Goal: Task Accomplishment & Management: Use online tool/utility

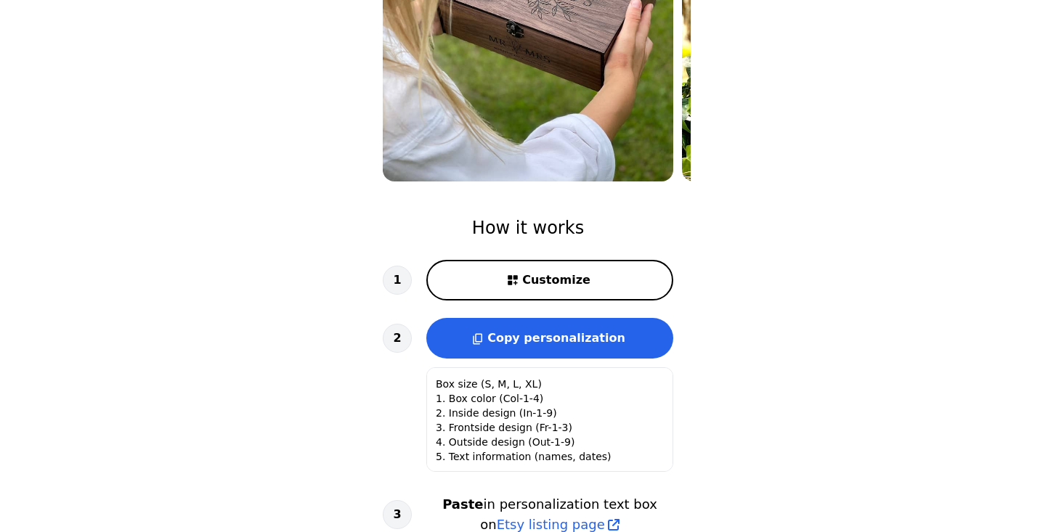
scroll to position [293, 0]
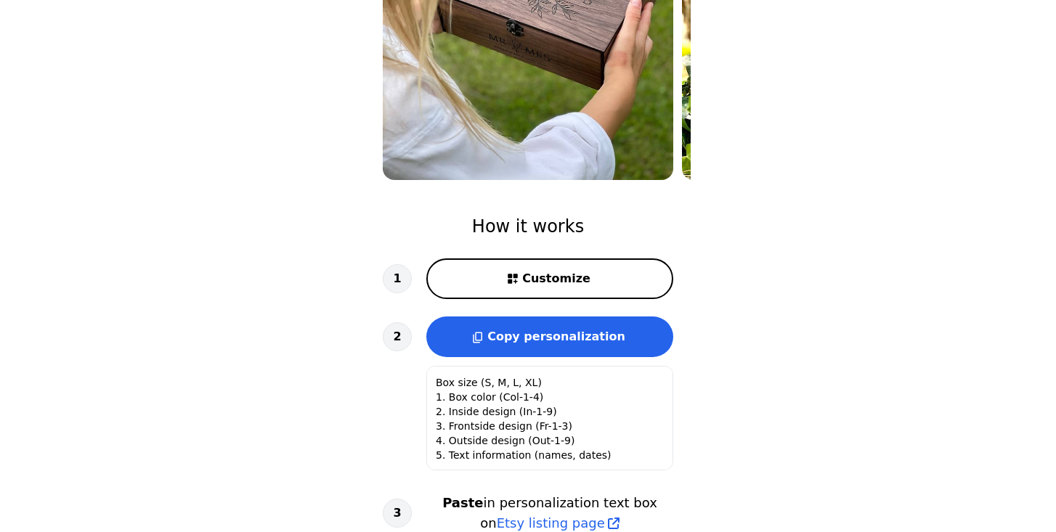
click at [599, 276] on button "Customize" at bounding box center [549, 278] width 247 height 41
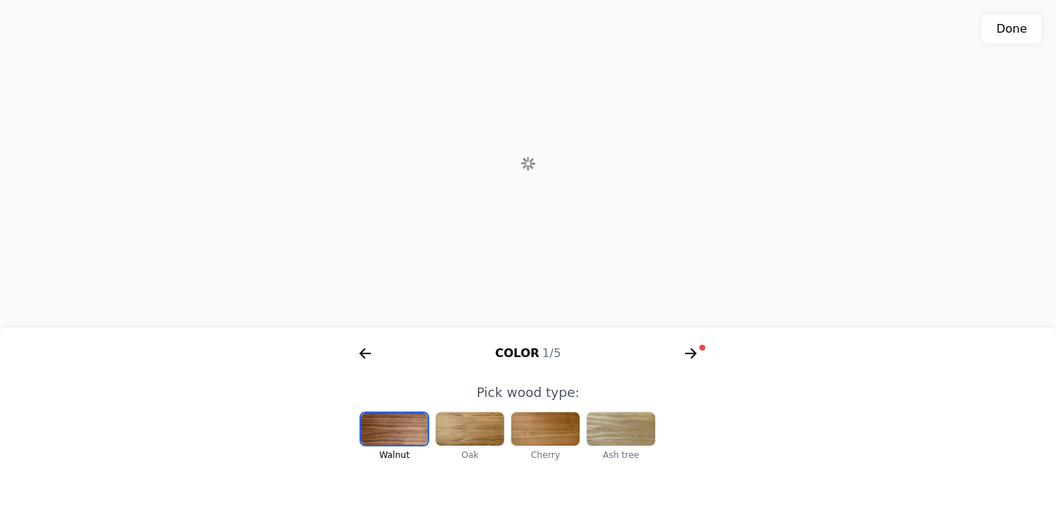
scroll to position [411, 0]
click at [390, 434] on div at bounding box center [394, 429] width 67 height 32
click at [472, 433] on div at bounding box center [470, 428] width 68 height 33
click at [545, 433] on div at bounding box center [545, 428] width 68 height 33
click at [396, 435] on div at bounding box center [394, 428] width 68 height 33
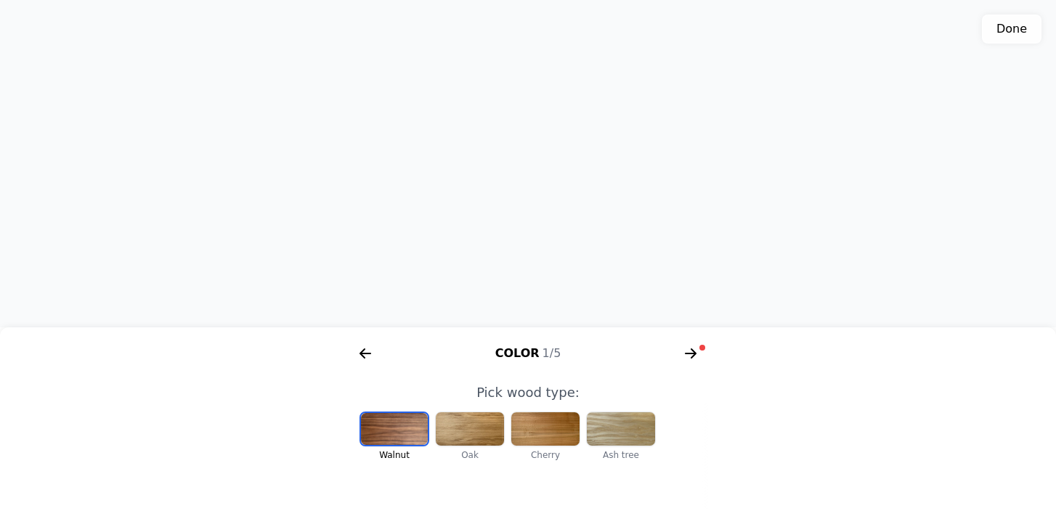
scroll to position [454, 0]
click at [693, 353] on icon "arrow right short" at bounding box center [690, 353] width 11 height 1
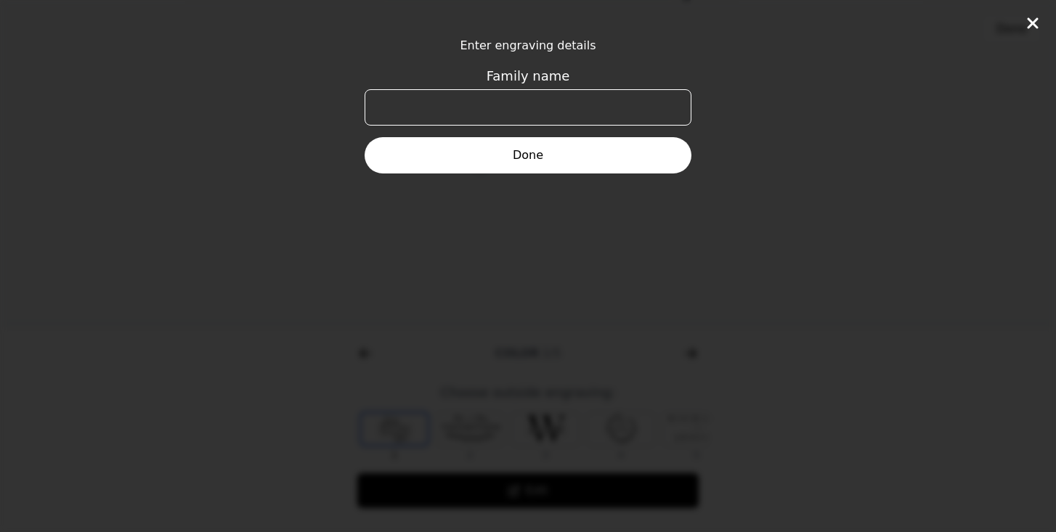
scroll to position [0, 558]
click at [506, 113] on input "Family name" at bounding box center [527, 107] width 327 height 36
type input "Staricky"
click at [518, 153] on button "Done" at bounding box center [527, 155] width 327 height 36
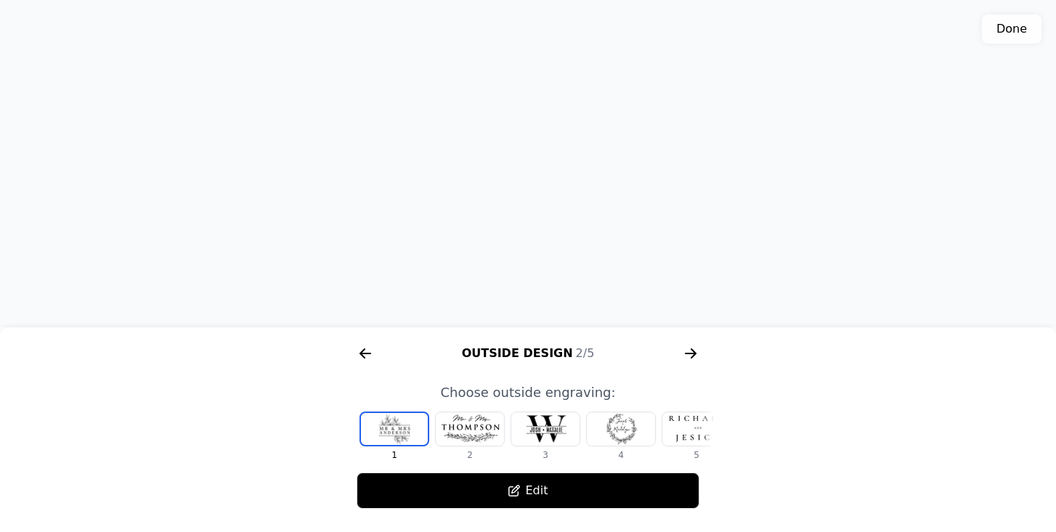
click at [553, 431] on div at bounding box center [545, 428] width 68 height 33
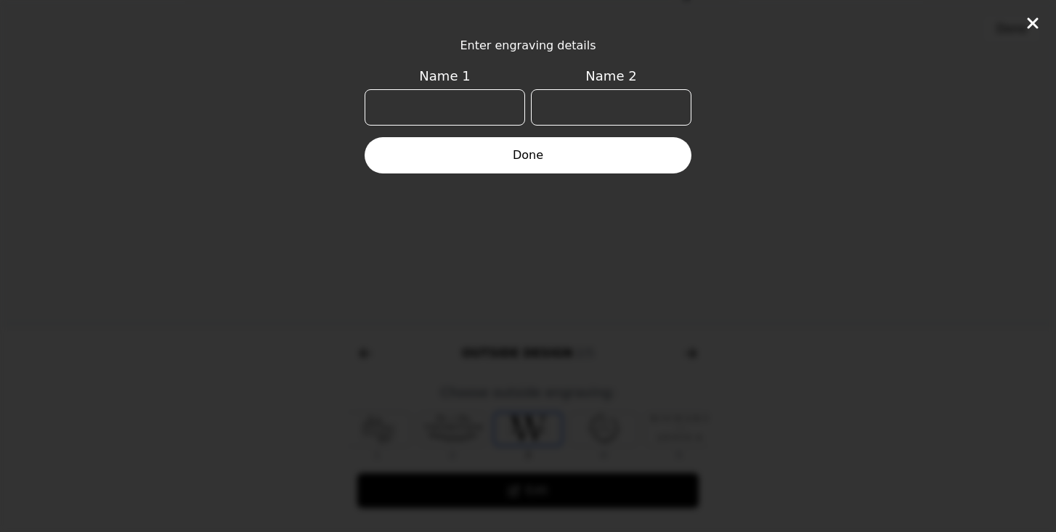
click at [435, 110] on input "Name 1" at bounding box center [444, 107] width 160 height 36
type input "[PERSON_NAME]"
click at [584, 103] on input "Name 2" at bounding box center [611, 107] width 160 height 36
type input "[PERSON_NAME]"
click at [507, 158] on button "Done" at bounding box center [527, 155] width 327 height 36
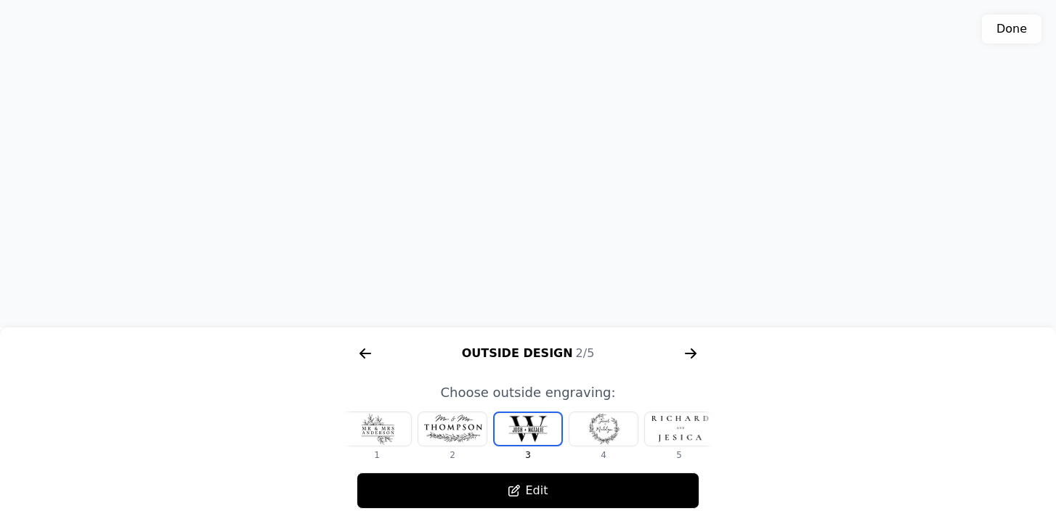
click at [672, 428] on div at bounding box center [679, 428] width 68 height 33
click at [605, 431] on div at bounding box center [603, 428] width 68 height 33
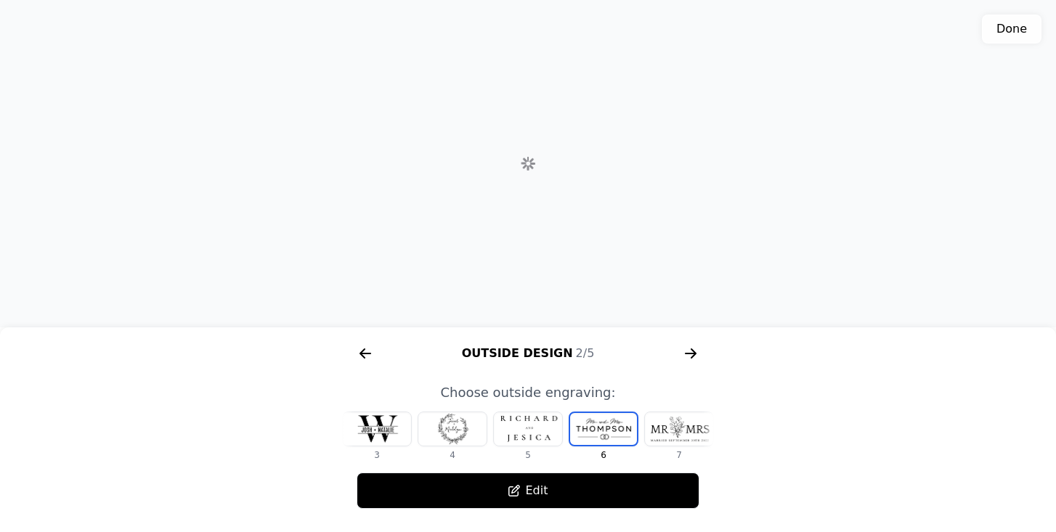
scroll to position [0, 244]
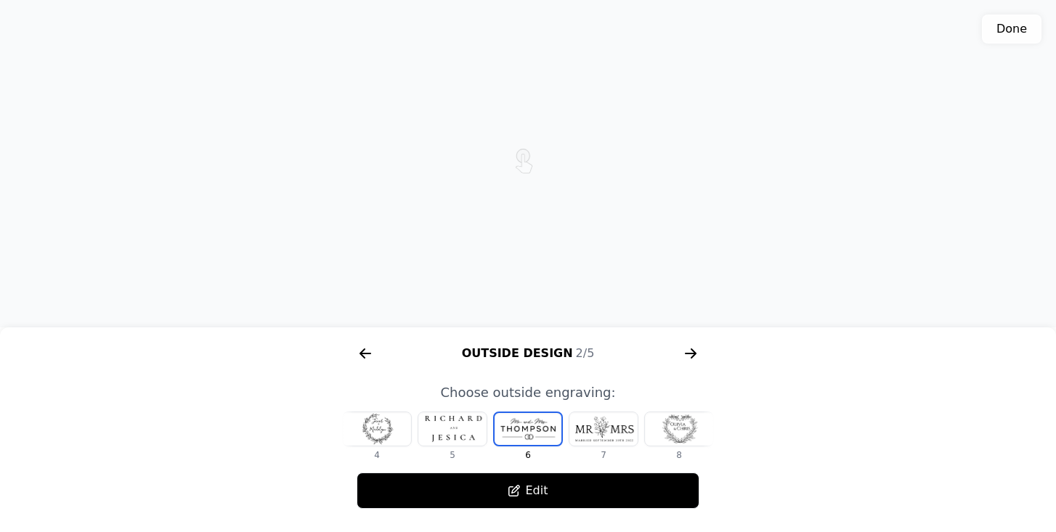
click at [673, 430] on div at bounding box center [679, 428] width 68 height 33
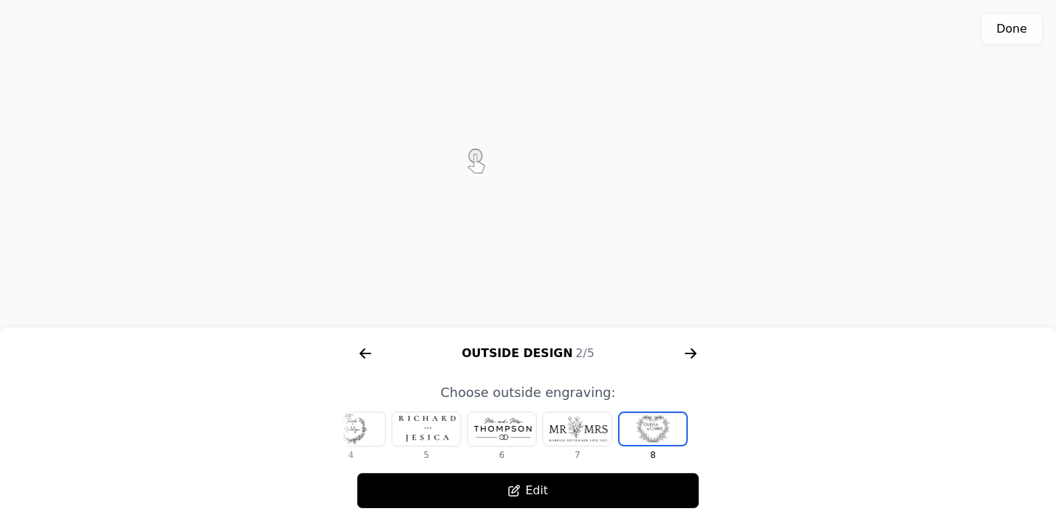
scroll to position [454, 0]
click at [545, 490] on button "Edit" at bounding box center [527, 491] width 343 height 36
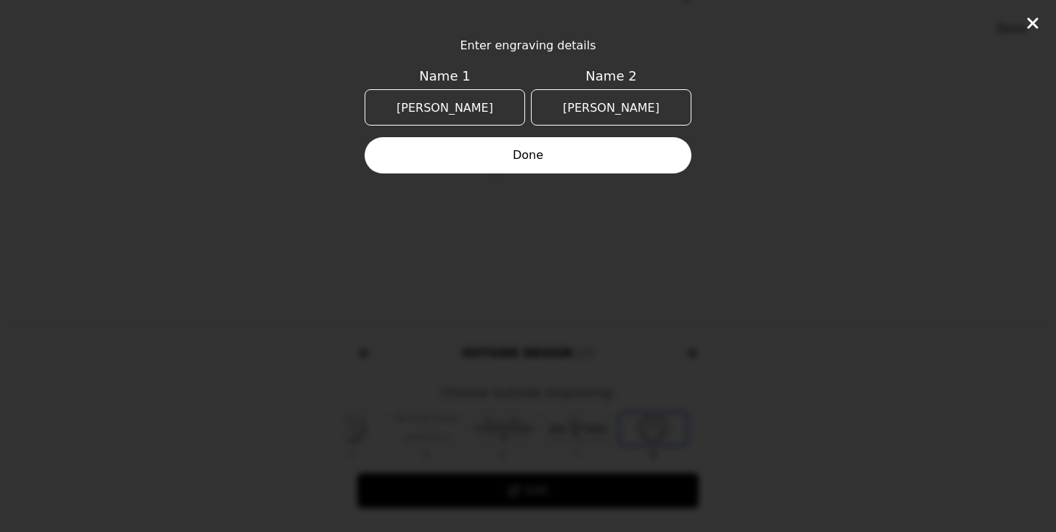
click at [540, 152] on button "Done" at bounding box center [527, 155] width 327 height 36
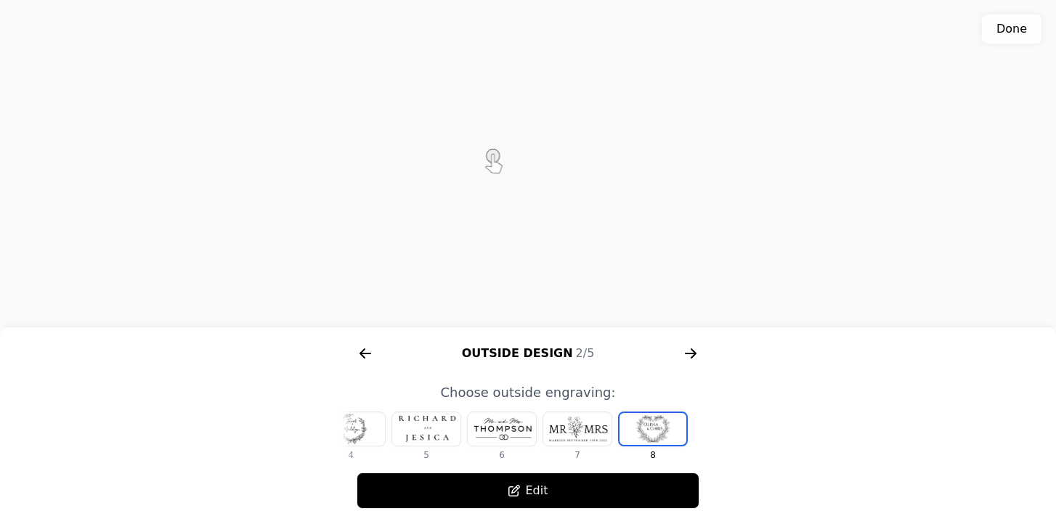
click at [356, 428] on div at bounding box center [351, 428] width 68 height 33
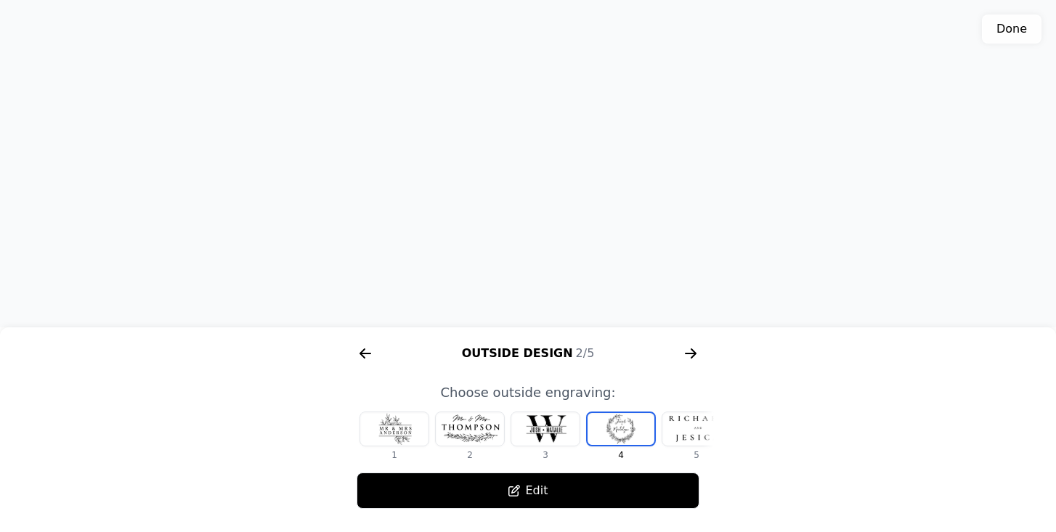
click at [401, 429] on div at bounding box center [394, 428] width 68 height 33
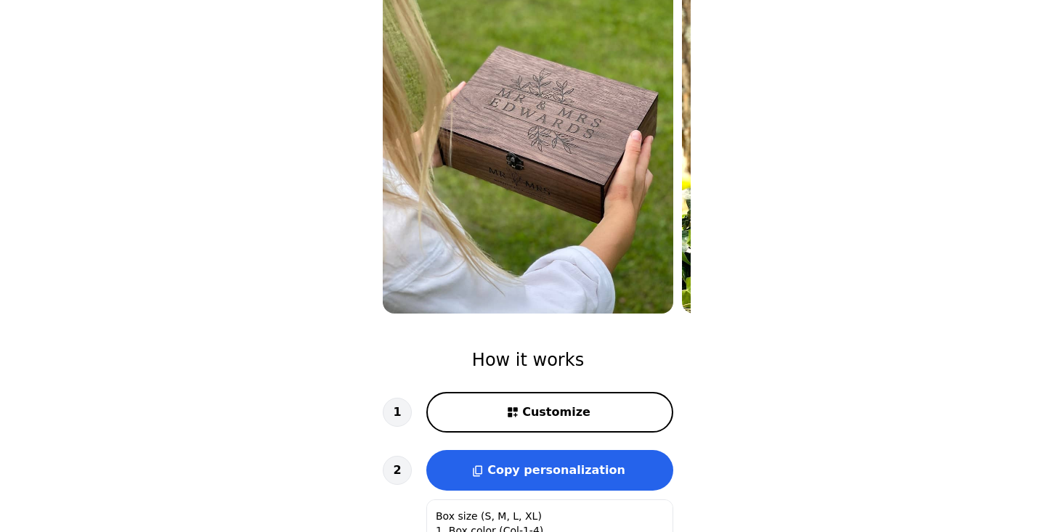
scroll to position [160, 0]
click at [536, 402] on button "Customize" at bounding box center [549, 411] width 247 height 41
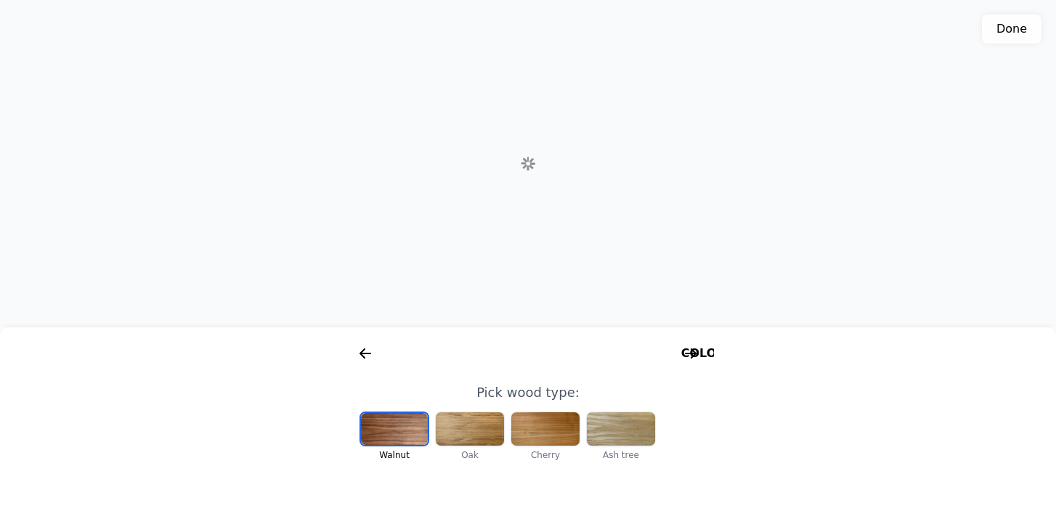
scroll to position [0, 186]
click at [391, 431] on div at bounding box center [394, 429] width 67 height 32
click at [688, 351] on icon "arrow right short" at bounding box center [690, 353] width 23 height 23
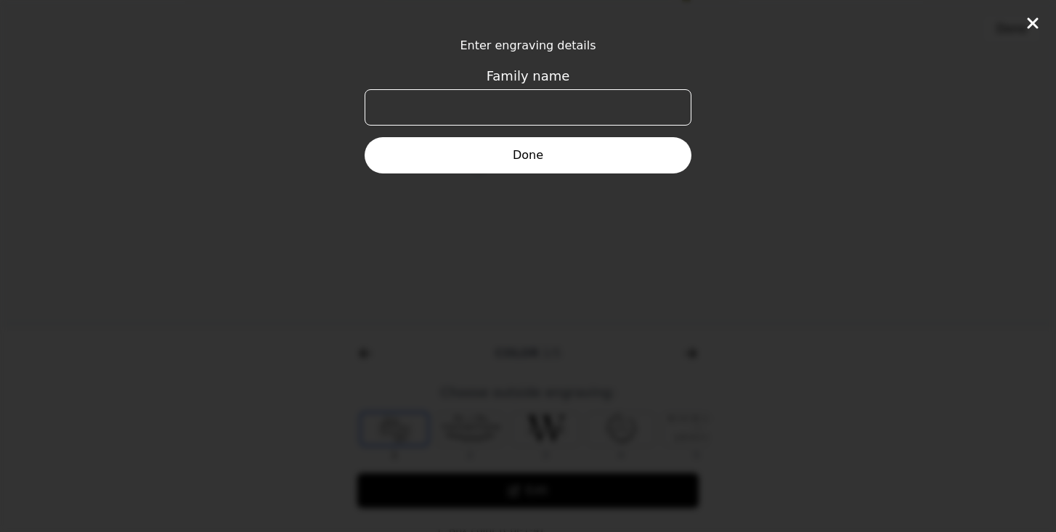
scroll to position [0, 558]
click at [529, 112] on input "Family name" at bounding box center [527, 107] width 327 height 36
type input "Staricky"
click at [531, 165] on button "Done" at bounding box center [527, 155] width 327 height 36
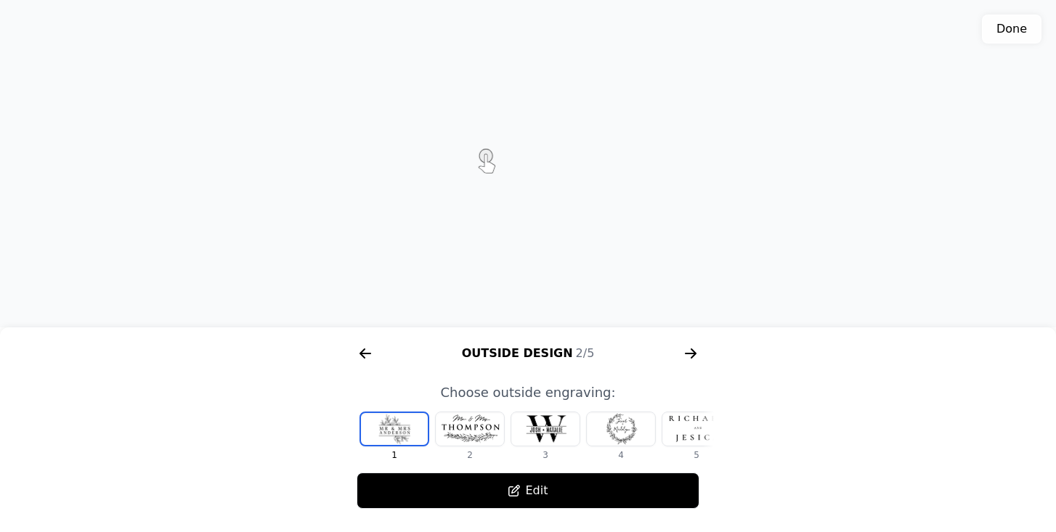
click at [487, 433] on div at bounding box center [470, 428] width 68 height 33
click at [392, 428] on div at bounding box center [394, 428] width 68 height 33
click at [613, 436] on div at bounding box center [621, 428] width 68 height 33
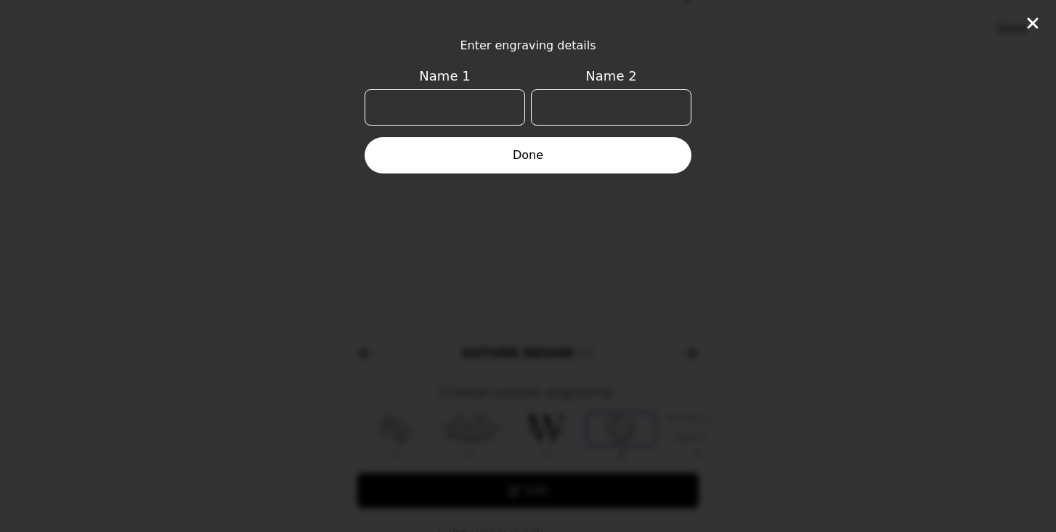
scroll to position [0, 93]
click at [472, 110] on input "Name 1" at bounding box center [444, 107] width 160 height 36
type input "[PERSON_NAME]"
click at [586, 110] on input "Name 2" at bounding box center [611, 107] width 160 height 36
type input "[PERSON_NAME]"
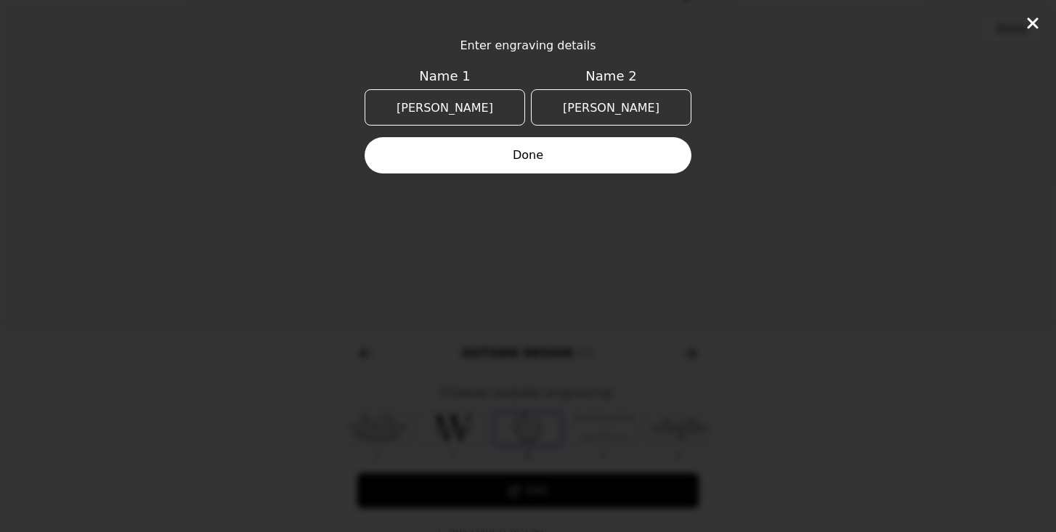
click at [529, 152] on button "Done" at bounding box center [527, 155] width 327 height 36
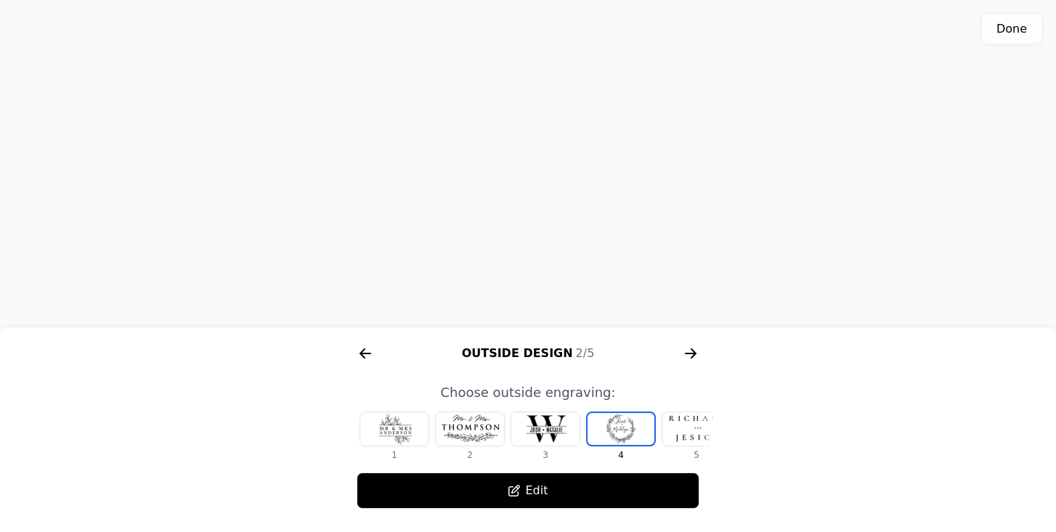
scroll to position [0, 0]
click at [398, 436] on div at bounding box center [394, 428] width 68 height 33
click at [694, 354] on icon "arrow right short" at bounding box center [690, 353] width 11 height 1
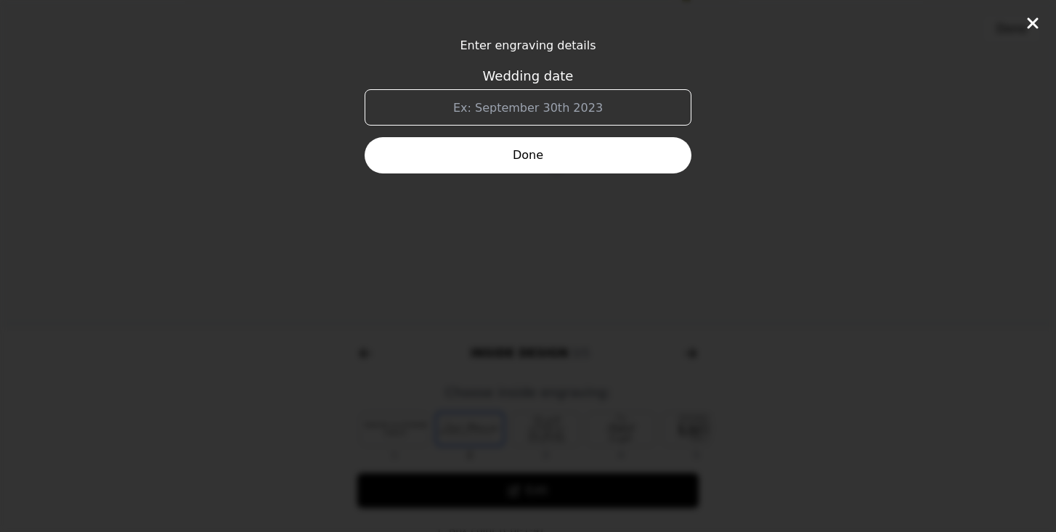
scroll to position [0, 929]
click at [599, 105] on input "Wedding date" at bounding box center [527, 107] width 327 height 36
type input "A"
type input "[DATE]"
click at [524, 152] on button "Done" at bounding box center [527, 155] width 327 height 36
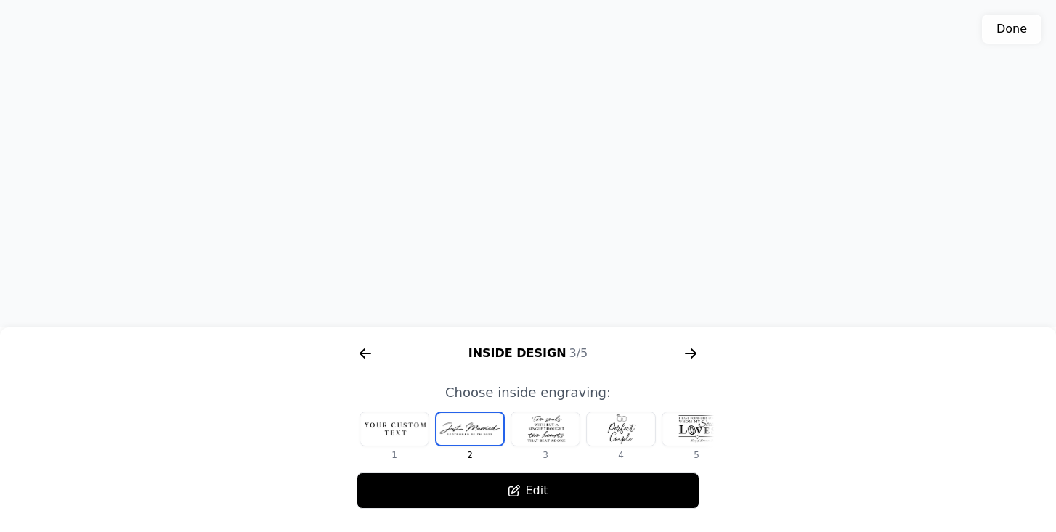
click at [693, 351] on icon "arrow right short" at bounding box center [693, 353] width 6 height 10
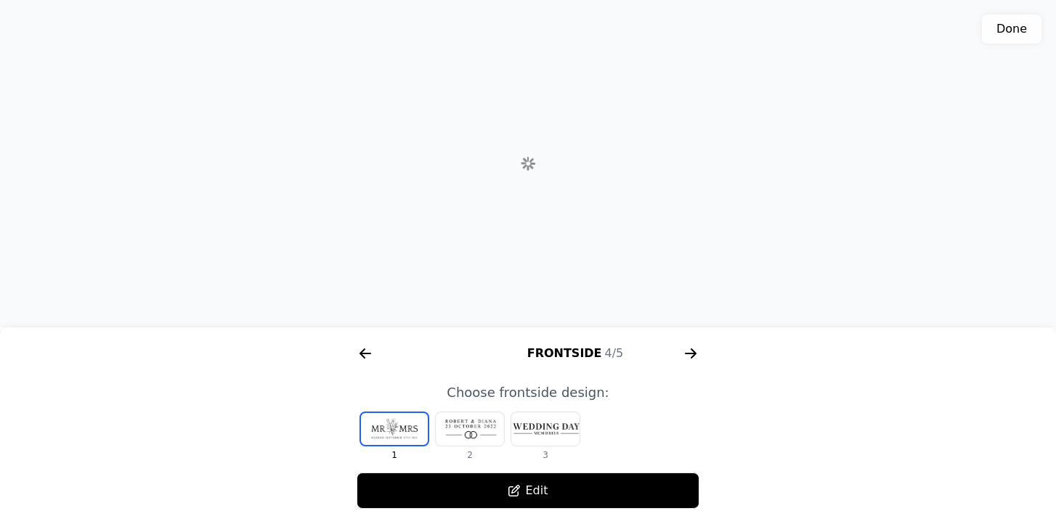
scroll to position [0, 1301]
click at [688, 353] on icon "arrow right short" at bounding box center [690, 353] width 11 height 1
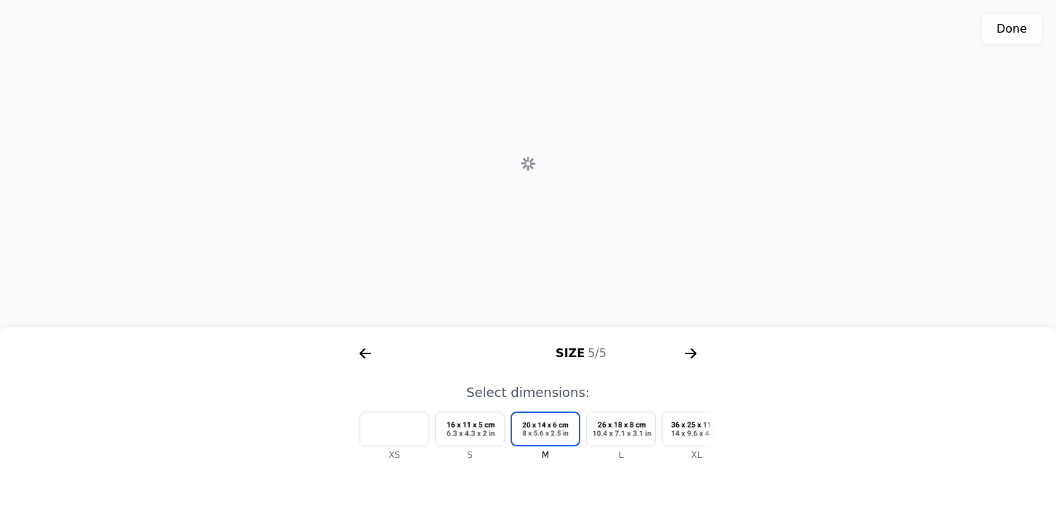
scroll to position [0, 1673]
drag, startPoint x: 537, startPoint y: 211, endPoint x: 536, endPoint y: 333, distance: 121.2
click at [536, 333] on div "Done AR Color 1/5 Outside Design 2/5 Inside Design 3/5 Frontside 4/5 Size 5/5 P…" at bounding box center [528, 266] width 1056 height 532
click at [627, 427] on div at bounding box center [621, 428] width 68 height 33
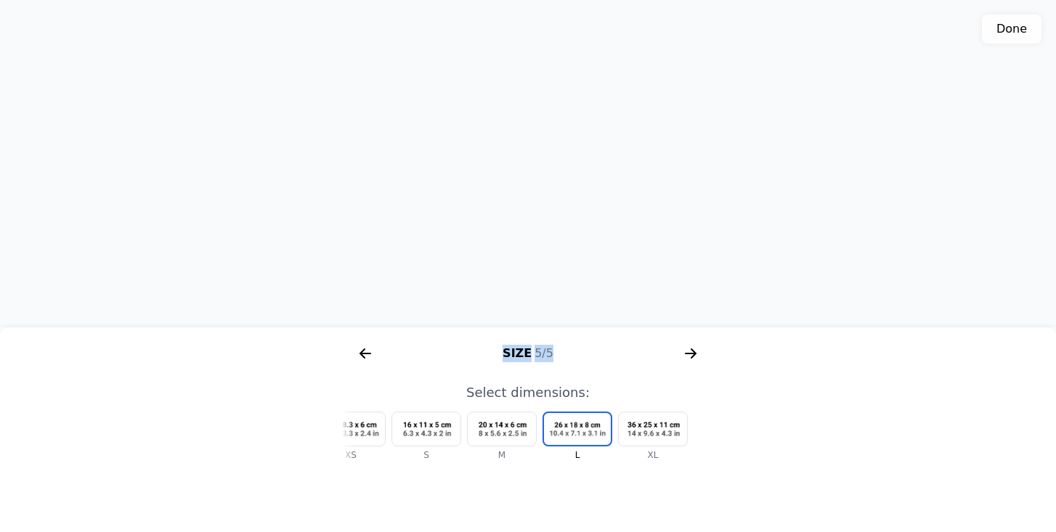
drag, startPoint x: 395, startPoint y: 265, endPoint x: 403, endPoint y: 362, distance: 97.6
click at [403, 362] on div "Done AR Color 1/5 Outside Design 2/5 Inside Design 3/5 Frontside 4/5 Size 5/5 P…" at bounding box center [528, 266] width 1056 height 532
click at [686, 356] on icon "arrow right short" at bounding box center [690, 353] width 23 height 23
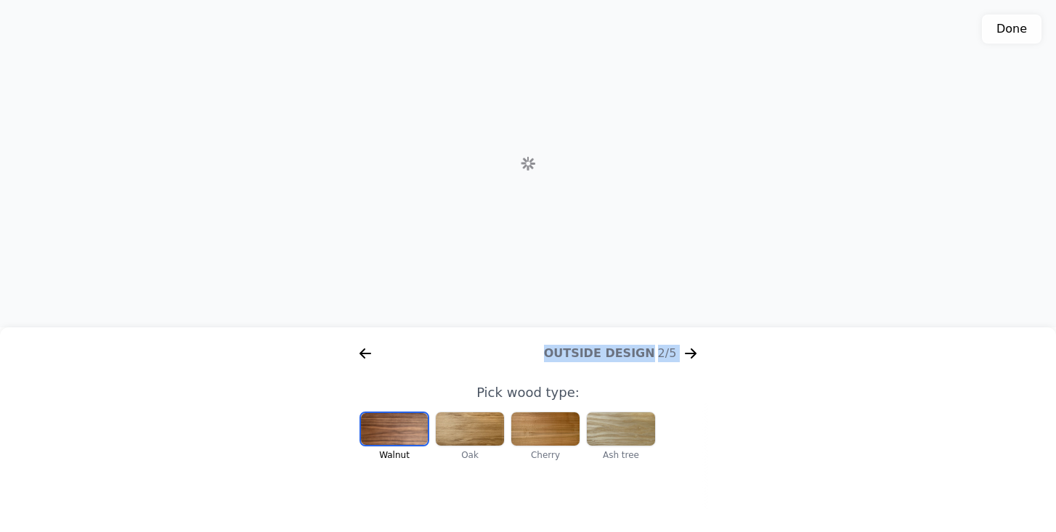
scroll to position [0, 186]
click at [367, 354] on icon "arrow right short" at bounding box center [365, 353] width 11 height 1
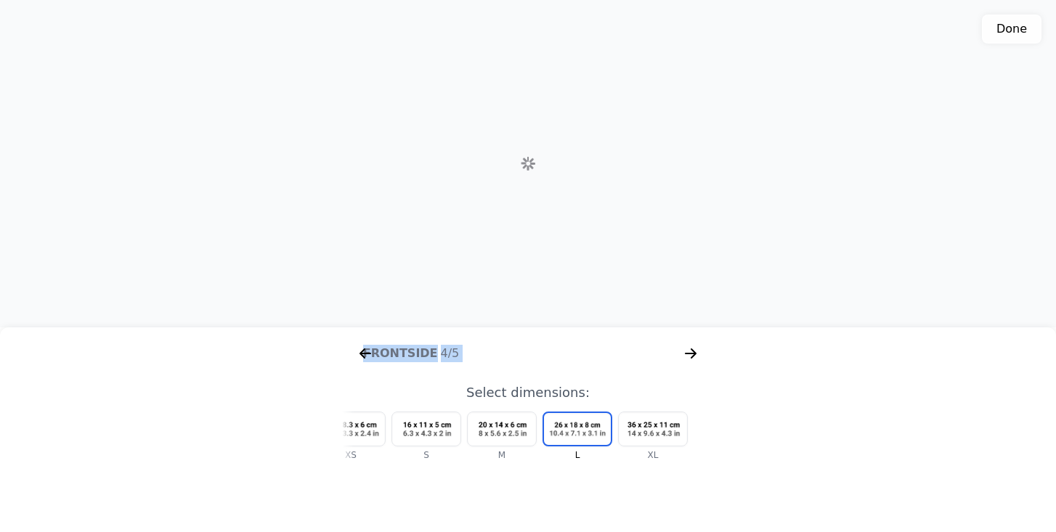
scroll to position [0, 1673]
drag, startPoint x: 590, startPoint y: 207, endPoint x: 611, endPoint y: 298, distance: 93.9
click at [611, 298] on div "3D model. Use mouse, touch or arrow keys to move." at bounding box center [528, 163] width 1056 height 327
click at [370, 351] on icon "arrow right short" at bounding box center [365, 353] width 23 height 23
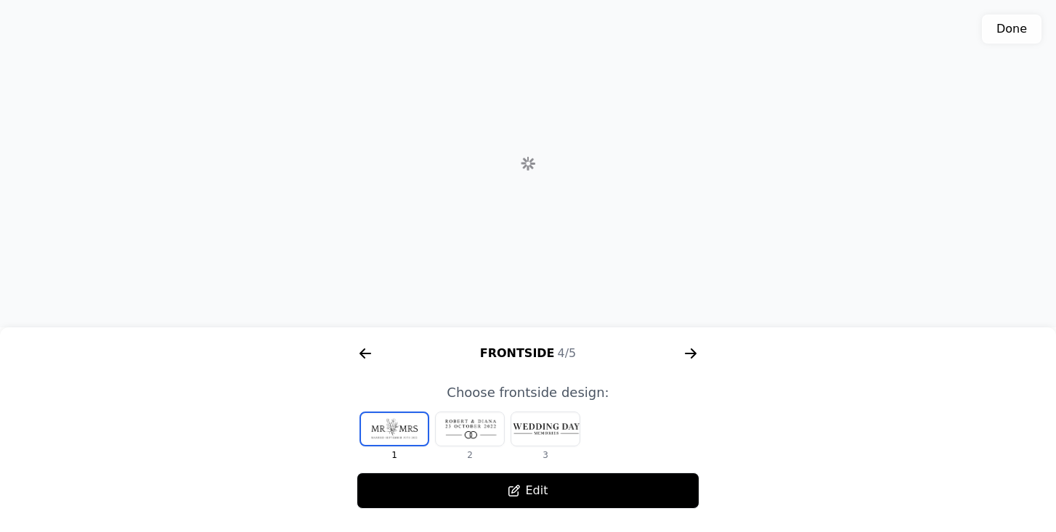
click at [370, 351] on icon "arrow right short" at bounding box center [365, 353] width 23 height 23
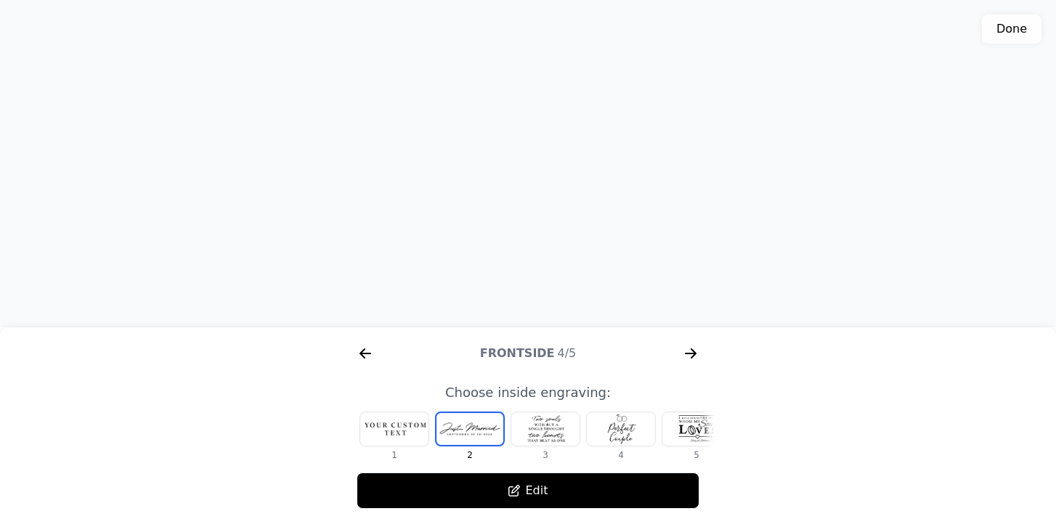
click at [370, 351] on icon "arrow right short" at bounding box center [365, 353] width 23 height 23
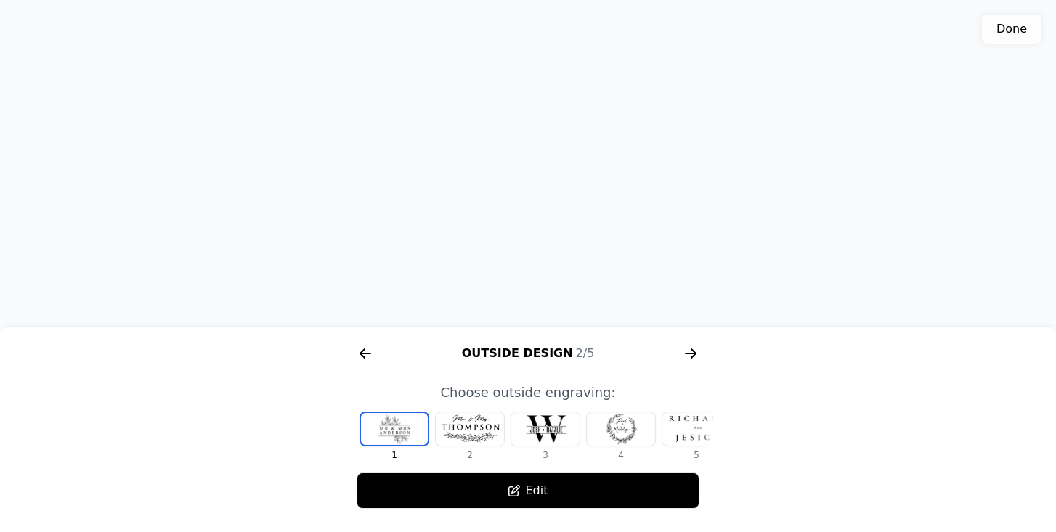
click at [370, 351] on icon "arrow right short" at bounding box center [365, 353] width 23 height 23
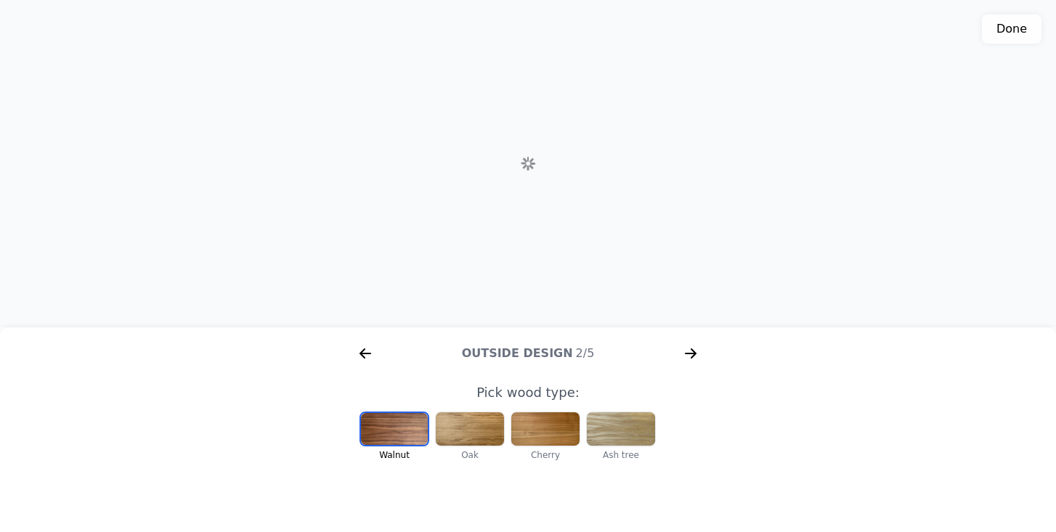
scroll to position [0, 186]
drag, startPoint x: 486, startPoint y: 197, endPoint x: 444, endPoint y: 205, distance: 42.3
click at [444, 205] on div "3D model. Use mouse, touch or arrow keys to move." at bounding box center [528, 163] width 1056 height 327
click at [528, 422] on div at bounding box center [545, 428] width 68 height 33
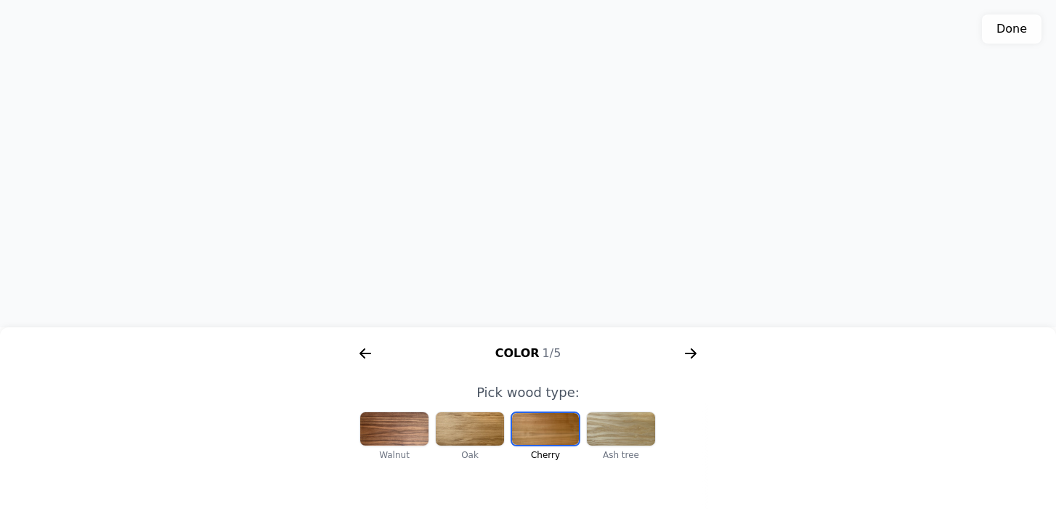
click at [685, 354] on icon "arrow right short" at bounding box center [690, 353] width 11 height 1
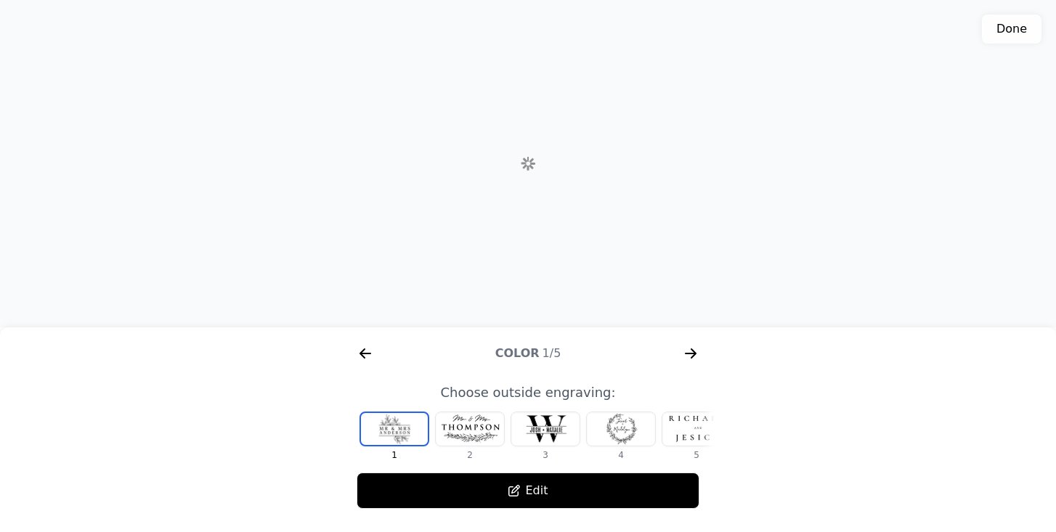
scroll to position [0, 558]
click at [689, 354] on icon "arrow right short" at bounding box center [690, 353] width 11 height 1
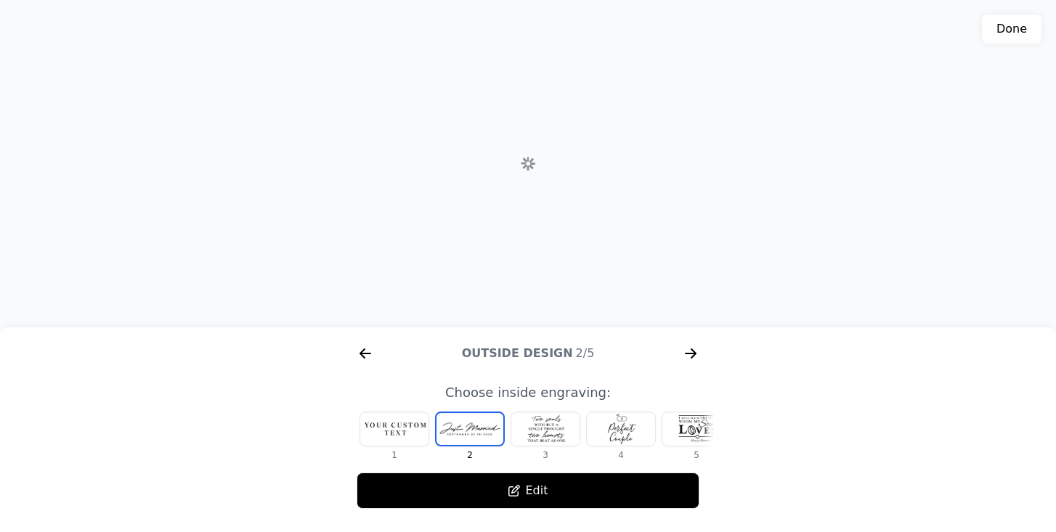
scroll to position [0, 929]
drag, startPoint x: 558, startPoint y: 224, endPoint x: 563, endPoint y: 297, distance: 72.7
click at [563, 297] on div "3D model. Use mouse, touch or arrow keys to move." at bounding box center [528, 163] width 1056 height 327
drag, startPoint x: 508, startPoint y: 201, endPoint x: 545, endPoint y: 164, distance: 52.4
click at [545, 164] on div "3D model. Use mouse, touch or arrow keys to move." at bounding box center [528, 163] width 1056 height 327
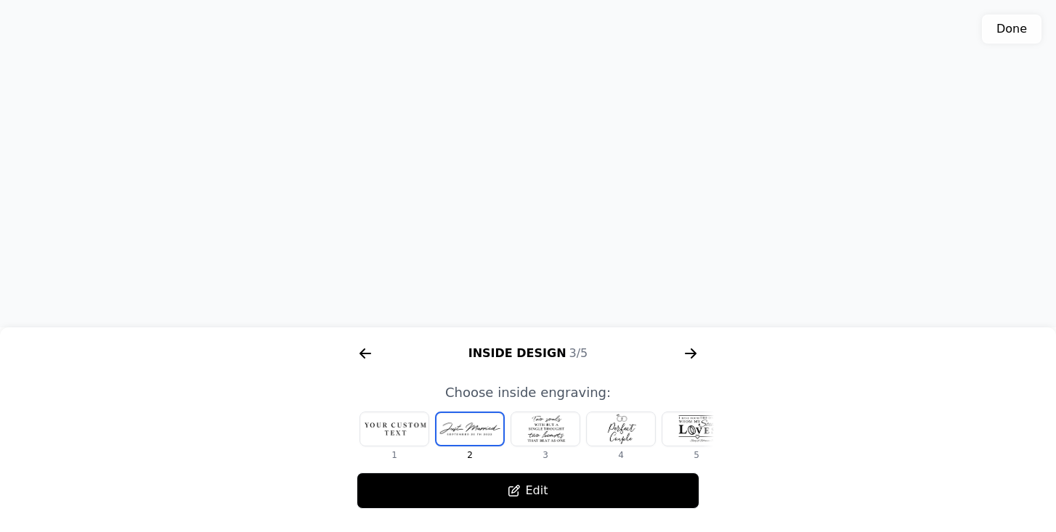
click at [543, 428] on div at bounding box center [545, 428] width 68 height 33
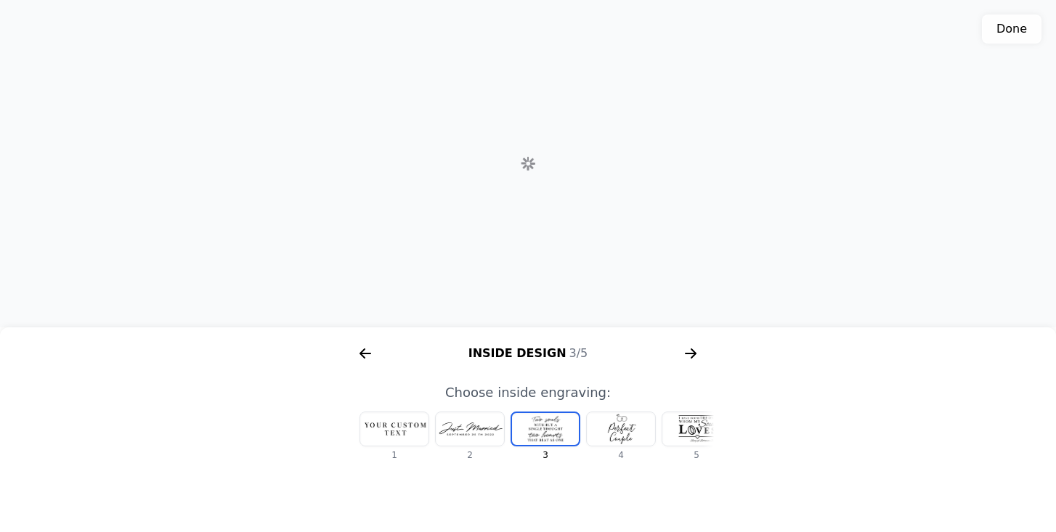
scroll to position [0, 17]
click at [542, 428] on div at bounding box center [527, 429] width 67 height 32
drag, startPoint x: 536, startPoint y: 197, endPoint x: 497, endPoint y: 264, distance: 76.8
click at [497, 264] on div "3D model. Use mouse, touch or arrow keys to move." at bounding box center [528, 163] width 1056 height 327
click at [385, 425] on div at bounding box center [377, 428] width 68 height 33
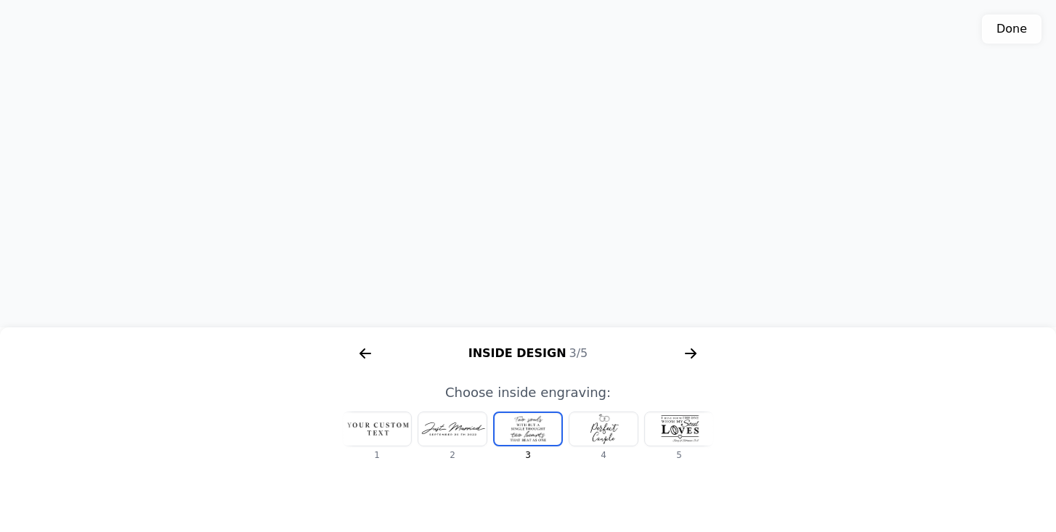
scroll to position [0, 0]
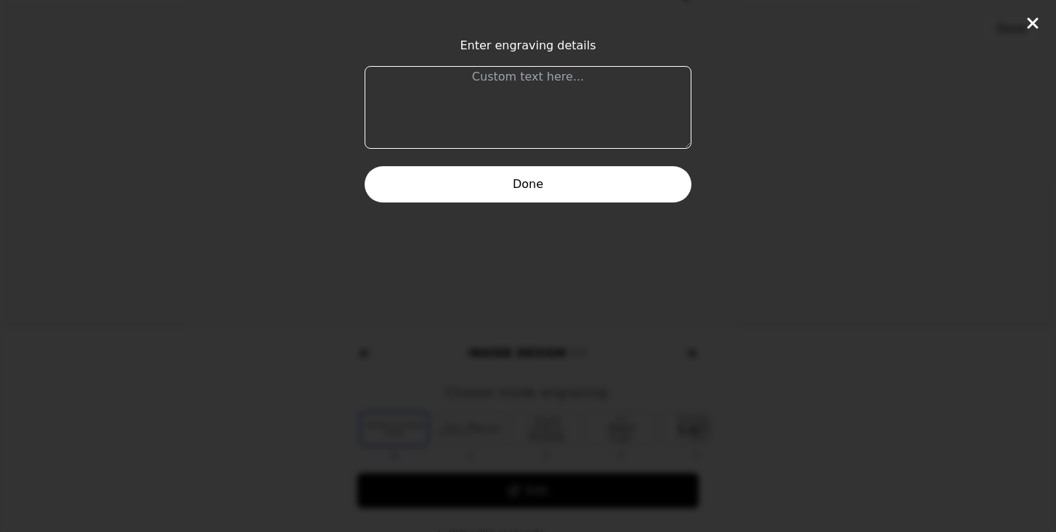
click at [1032, 23] on icon at bounding box center [1032, 22] width 11 height 11
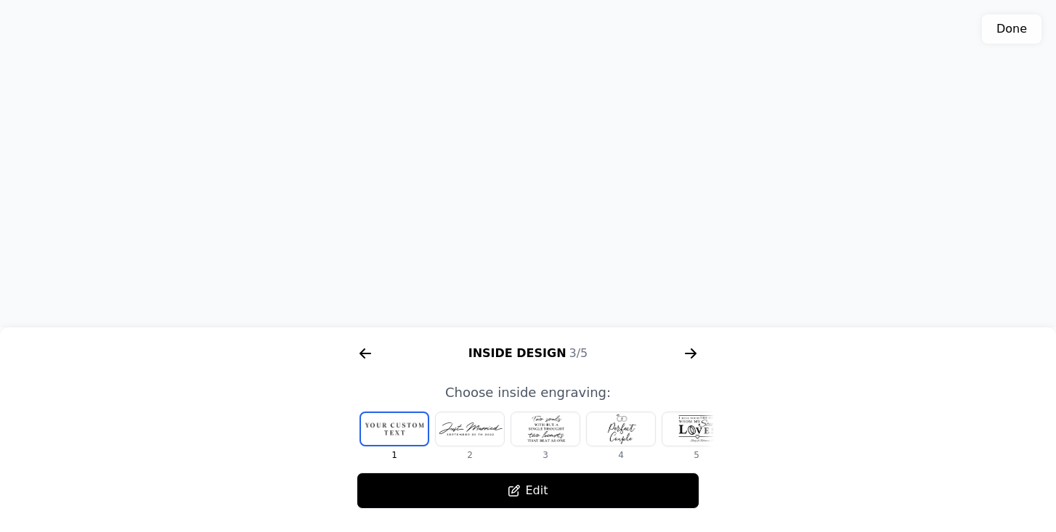
click at [452, 431] on div at bounding box center [470, 428] width 68 height 33
drag, startPoint x: 475, startPoint y: 302, endPoint x: 502, endPoint y: 280, distance: 35.0
click at [502, 280] on div "3D model. Use mouse, touch or arrow keys to move." at bounding box center [528, 163] width 1056 height 327
drag, startPoint x: 599, startPoint y: 182, endPoint x: 568, endPoint y: 239, distance: 65.3
click at [568, 239] on div "3D model. Use mouse, touch or arrow keys to move." at bounding box center [528, 163] width 1056 height 327
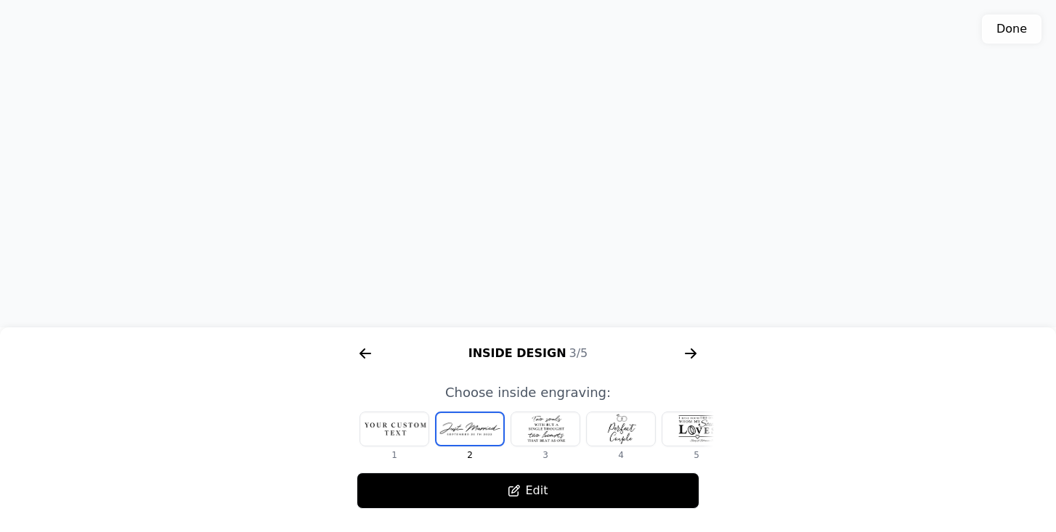
click at [371, 352] on icon "arrow right short" at bounding box center [365, 353] width 23 height 23
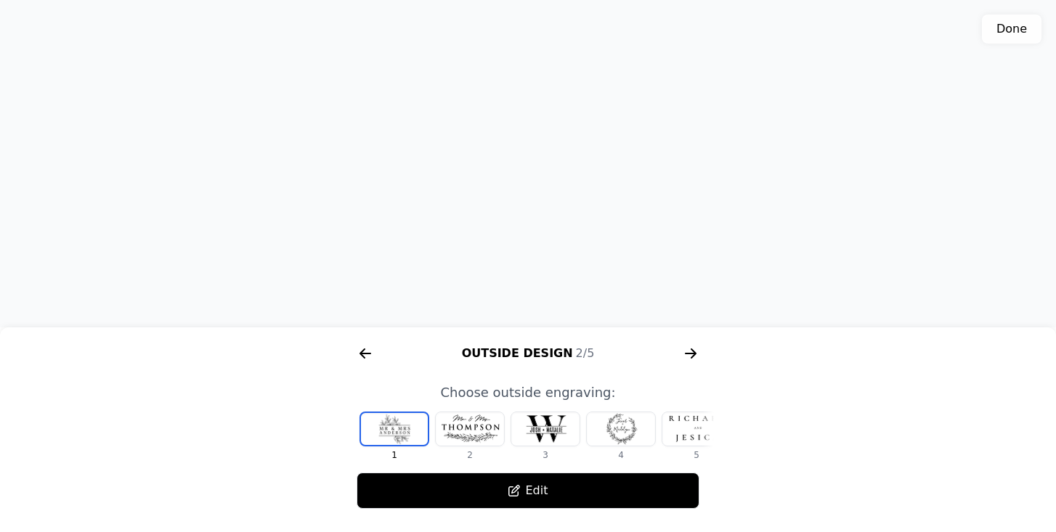
click at [371, 352] on icon "arrow right short" at bounding box center [365, 353] width 23 height 23
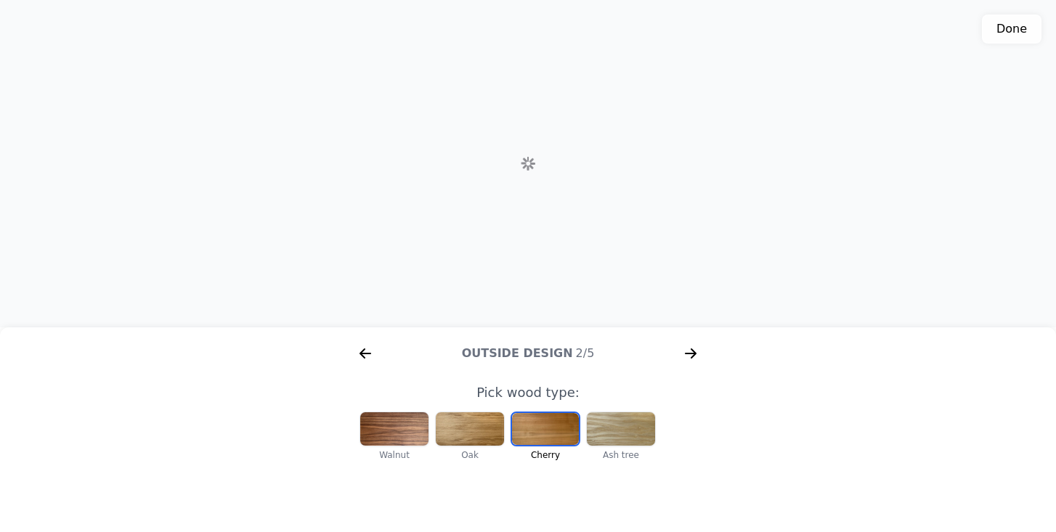
scroll to position [0, 186]
click at [390, 434] on div at bounding box center [394, 428] width 68 height 33
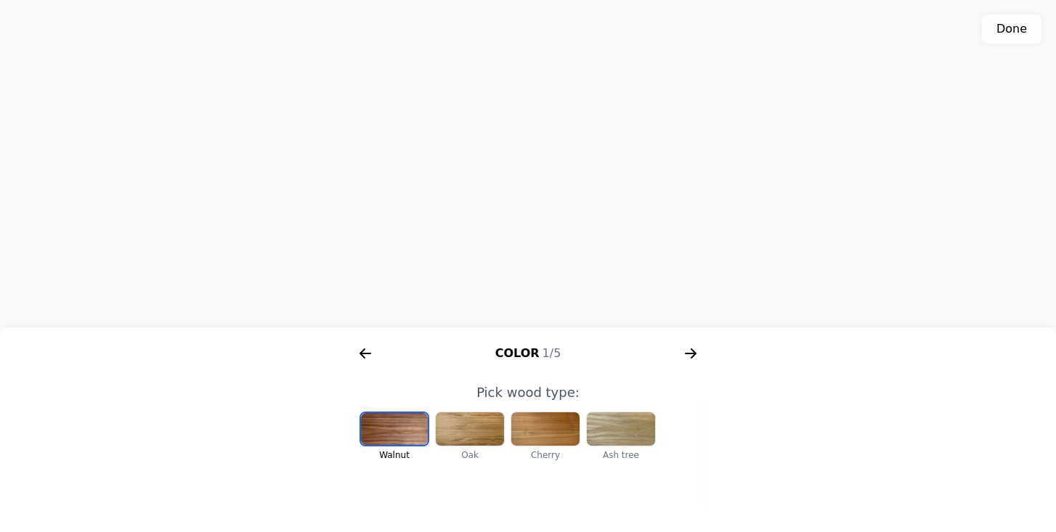
drag, startPoint x: 481, startPoint y: 253, endPoint x: 444, endPoint y: 237, distance: 40.7
click at [444, 237] on div "3D model. Use mouse, touch or arrow keys to move." at bounding box center [528, 163] width 1056 height 327
click at [693, 352] on icon "arrow right short" at bounding box center [690, 353] width 23 height 23
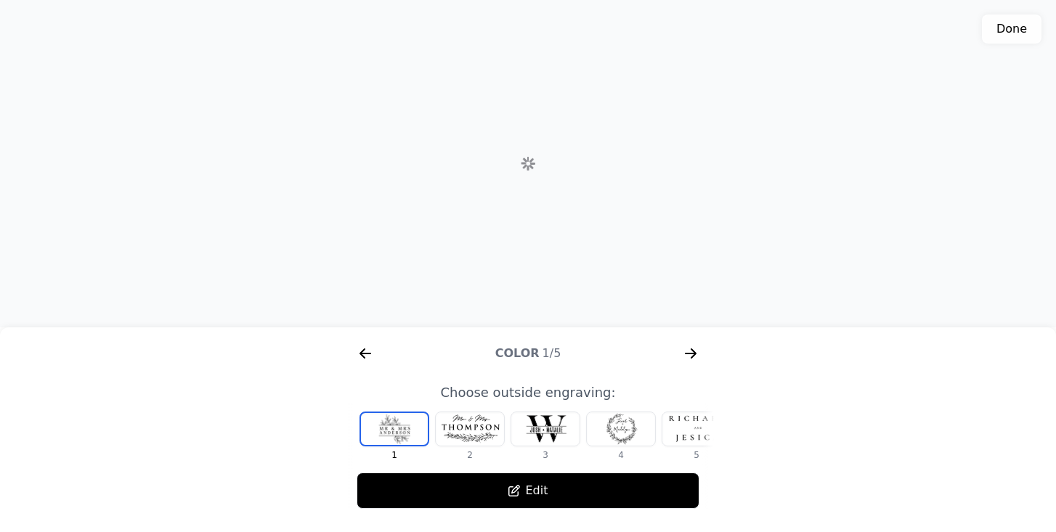
scroll to position [0, 558]
click at [362, 356] on icon "arrow right short" at bounding box center [362, 353] width 6 height 10
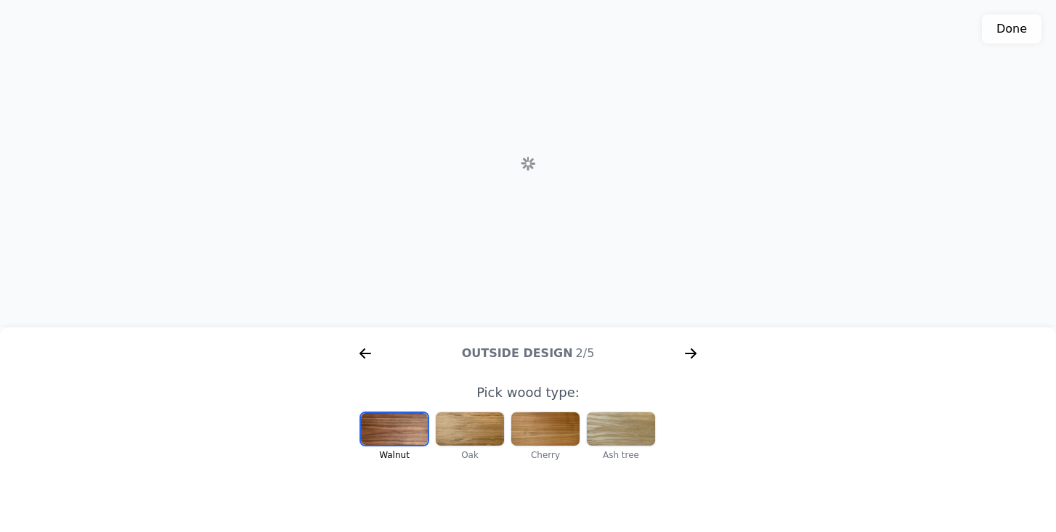
scroll to position [0, 186]
click at [482, 430] on div at bounding box center [470, 428] width 68 height 33
click at [559, 433] on div at bounding box center [545, 428] width 68 height 33
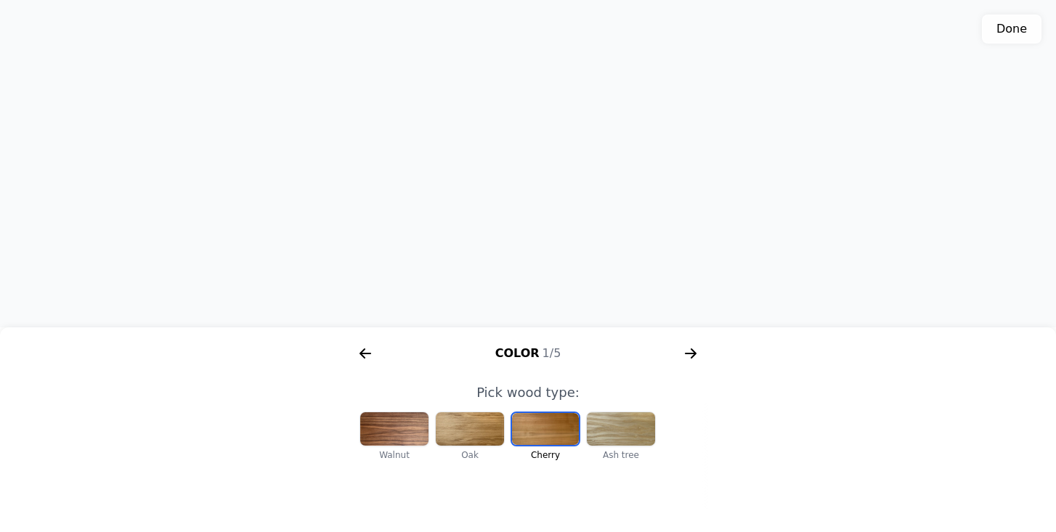
click at [624, 433] on div at bounding box center [621, 428] width 68 height 33
drag, startPoint x: 511, startPoint y: 215, endPoint x: 465, endPoint y: 213, distance: 45.8
click at [465, 213] on div "3D model. Use mouse, touch or arrow keys to move." at bounding box center [528, 163] width 1056 height 327
click at [376, 431] on div at bounding box center [394, 428] width 68 height 33
drag, startPoint x: 450, startPoint y: 219, endPoint x: 454, endPoint y: 192, distance: 27.1
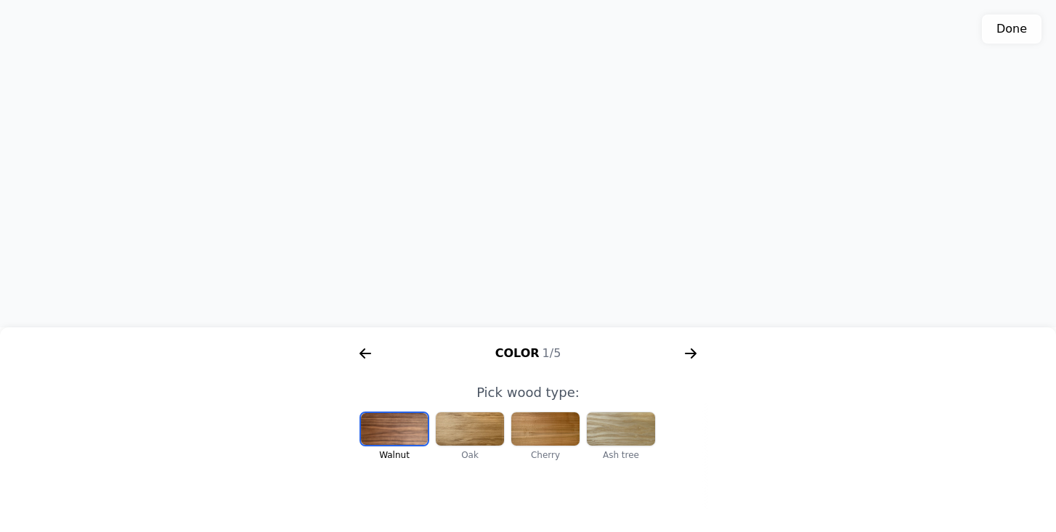
click at [454, 192] on div "3D model. Use mouse, touch or arrow keys to move." at bounding box center [528, 163] width 1056 height 327
drag, startPoint x: 496, startPoint y: 211, endPoint x: 499, endPoint y: 190, distance: 21.3
click at [499, 190] on div "3D model. Use mouse, touch or arrow keys to move." at bounding box center [528, 163] width 1056 height 327
drag, startPoint x: 542, startPoint y: 174, endPoint x: 539, endPoint y: 235, distance: 61.1
click at [539, 235] on div "3D model. Use mouse, touch or arrow keys to move." at bounding box center [528, 163] width 1056 height 327
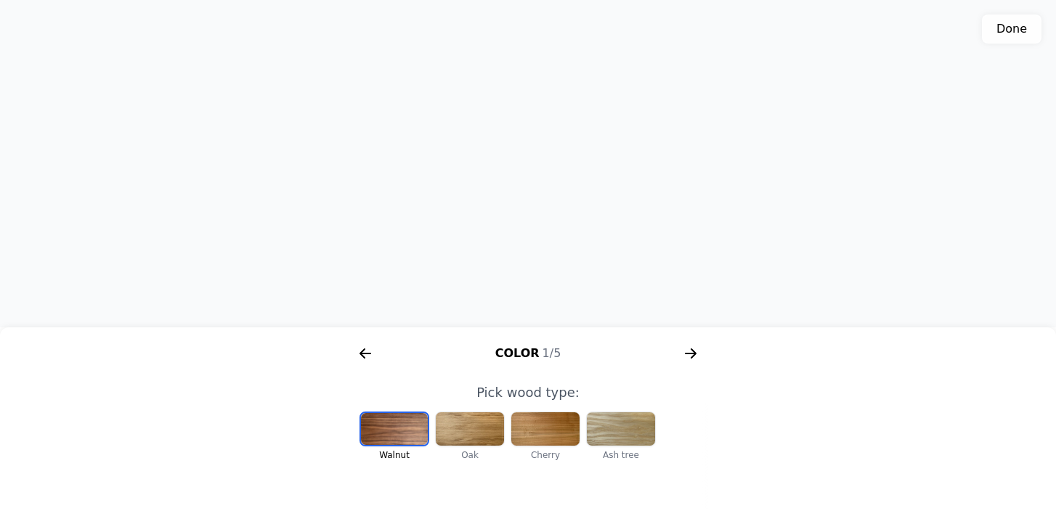
click at [685, 351] on icon "arrow right short" at bounding box center [690, 353] width 23 height 23
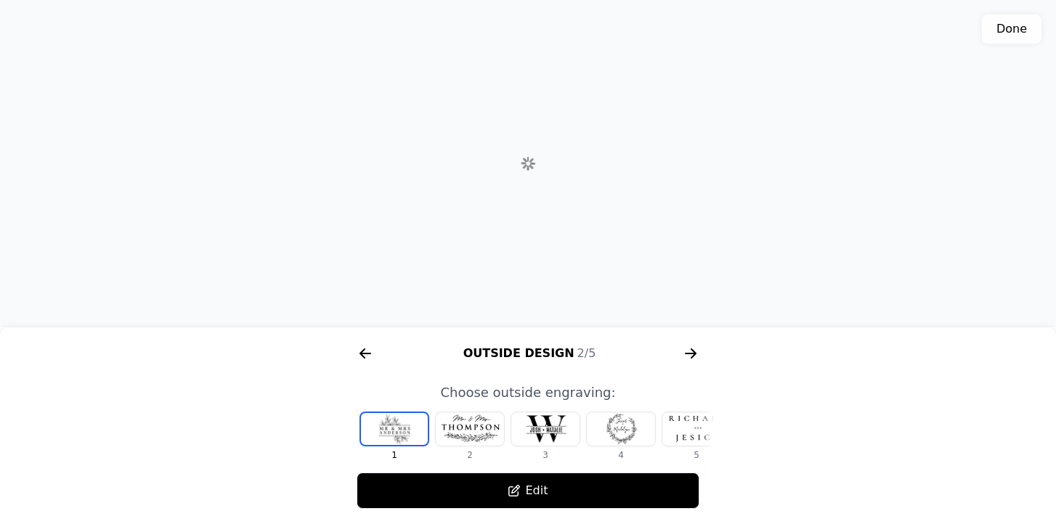
scroll to position [0, 558]
click at [690, 354] on icon "arrow right short" at bounding box center [690, 353] width 11 height 1
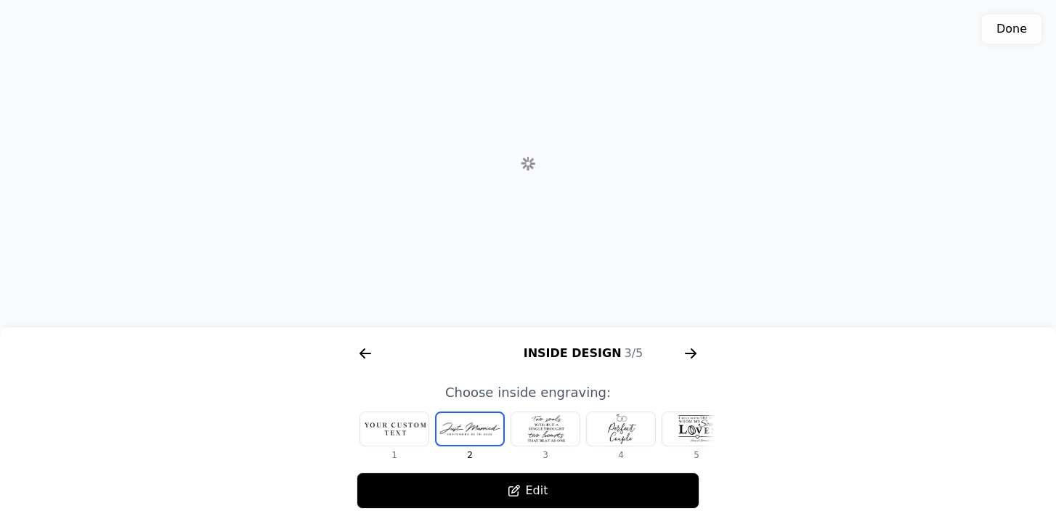
scroll to position [0, 929]
click at [393, 427] on div at bounding box center [394, 428] width 68 height 33
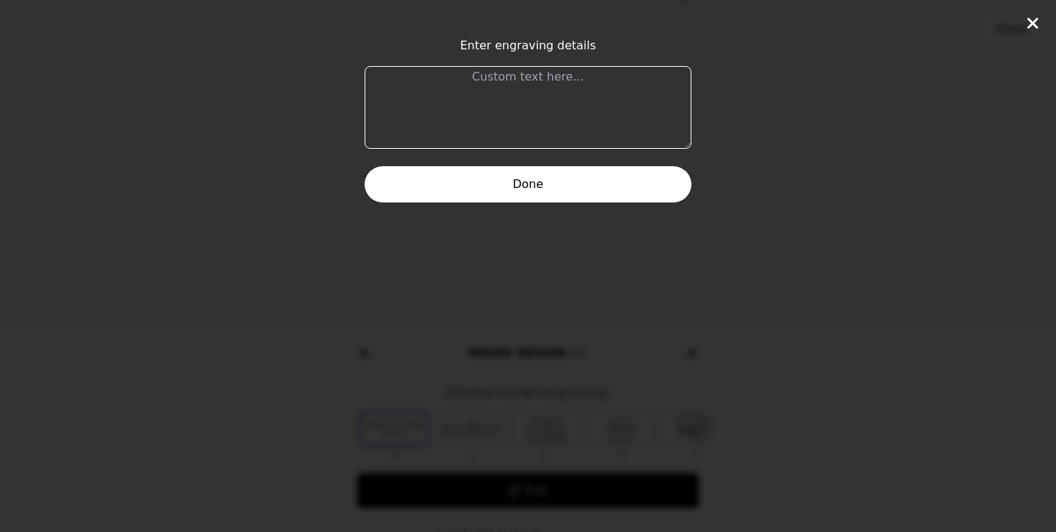
click at [788, 170] on div "Enter engraving details Done" at bounding box center [528, 266] width 1056 height 532
click at [497, 378] on div "Enter engraving details Done" at bounding box center [528, 266] width 1056 height 532
click at [1030, 20] on icon at bounding box center [1032, 22] width 11 height 11
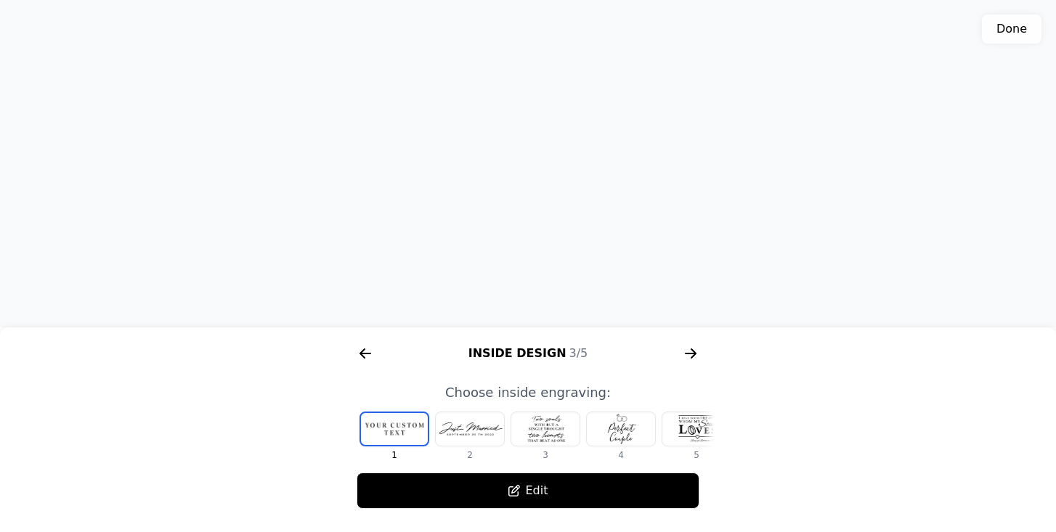
click at [555, 438] on div at bounding box center [545, 428] width 68 height 33
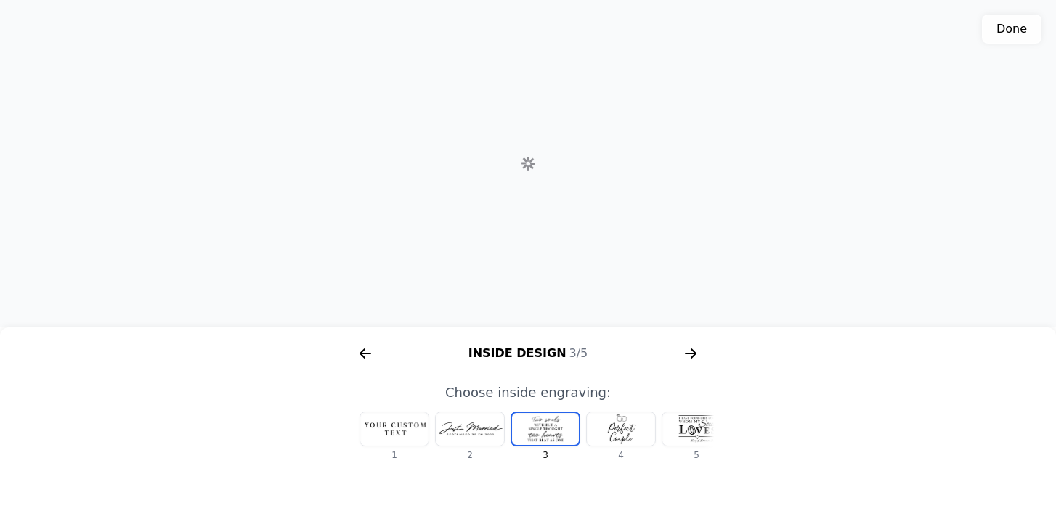
scroll to position [0, 17]
click at [555, 428] on div at bounding box center [527, 429] width 67 height 32
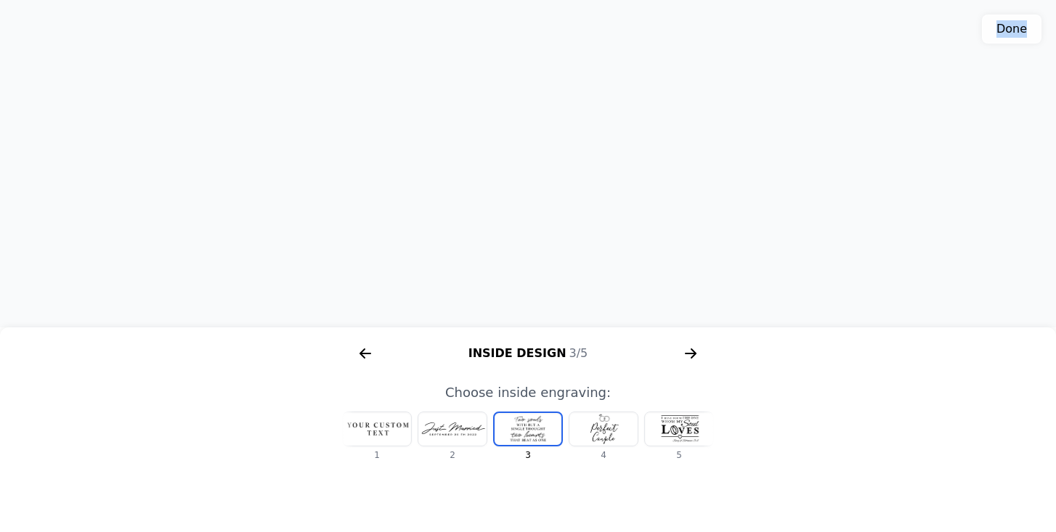
scroll to position [454, 0]
drag, startPoint x: 526, startPoint y: 240, endPoint x: 561, endPoint y: 547, distance: 309.9
click at [561, 531] on html "Customize Wooden Memory Box Personalized gift How it works 1 Customize 2 Copy p…" at bounding box center [528, 39] width 1056 height 987
click at [367, 352] on icon "arrow right short" at bounding box center [365, 353] width 23 height 23
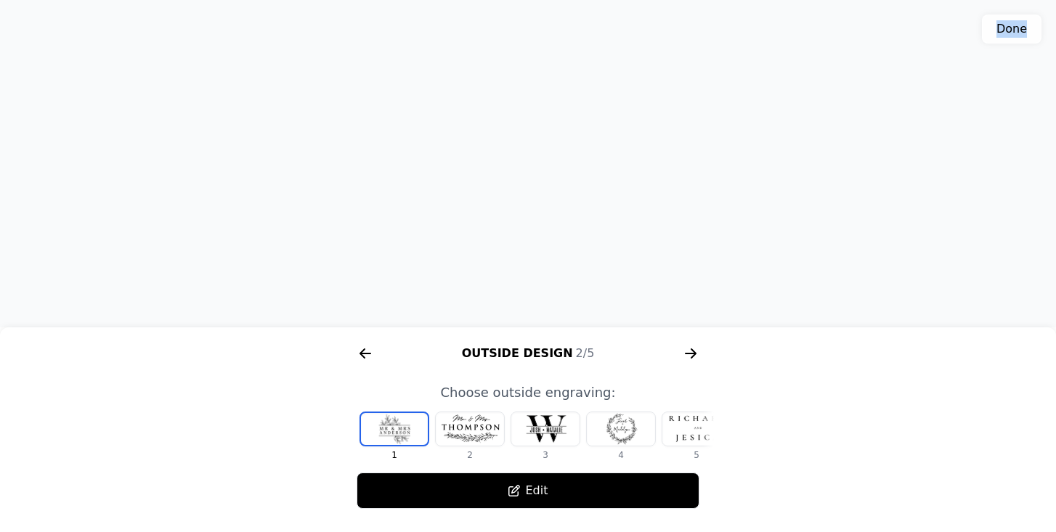
click at [367, 352] on icon "arrow right short" at bounding box center [365, 353] width 23 height 23
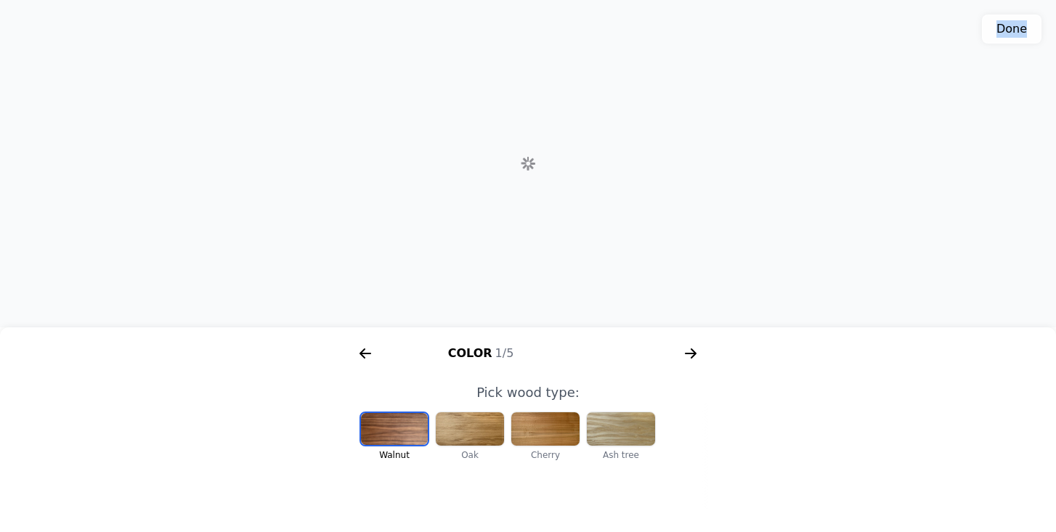
scroll to position [0, 186]
click at [693, 353] on icon "arrow right short" at bounding box center [690, 353] width 11 height 1
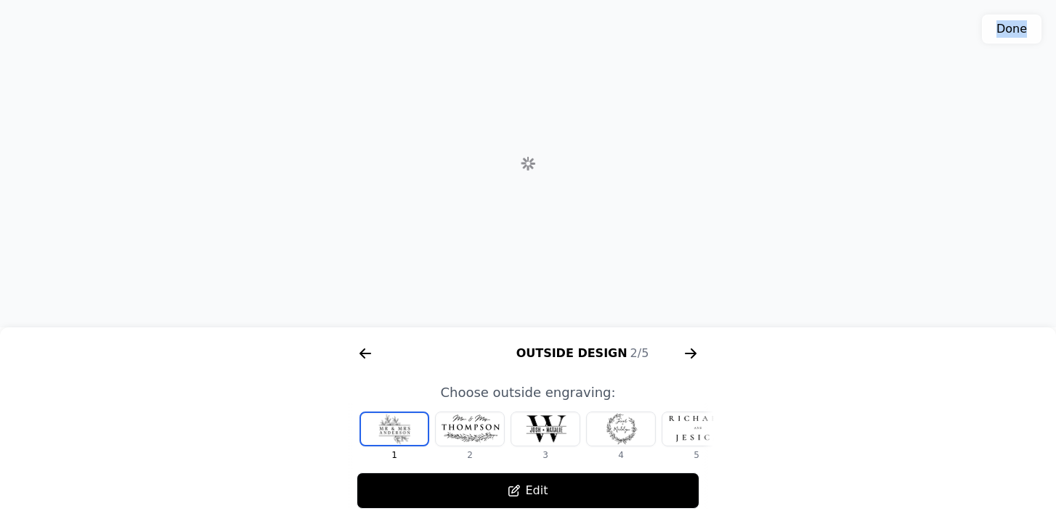
scroll to position [0, 558]
click at [555, 430] on div at bounding box center [545, 428] width 68 height 33
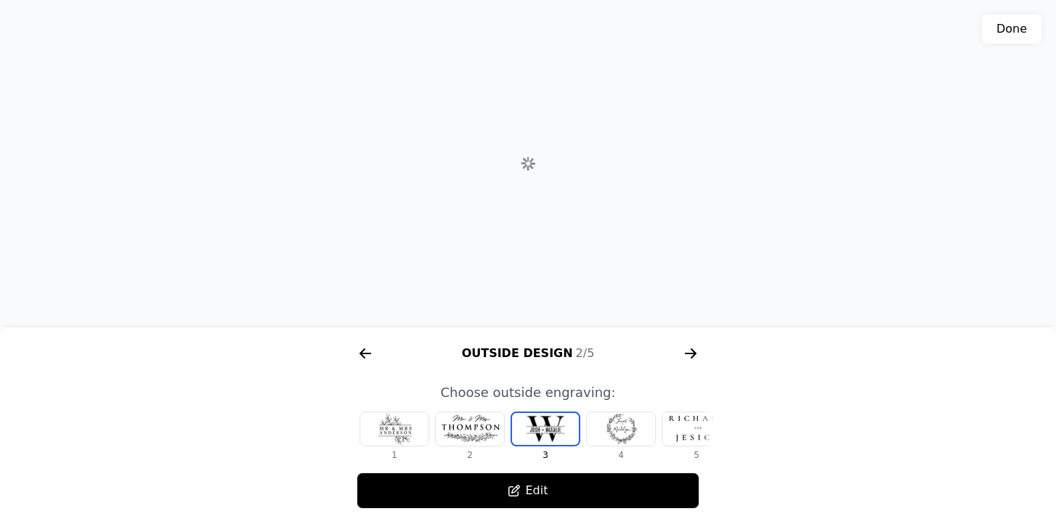
scroll to position [0, 17]
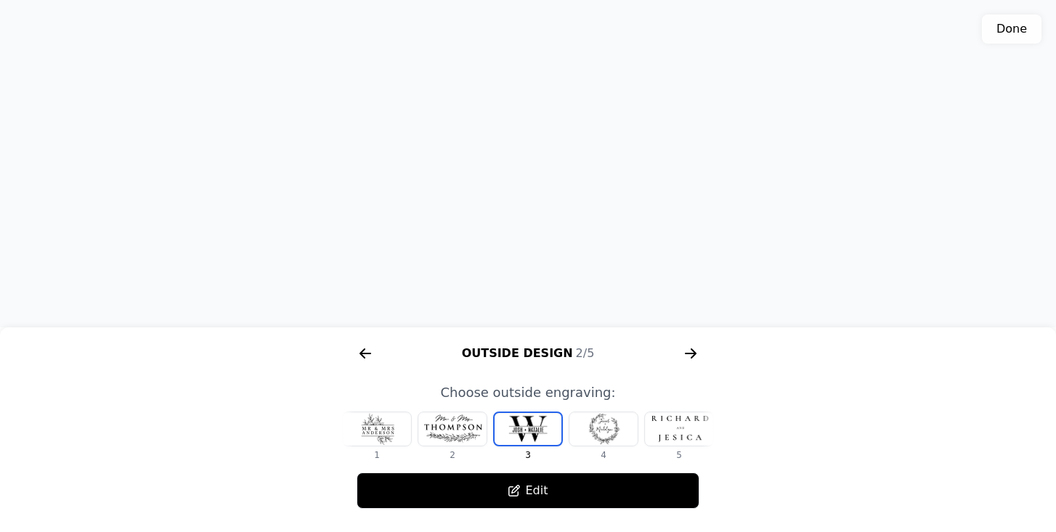
click at [656, 432] on div at bounding box center [679, 428] width 68 height 33
click at [606, 433] on div at bounding box center [603, 428] width 68 height 33
click at [617, 425] on div at bounding box center [603, 428] width 68 height 33
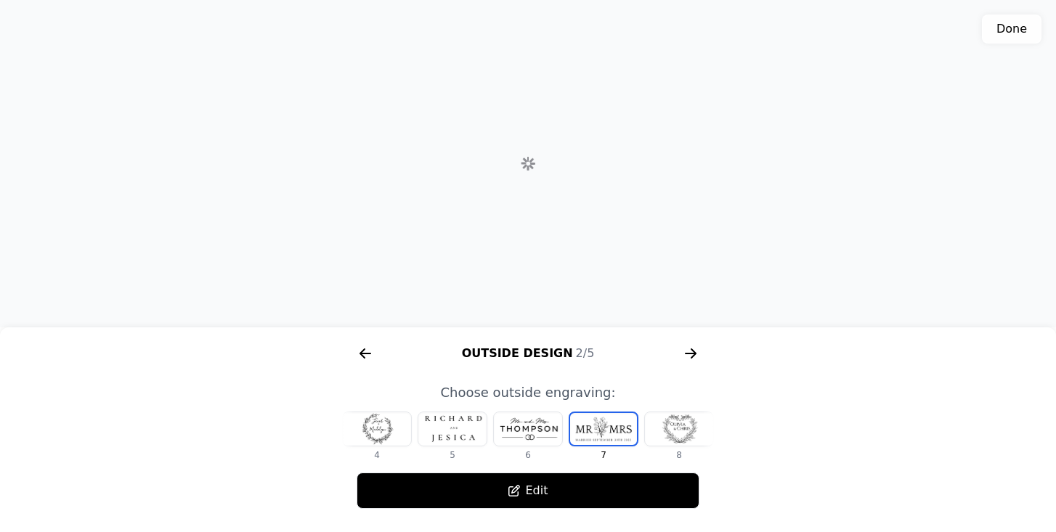
scroll to position [0, 270]
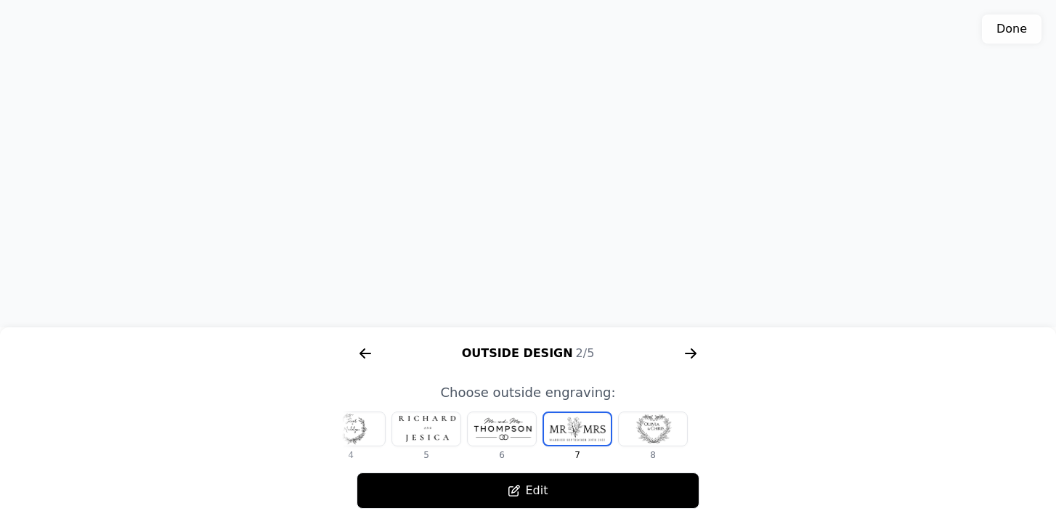
click at [660, 431] on div at bounding box center [653, 428] width 68 height 33
click at [433, 429] on div at bounding box center [426, 428] width 68 height 33
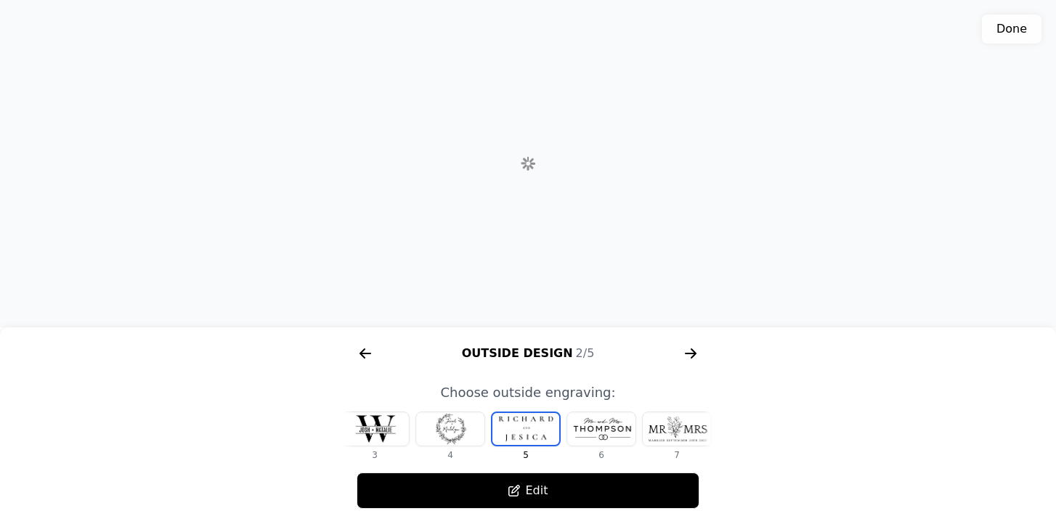
scroll to position [0, 168]
click at [518, 496] on icon at bounding box center [514, 491] width 12 height 12
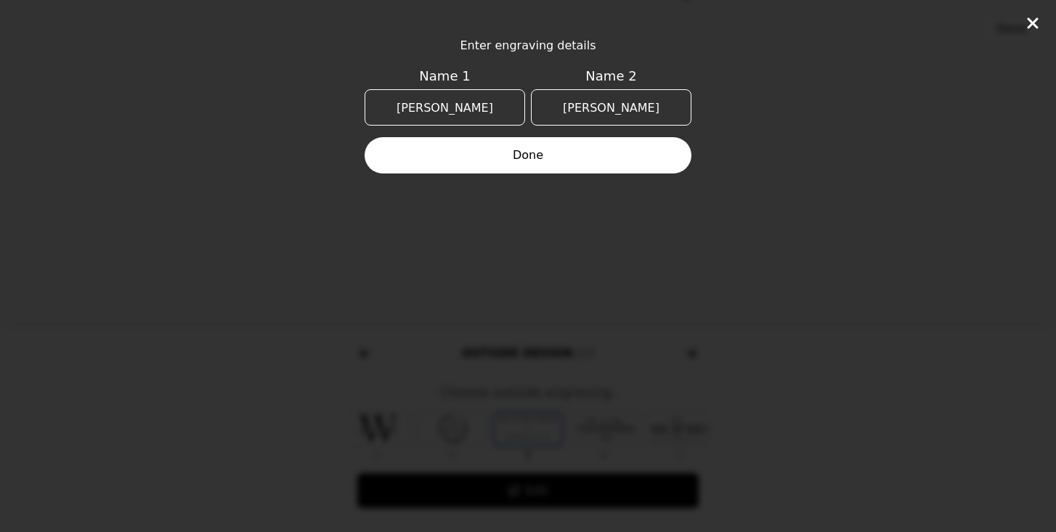
click at [639, 103] on input "[PERSON_NAME]" at bounding box center [611, 107] width 160 height 36
type input "[PERSON_NAME]"
click at [584, 148] on button "Done" at bounding box center [527, 155] width 327 height 36
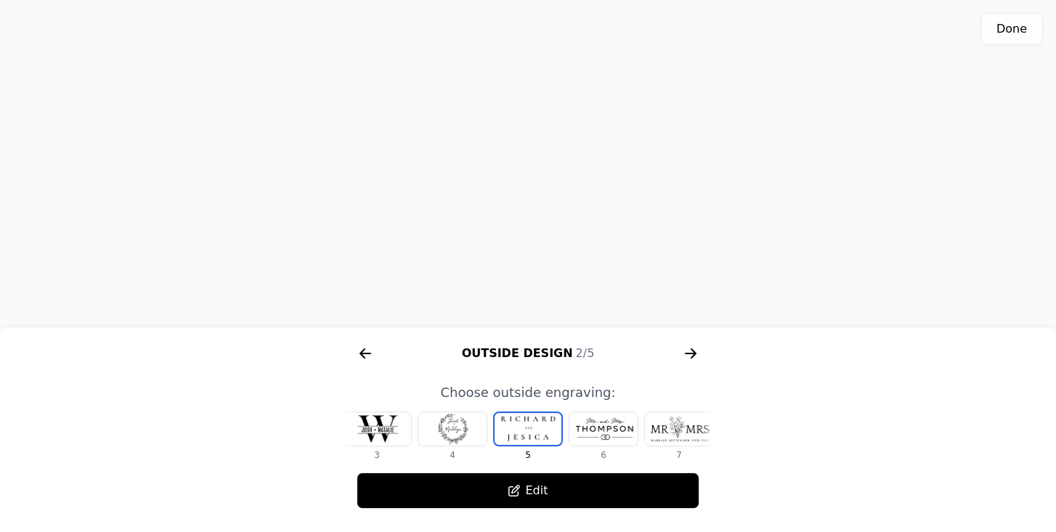
click at [422, 267] on div "3D model. Use mouse, touch or arrow keys to move." at bounding box center [528, 163] width 1056 height 327
click at [449, 431] on div at bounding box center [452, 428] width 68 height 33
click at [454, 433] on div at bounding box center [452, 428] width 68 height 33
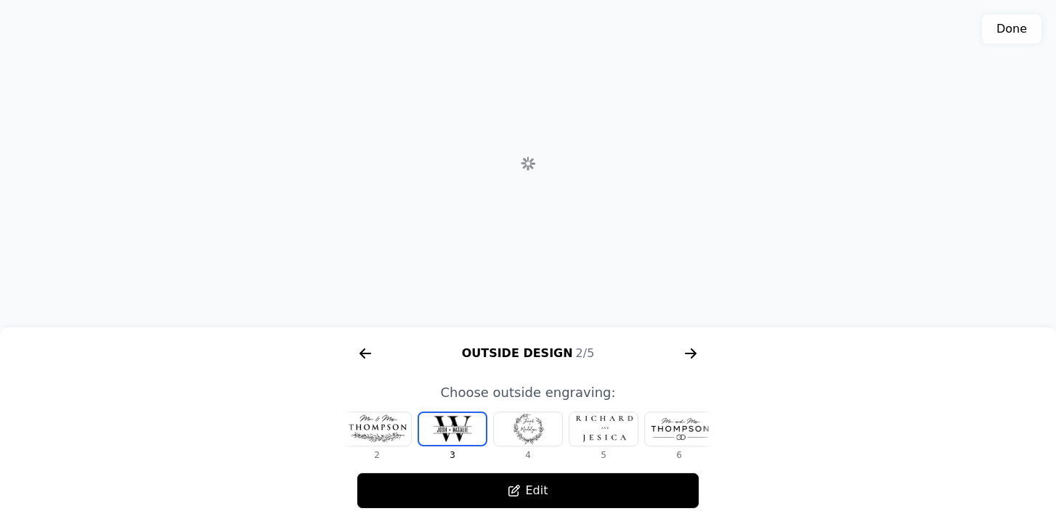
scroll to position [0, 17]
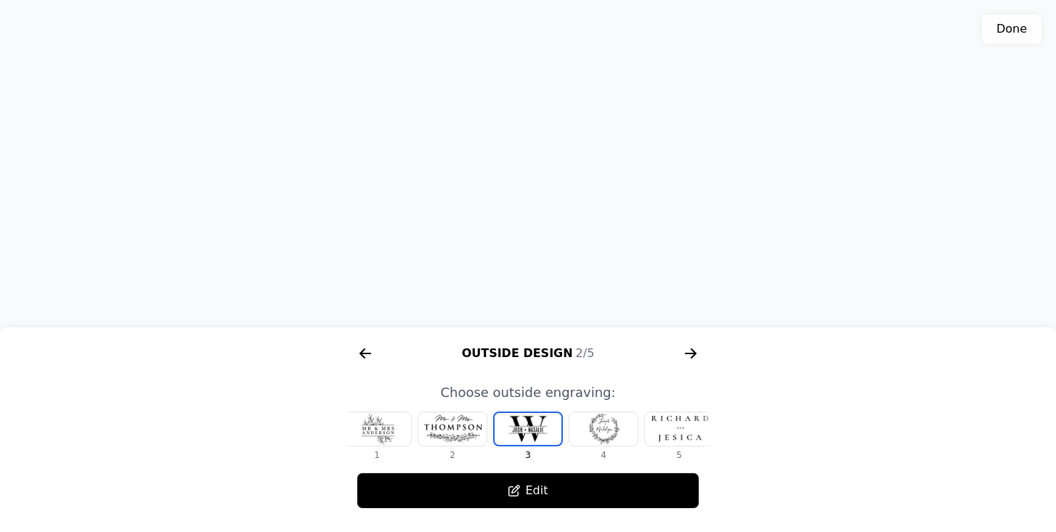
click at [446, 429] on div at bounding box center [452, 428] width 68 height 33
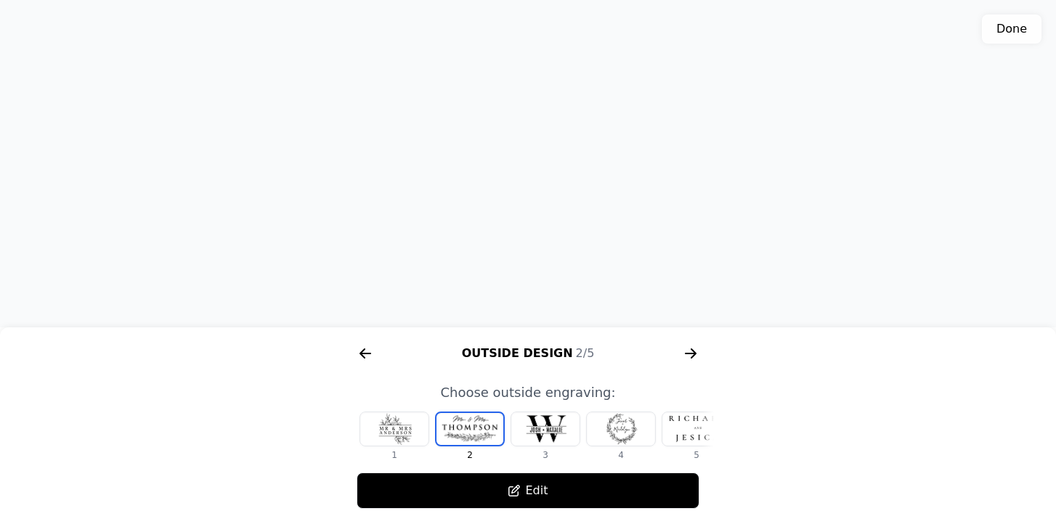
click at [397, 427] on div at bounding box center [394, 428] width 68 height 33
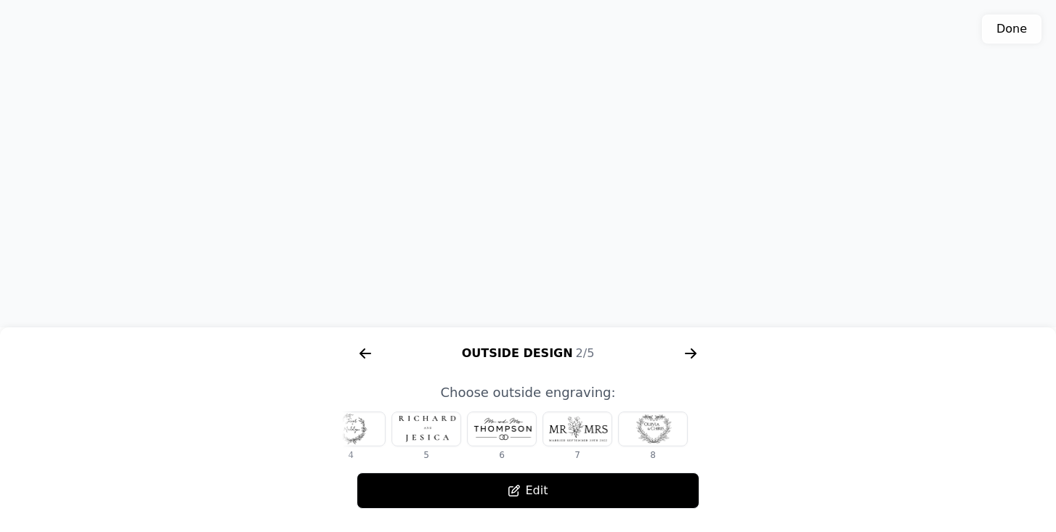
scroll to position [0, 270]
click at [571, 433] on div at bounding box center [577, 428] width 68 height 33
click at [498, 428] on div at bounding box center [502, 428] width 68 height 33
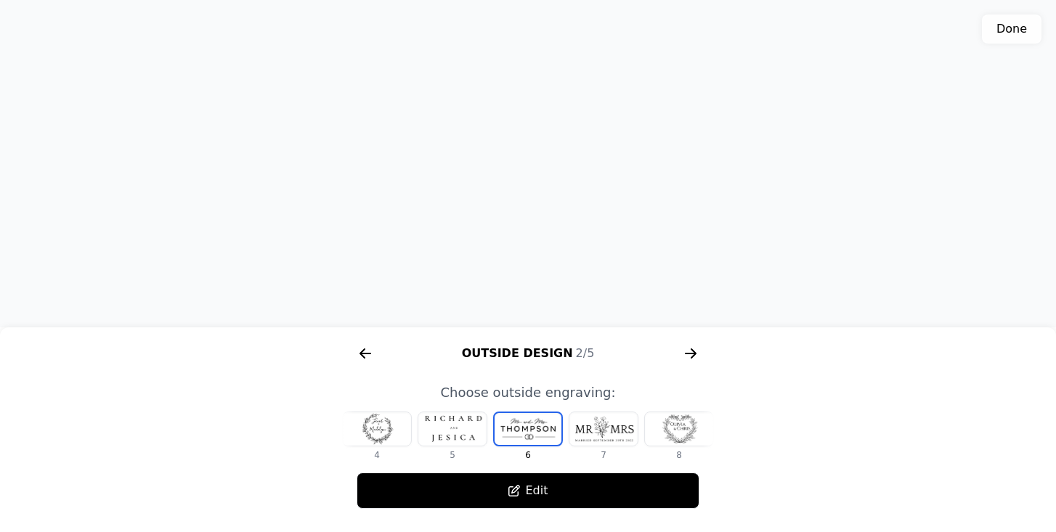
click at [452, 425] on div at bounding box center [452, 428] width 68 height 33
click at [460, 421] on div at bounding box center [452, 428] width 68 height 33
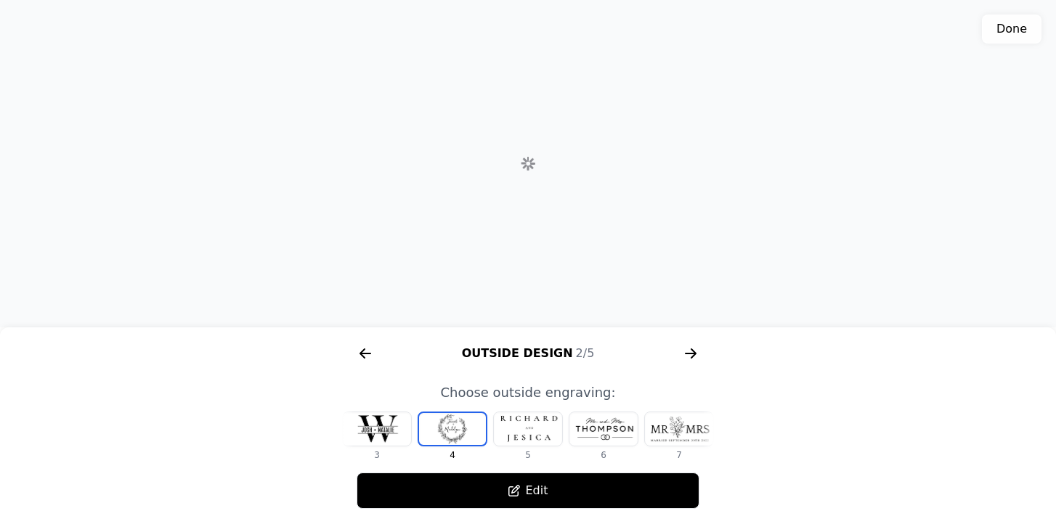
scroll to position [0, 93]
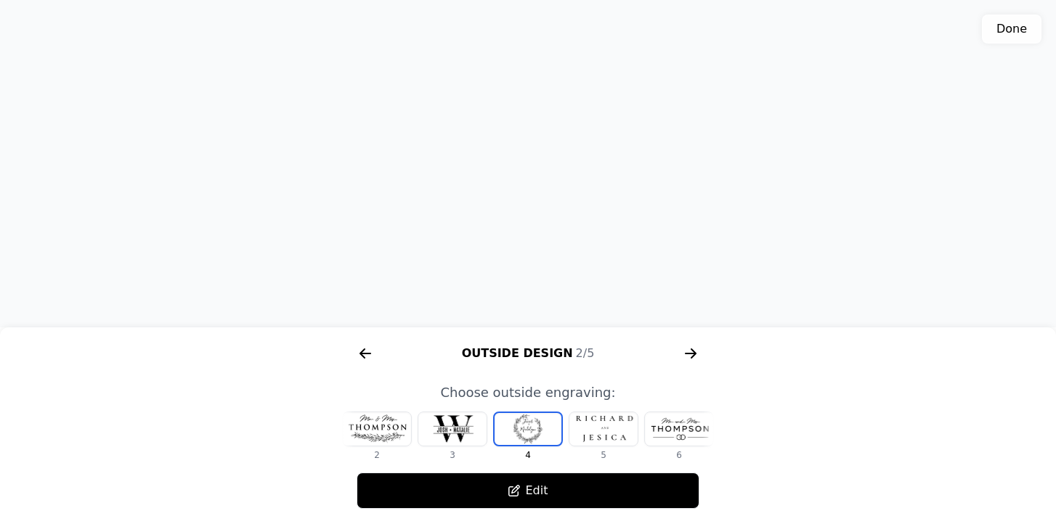
click at [450, 428] on div at bounding box center [452, 428] width 68 height 33
click at [389, 430] on div at bounding box center [377, 428] width 68 height 33
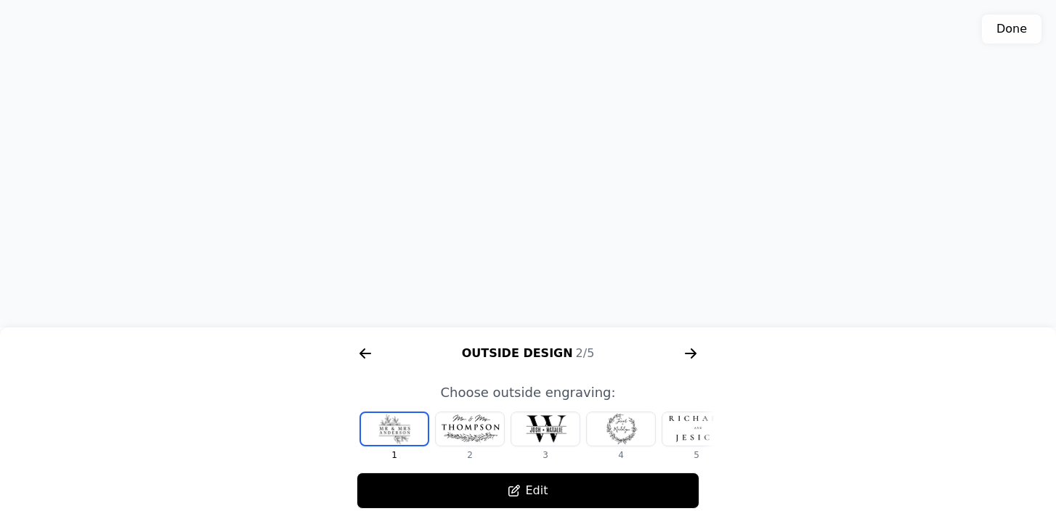
scroll to position [0, 78]
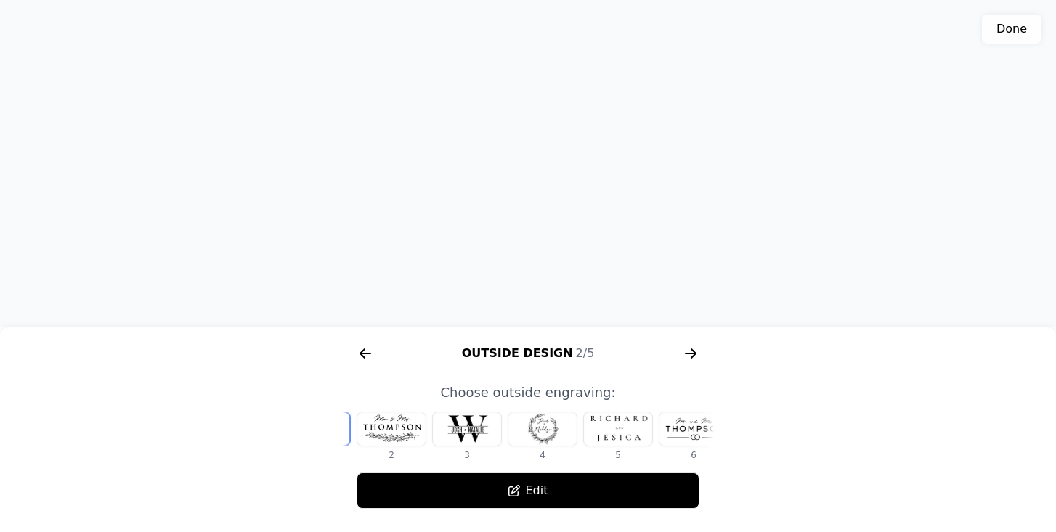
click at [547, 427] on div at bounding box center [542, 428] width 68 height 33
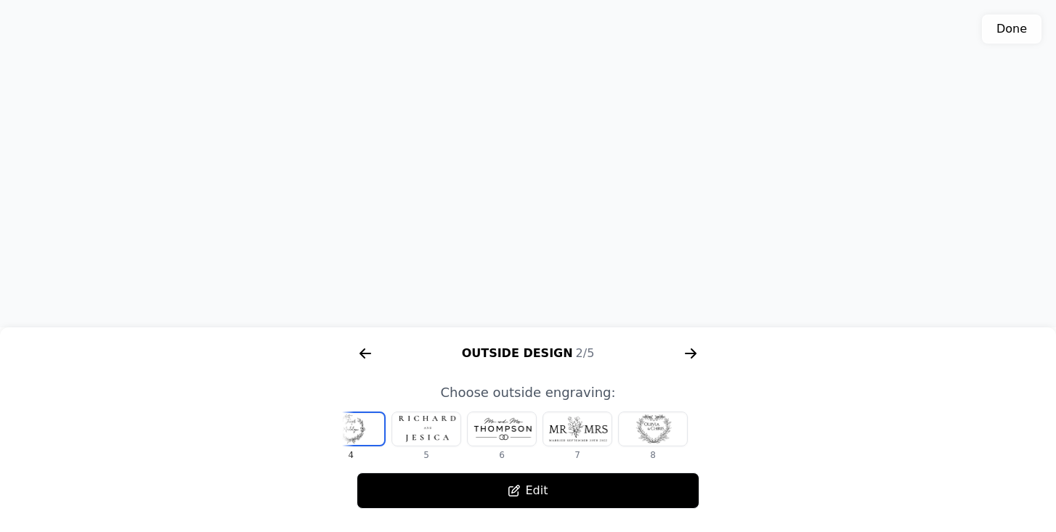
scroll to position [0, 270]
click at [653, 431] on div at bounding box center [653, 428] width 68 height 33
drag, startPoint x: 486, startPoint y: 189, endPoint x: 483, endPoint y: 109, distance: 80.7
click at [483, 109] on div "3D model. Use mouse, touch or arrow keys to move." at bounding box center [528, 163] width 1056 height 327
drag, startPoint x: 483, startPoint y: 109, endPoint x: 462, endPoint y: 193, distance: 86.6
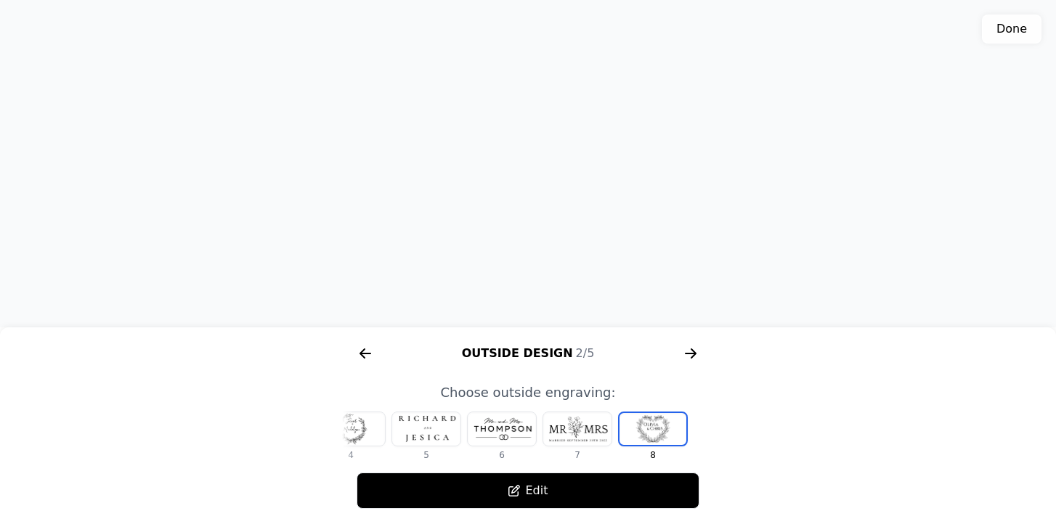
click at [462, 193] on div "3D model. Use mouse, touch or arrow keys to move." at bounding box center [528, 163] width 1056 height 327
click at [688, 350] on icon "arrow right short" at bounding box center [690, 353] width 23 height 23
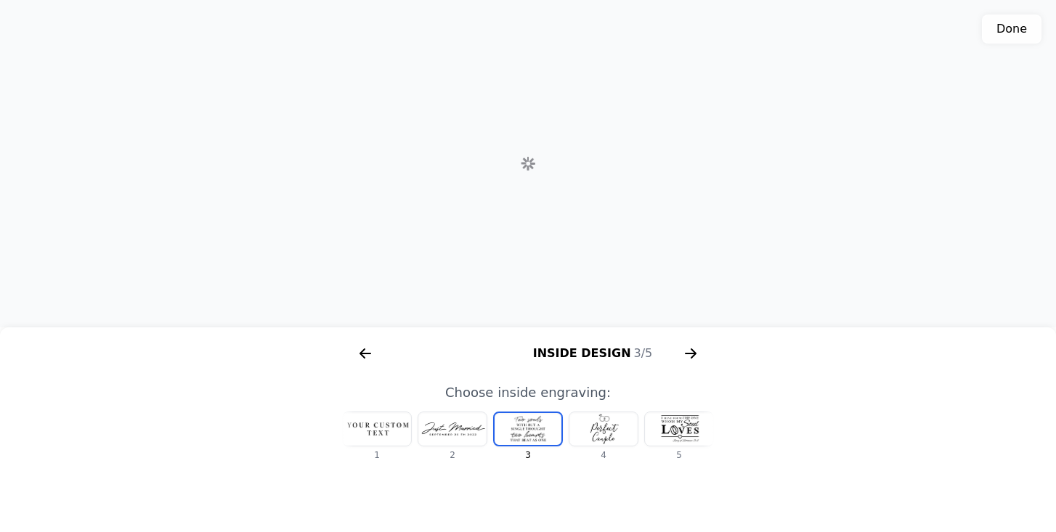
scroll to position [0, 929]
click at [611, 429] on div at bounding box center [603, 428] width 68 height 33
click at [616, 430] on div at bounding box center [603, 428] width 68 height 33
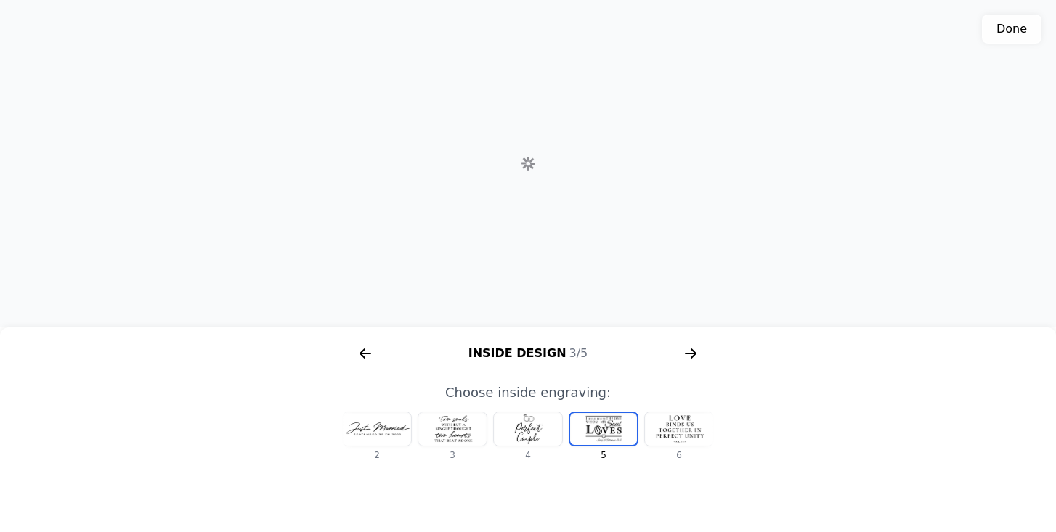
scroll to position [0, 168]
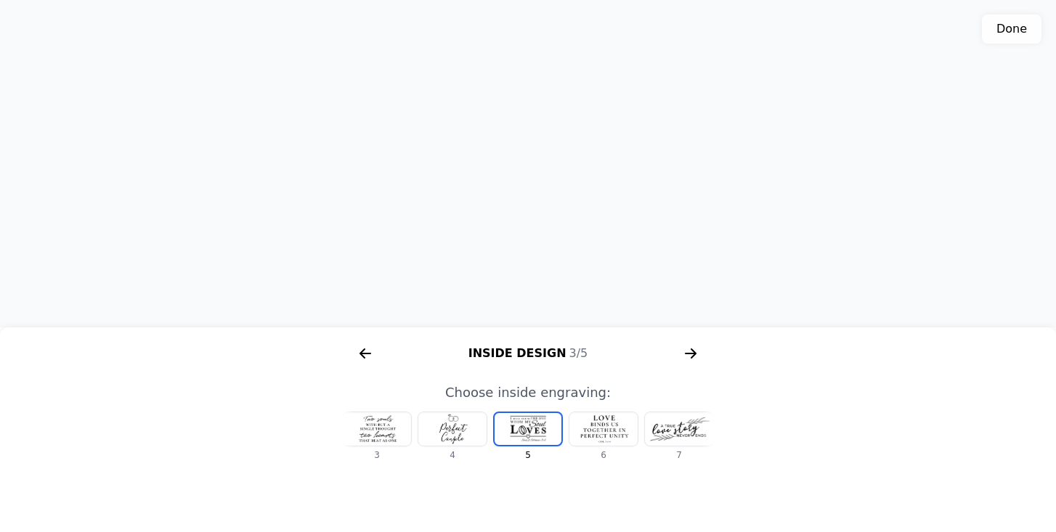
click at [667, 429] on div at bounding box center [679, 428] width 68 height 33
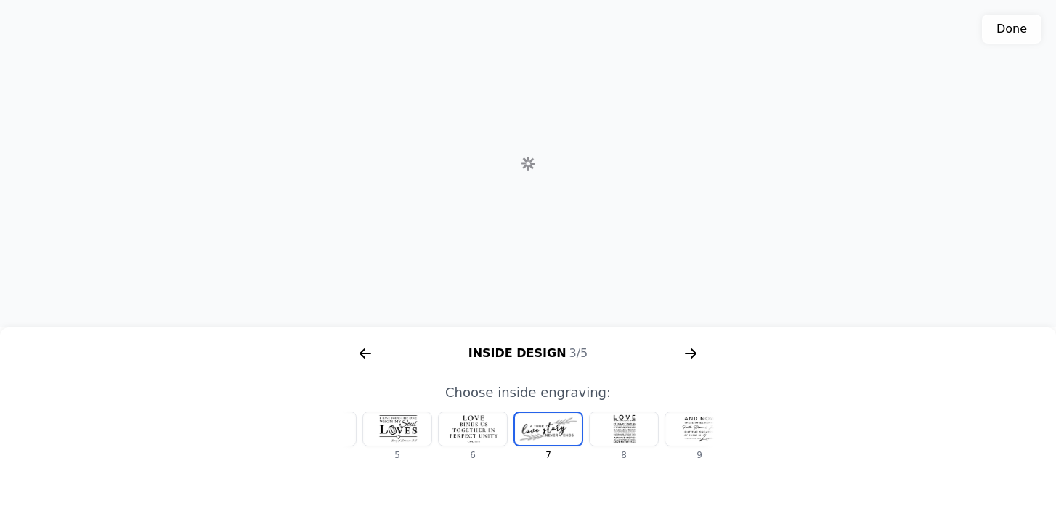
scroll to position [0, 319]
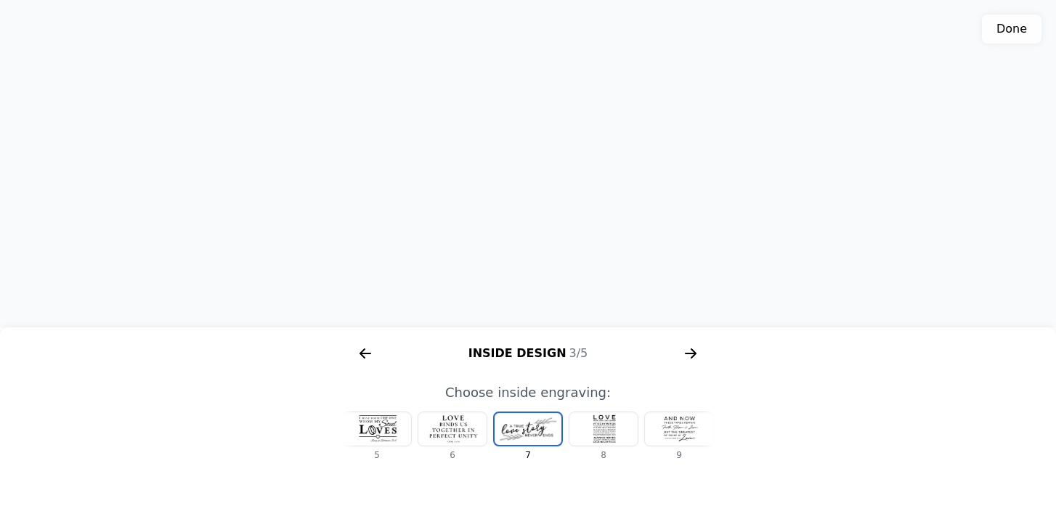
drag, startPoint x: 500, startPoint y: 269, endPoint x: 508, endPoint y: 222, distance: 48.0
click at [508, 222] on div "3D model. Use mouse, touch or arrow keys to move." at bounding box center [528, 163] width 1056 height 327
drag, startPoint x: 526, startPoint y: 201, endPoint x: 489, endPoint y: 378, distance: 181.0
click at [489, 378] on div "Done AR Color 1/5 Outside Design 2/5 Inside Design 3/5 Frontside 4/5 Size 5/5 P…" at bounding box center [528, 266] width 1056 height 532
click at [364, 350] on icon "arrow right short" at bounding box center [362, 353] width 6 height 10
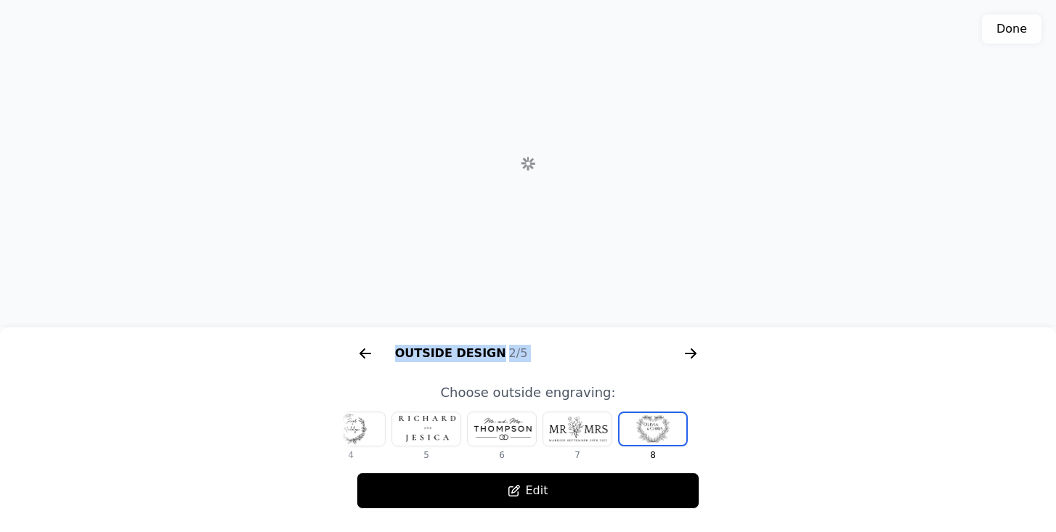
scroll to position [0, 558]
click at [359, 433] on div at bounding box center [351, 428] width 68 height 33
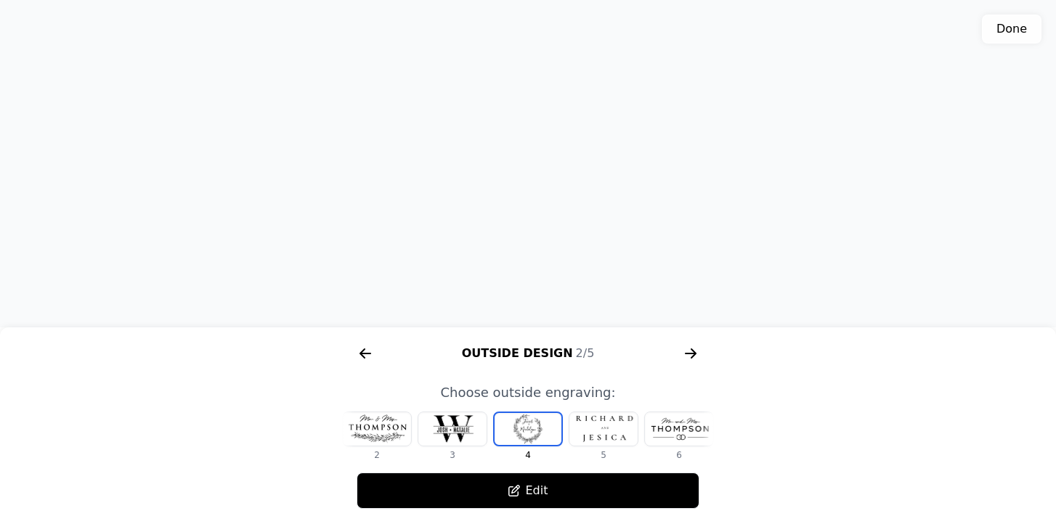
click at [372, 434] on div at bounding box center [377, 428] width 68 height 33
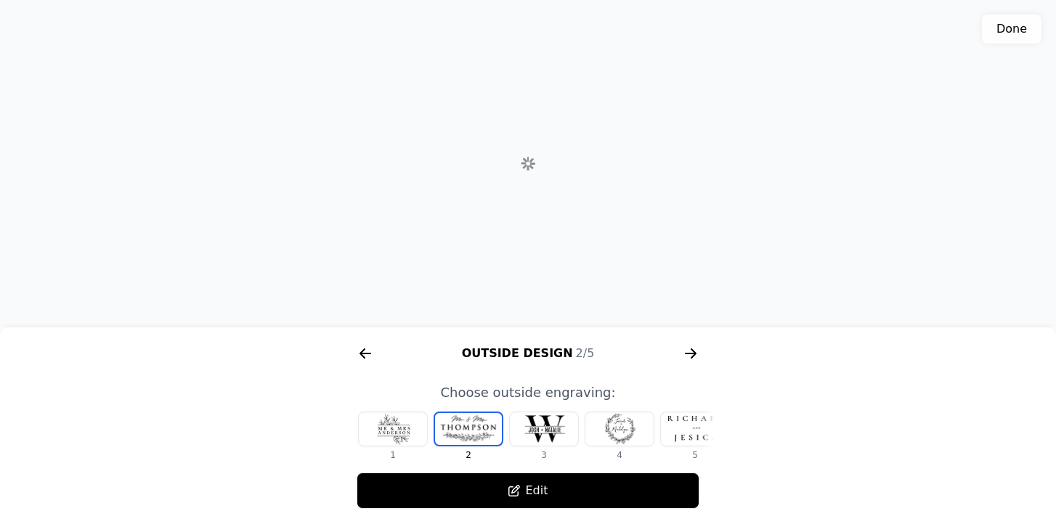
scroll to position [0, 0]
click at [386, 436] on div at bounding box center [394, 428] width 68 height 33
drag, startPoint x: 474, startPoint y: 256, endPoint x: 476, endPoint y: 182, distance: 74.1
click at [476, 182] on div "3D model. Use mouse, touch or arrow keys to move." at bounding box center [528, 163] width 1056 height 327
click at [492, 424] on div at bounding box center [470, 428] width 68 height 33
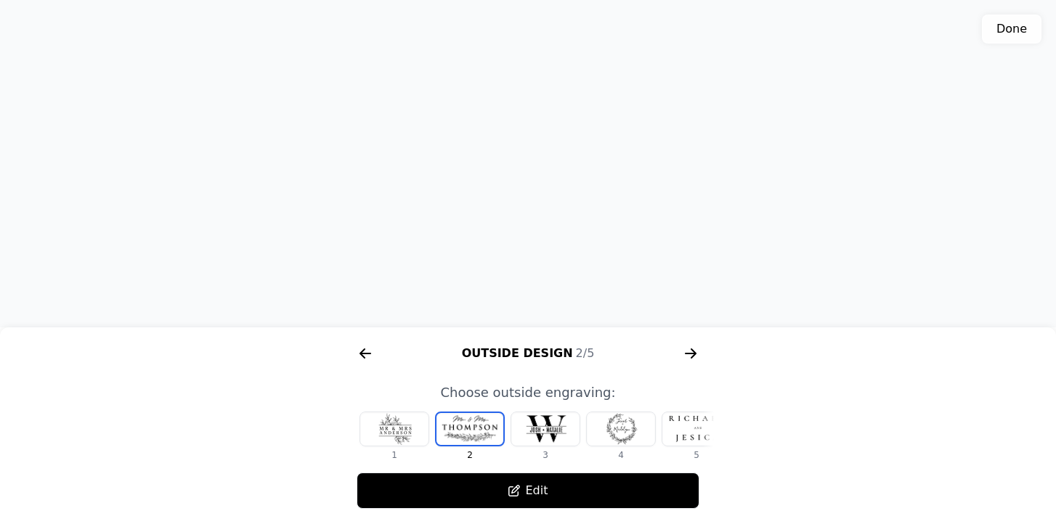
click at [685, 355] on icon "arrow right short" at bounding box center [690, 353] width 23 height 23
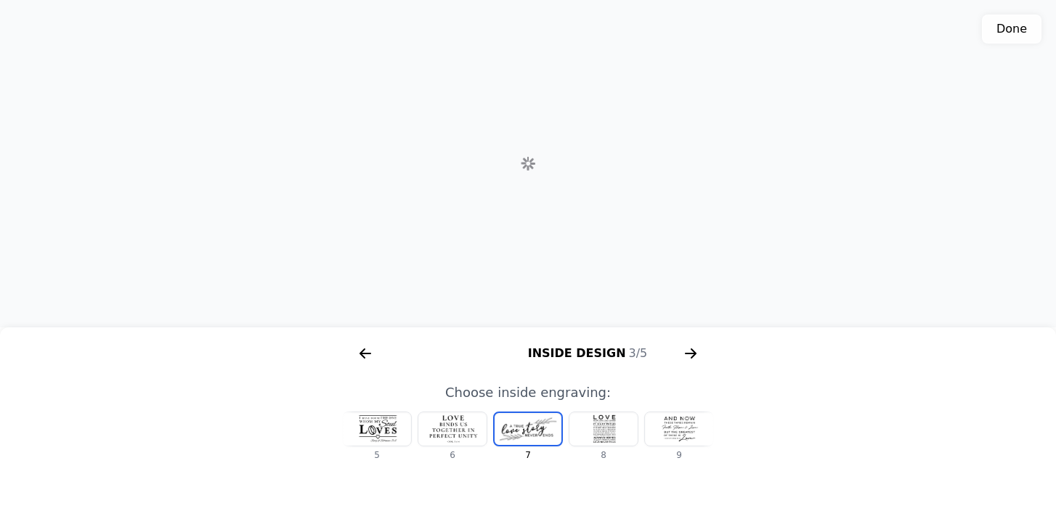
scroll to position [0, 929]
click at [692, 356] on icon "arrow right short" at bounding box center [693, 353] width 6 height 10
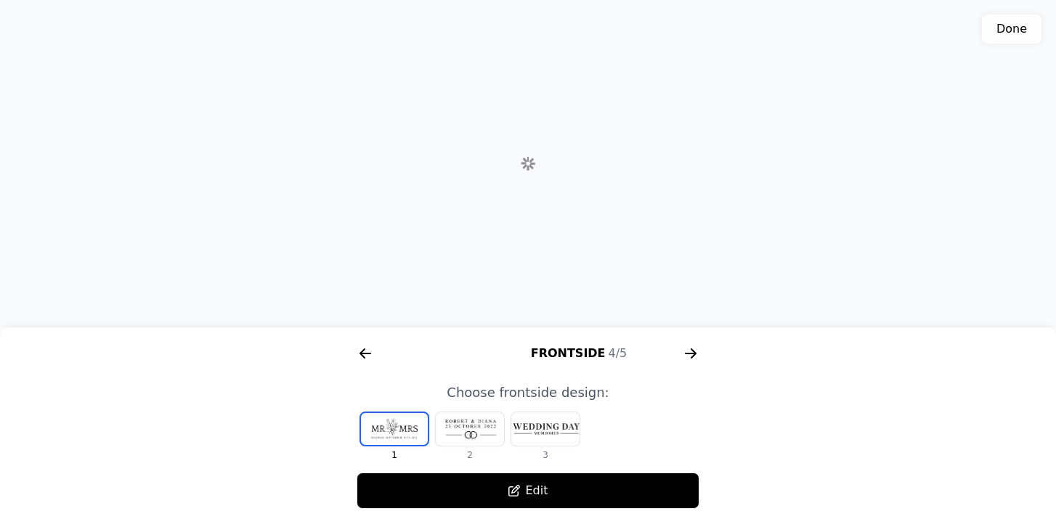
scroll to position [0, 1301]
click at [693, 354] on icon "arrow right short" at bounding box center [690, 353] width 11 height 1
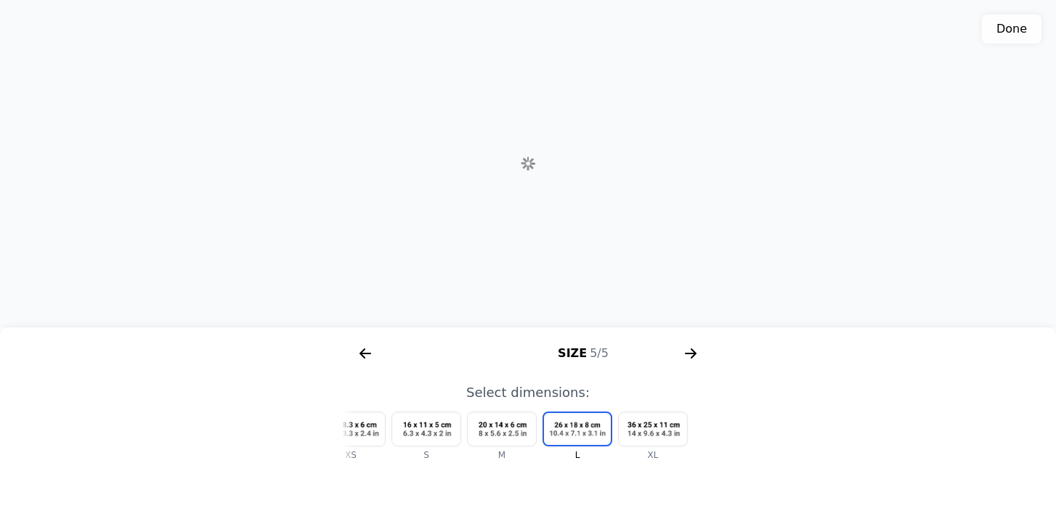
scroll to position [0, 1673]
click at [693, 354] on icon "arrow right short" at bounding box center [690, 353] width 11 height 1
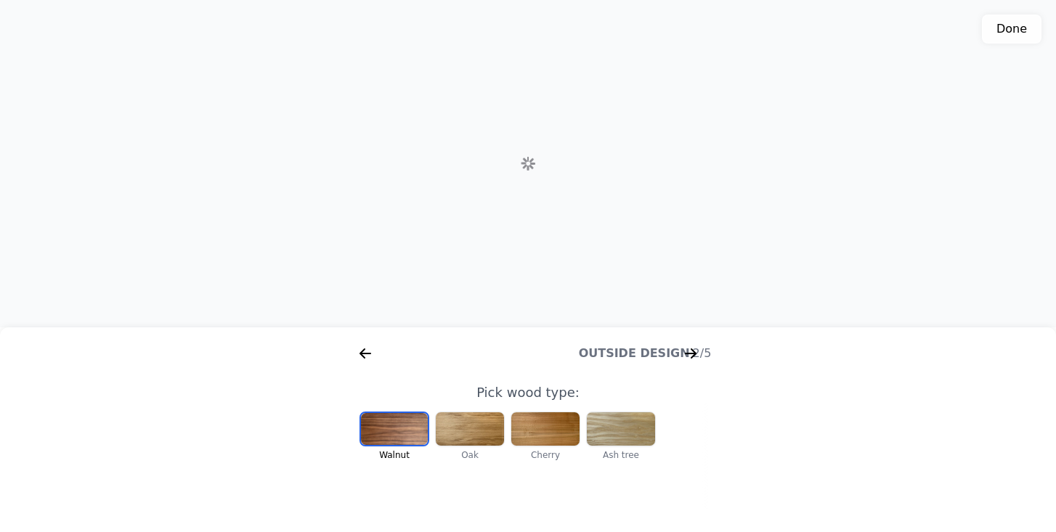
scroll to position [0, 186]
click at [689, 356] on icon "arrow right short" at bounding box center [690, 353] width 23 height 23
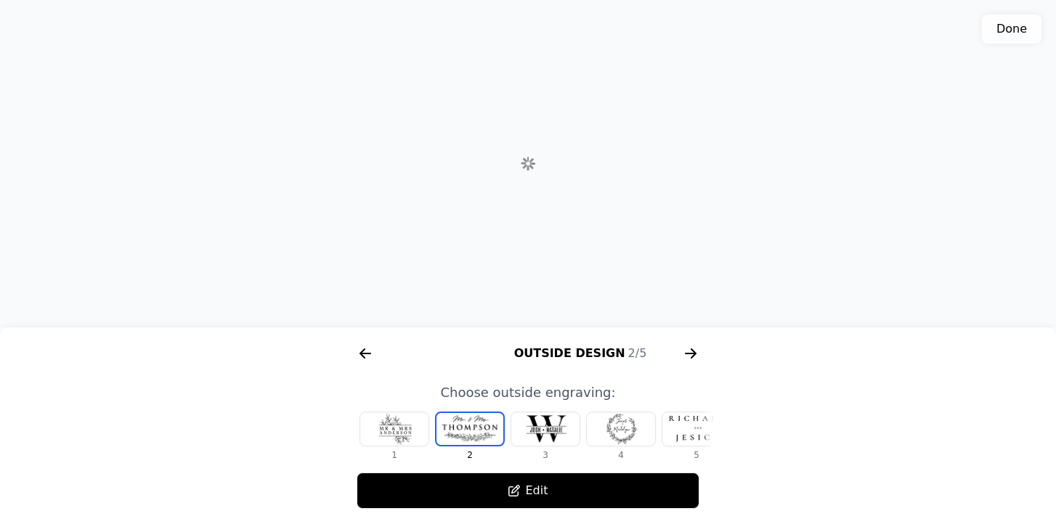
scroll to position [0, 558]
click at [362, 354] on icon "arrow right short" at bounding box center [365, 353] width 11 height 1
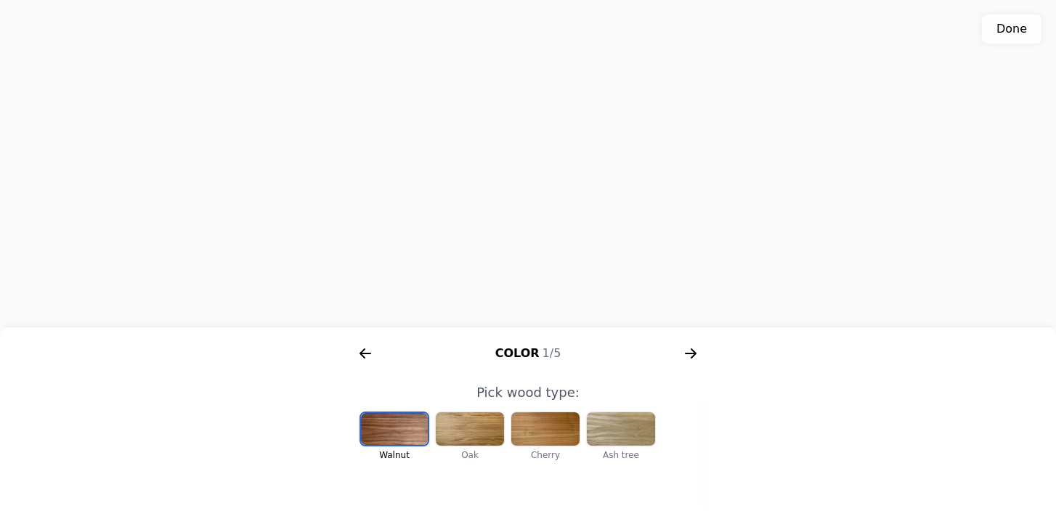
scroll to position [454, 0]
drag, startPoint x: 635, startPoint y: 210, endPoint x: 584, endPoint y: 297, distance: 100.5
click at [584, 297] on div "3D model. Use mouse, touch or arrow keys to move." at bounding box center [528, 163] width 1056 height 327
drag, startPoint x: 550, startPoint y: 262, endPoint x: 576, endPoint y: 323, distance: 66.4
click at [576, 323] on div "3D model. Use mouse, touch or arrow keys to move." at bounding box center [528, 163] width 1056 height 327
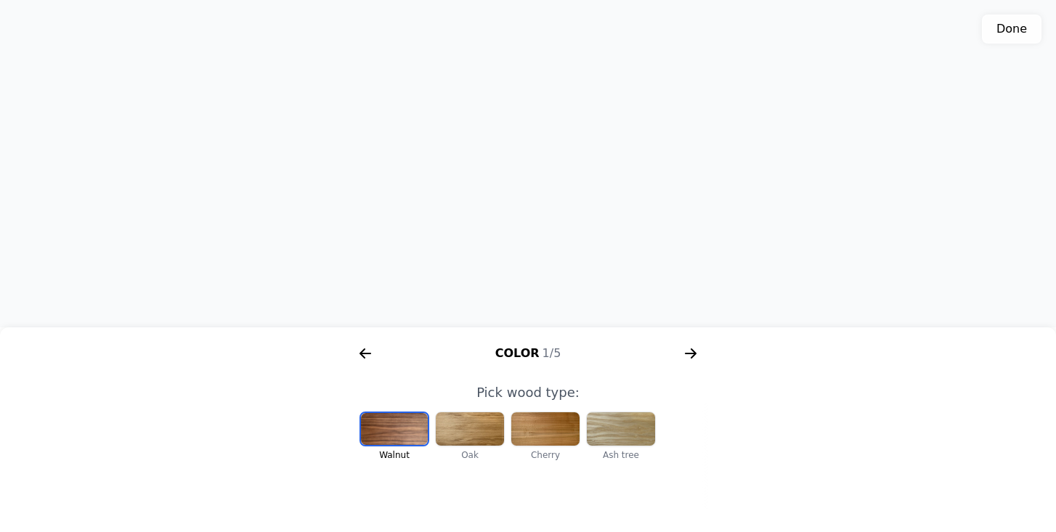
drag, startPoint x: 586, startPoint y: 247, endPoint x: 591, endPoint y: 160, distance: 87.3
click at [591, 160] on div "3D model. Use mouse, touch or arrow keys to move." at bounding box center [528, 163] width 1056 height 327
click at [1019, 34] on button "Done" at bounding box center [1012, 29] width 60 height 29
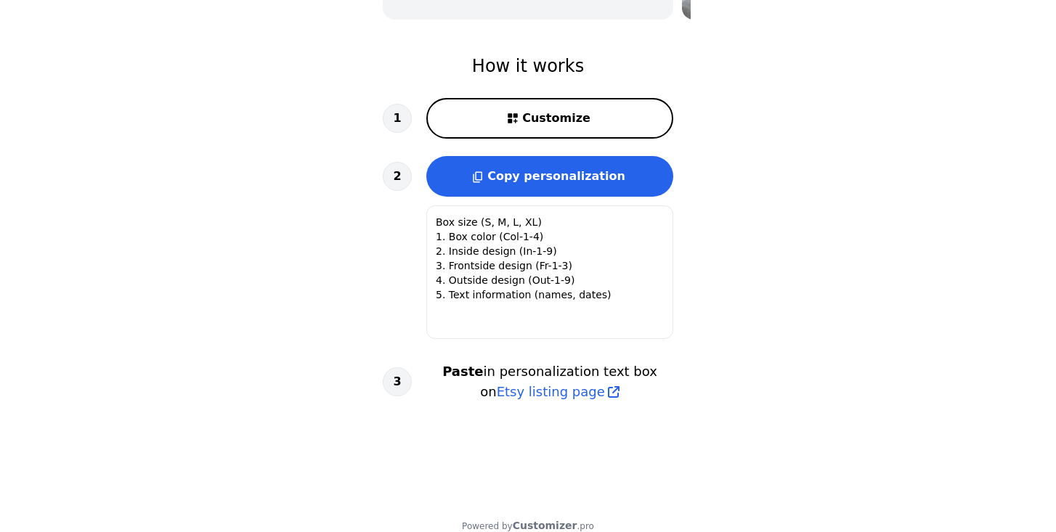
type textarea "Box size: L 1. Box color: Col-1 (Walnut) 2. Inside design: In-7 3. Frontside de…"
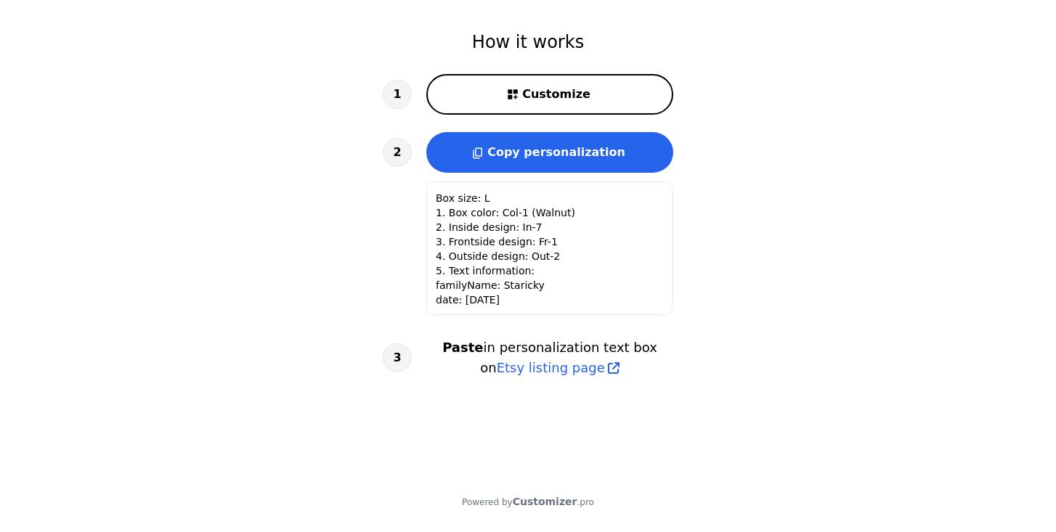
scroll to position [483, 0]
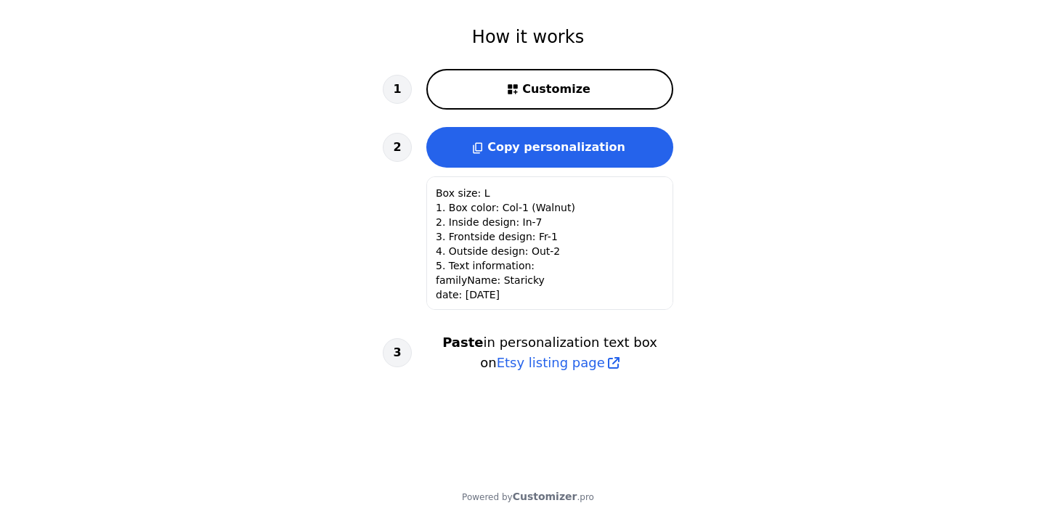
click at [612, 144] on span "Copy personalization" at bounding box center [556, 147] width 138 height 14
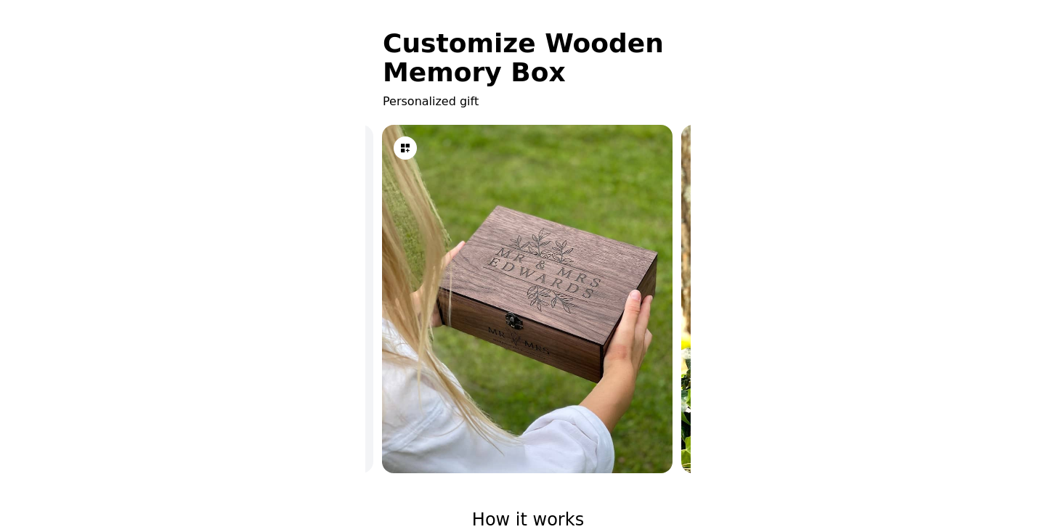
scroll to position [0, 299]
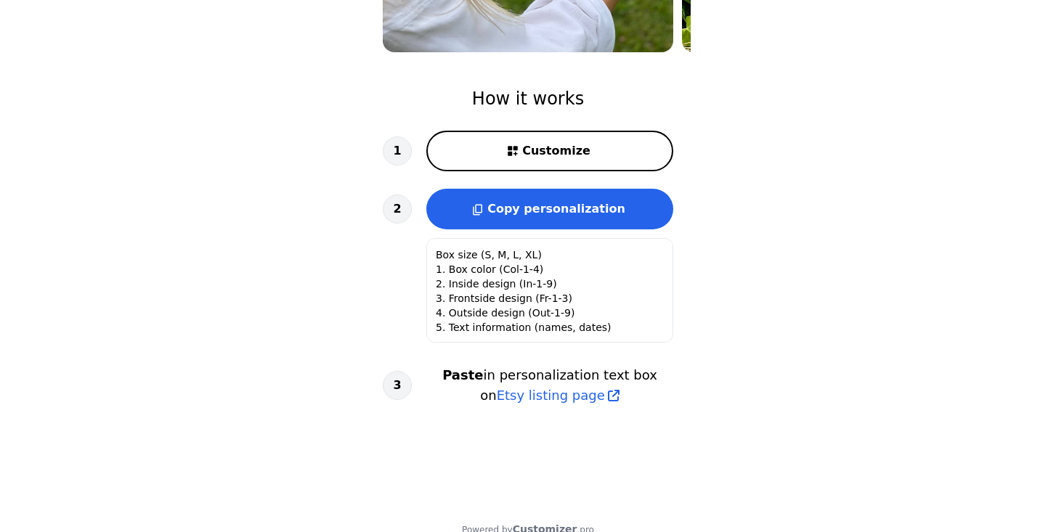
scroll to position [423, 0]
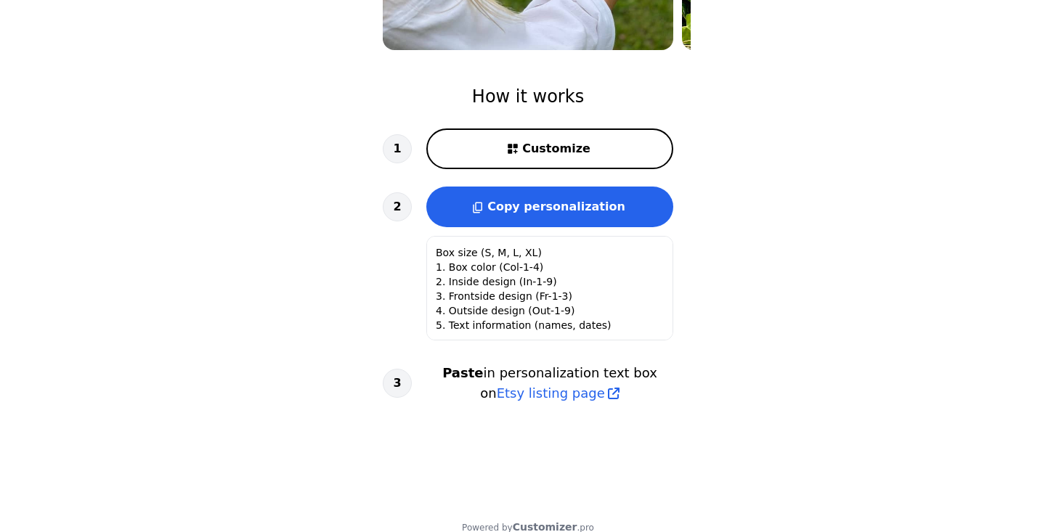
click at [554, 152] on span "Customize" at bounding box center [556, 148] width 68 height 17
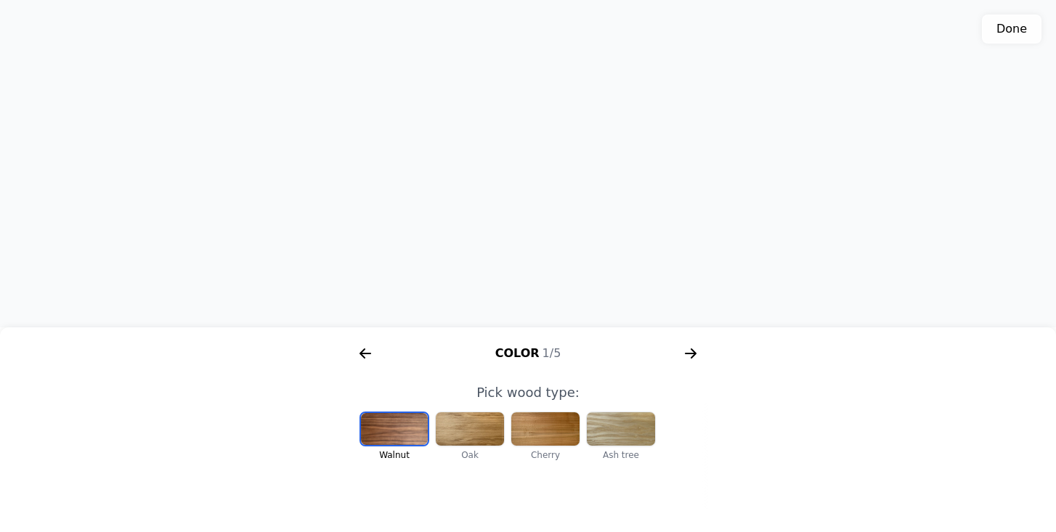
click at [395, 428] on div at bounding box center [394, 429] width 67 height 32
click at [691, 351] on icon "arrow right short" at bounding box center [690, 353] width 23 height 23
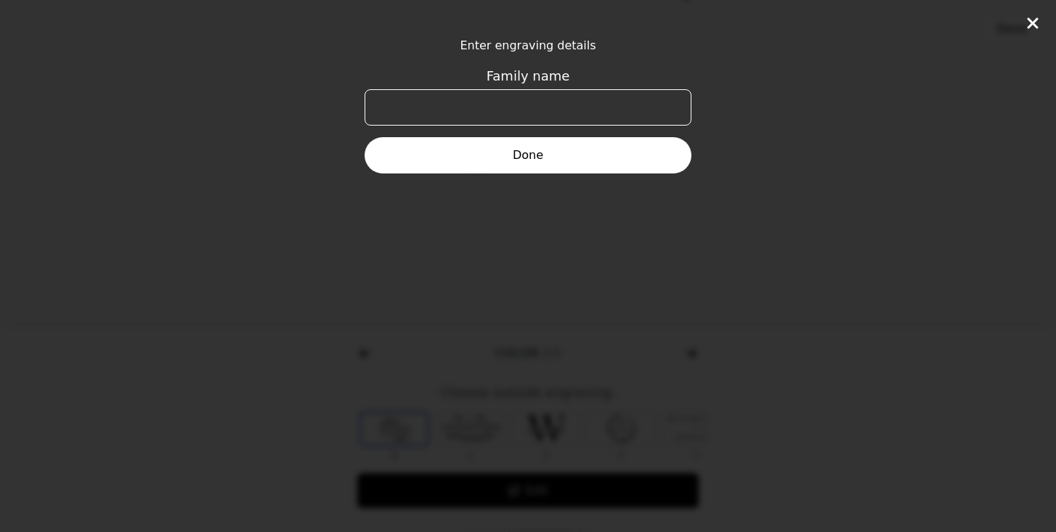
scroll to position [0, 558]
click at [516, 107] on input "Family name" at bounding box center [527, 107] width 327 height 36
type input "STARICKY"
click at [528, 154] on button "Done" at bounding box center [527, 155] width 327 height 36
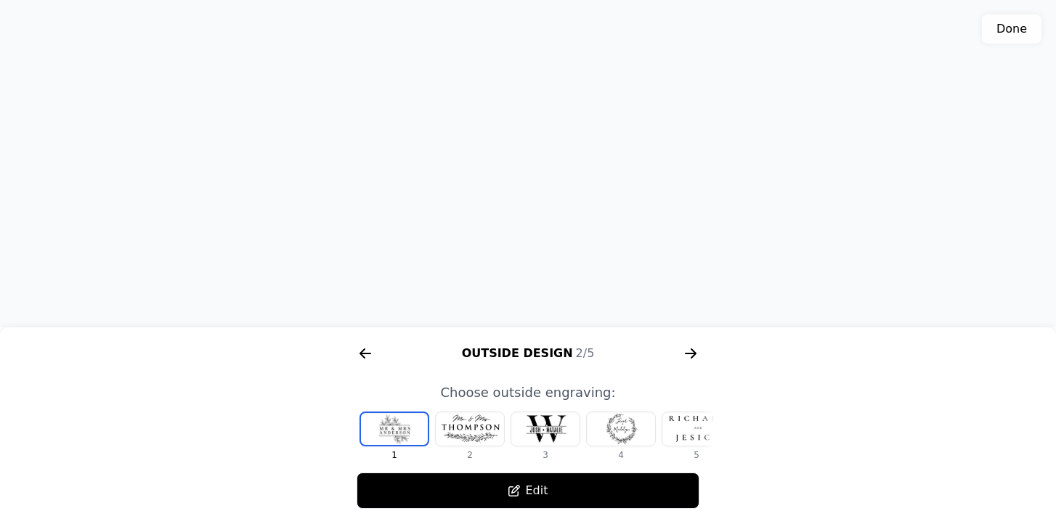
click at [310, 294] on div "3D model. Use mouse, touch or arrow keys to move." at bounding box center [528, 163] width 1056 height 327
click at [780, 225] on div "3D model. Use mouse, touch or arrow keys to move." at bounding box center [528, 163] width 1056 height 327
click at [780, 223] on div "3D model. Use mouse, touch or arrow keys to move." at bounding box center [528, 163] width 1056 height 327
click at [693, 351] on icon "arrow right short" at bounding box center [693, 353] width 6 height 10
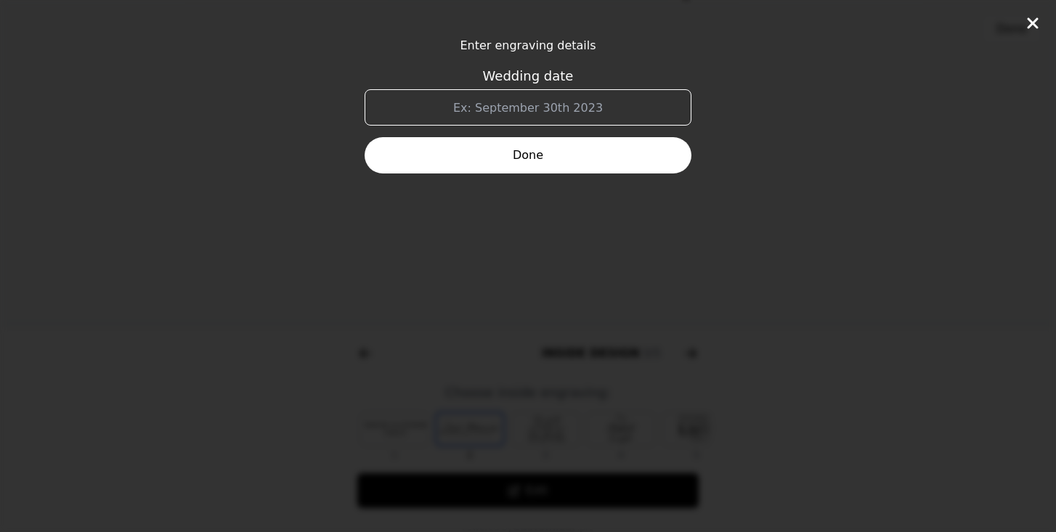
scroll to position [0, 929]
click at [527, 114] on input "Wedding date" at bounding box center [527, 107] width 327 height 36
type input "[DATE]"
click at [521, 152] on button "Done" at bounding box center [527, 155] width 327 height 36
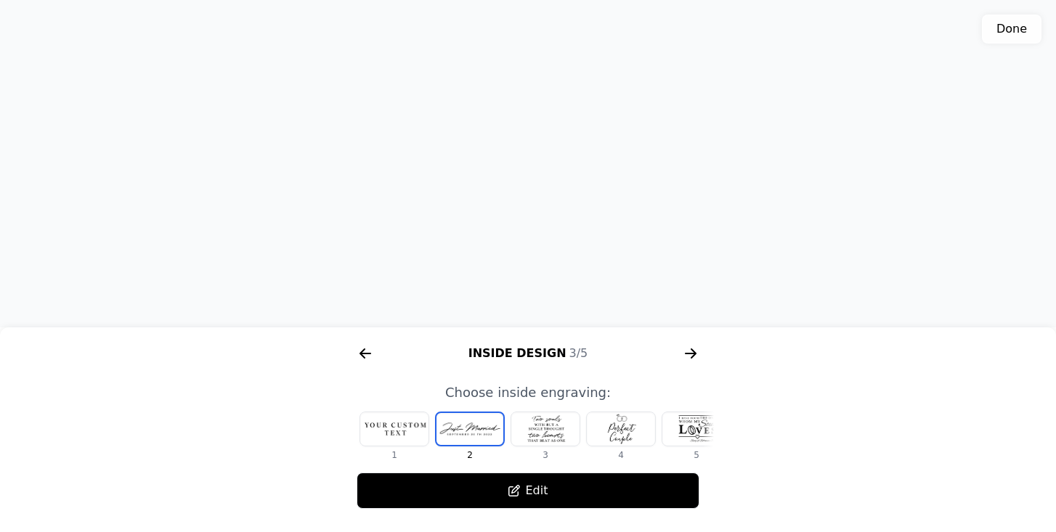
click at [542, 428] on div at bounding box center [545, 428] width 68 height 33
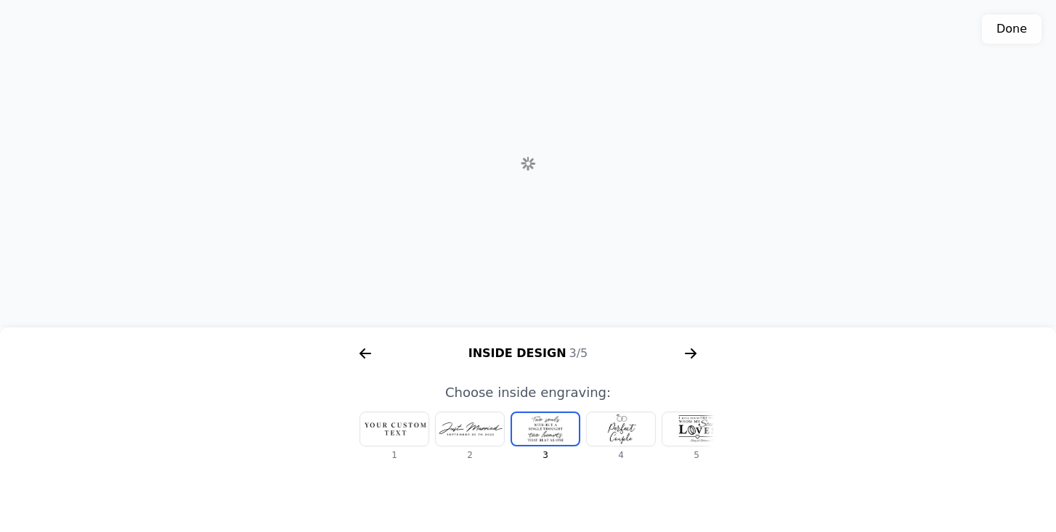
scroll to position [0, 17]
click at [595, 427] on div at bounding box center [603, 428] width 68 height 33
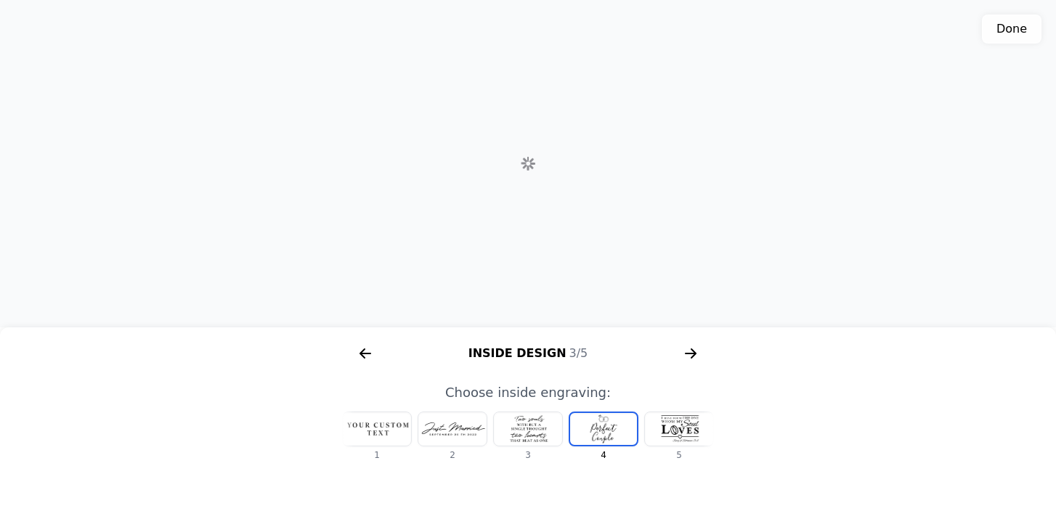
scroll to position [0, 93]
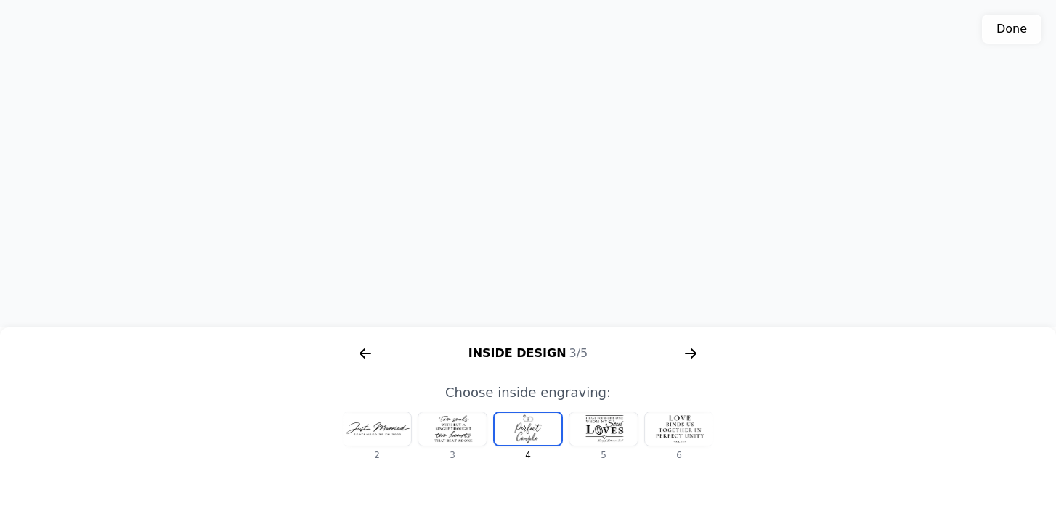
click at [669, 430] on div at bounding box center [679, 428] width 68 height 33
click at [613, 430] on div at bounding box center [603, 428] width 68 height 33
click at [680, 432] on div at bounding box center [679, 428] width 68 height 33
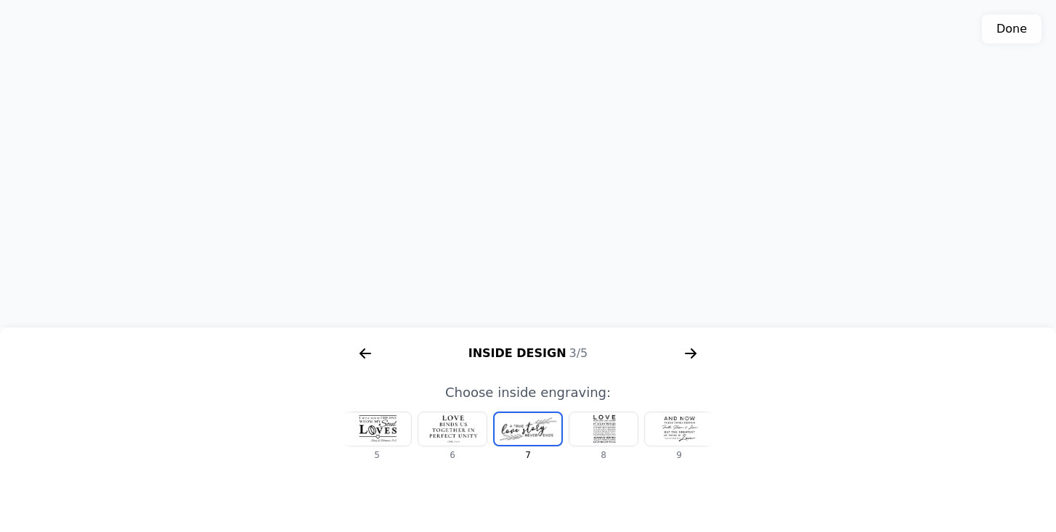
scroll to position [0, 346]
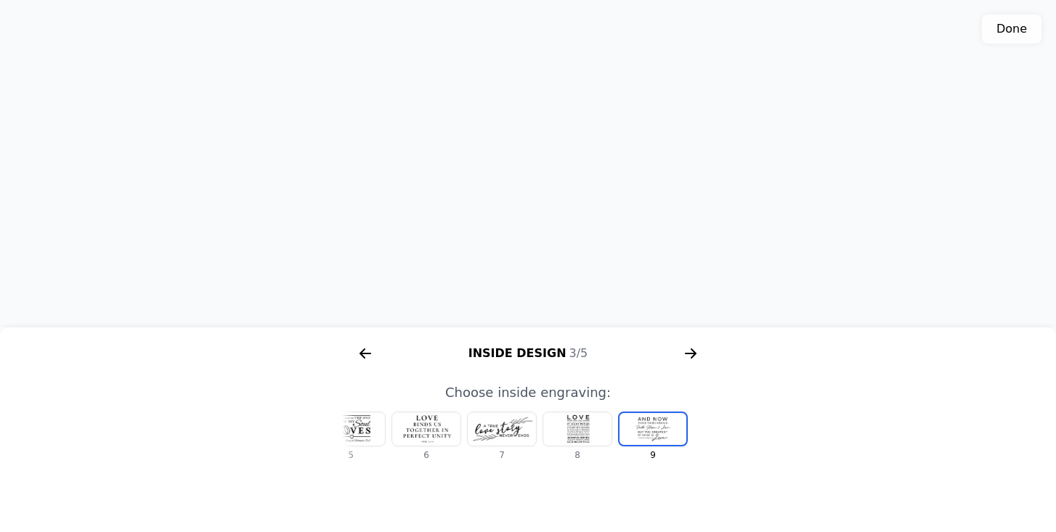
click at [690, 351] on icon "arrow right short" at bounding box center [690, 353] width 23 height 23
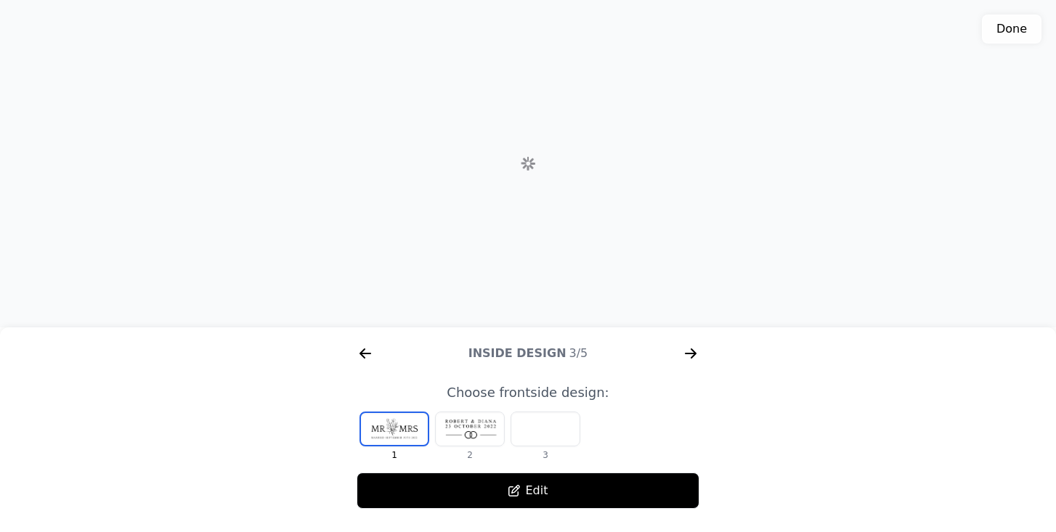
scroll to position [0, 1301]
click at [483, 427] on div at bounding box center [470, 428] width 68 height 33
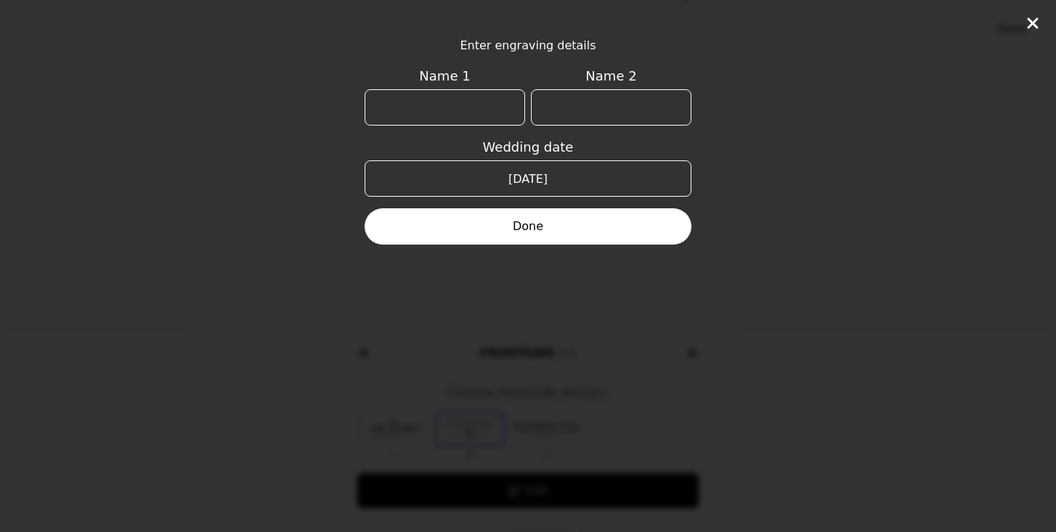
click at [420, 119] on input "Name 1" at bounding box center [444, 107] width 160 height 36
type input "R"
type input "[PERSON_NAME]"
click at [595, 107] on input "Name 2" at bounding box center [611, 107] width 160 height 36
type input "[PERSON_NAME]"
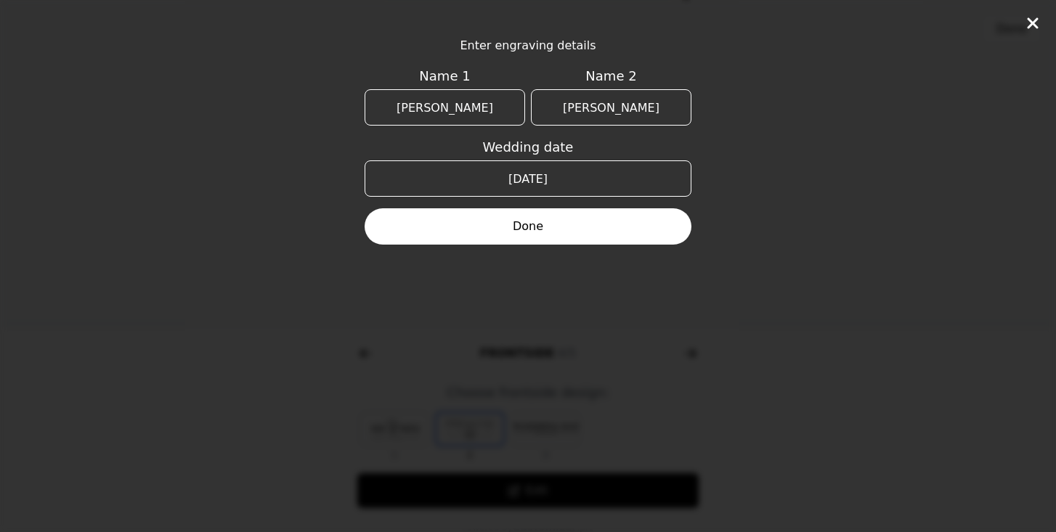
click at [637, 227] on button "Done" at bounding box center [527, 226] width 327 height 36
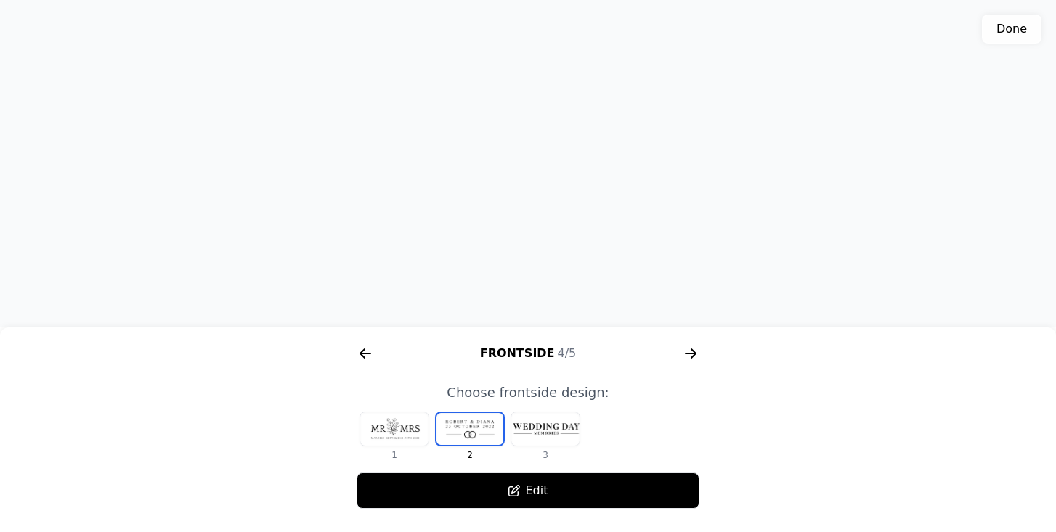
click at [554, 428] on div at bounding box center [545, 428] width 68 height 33
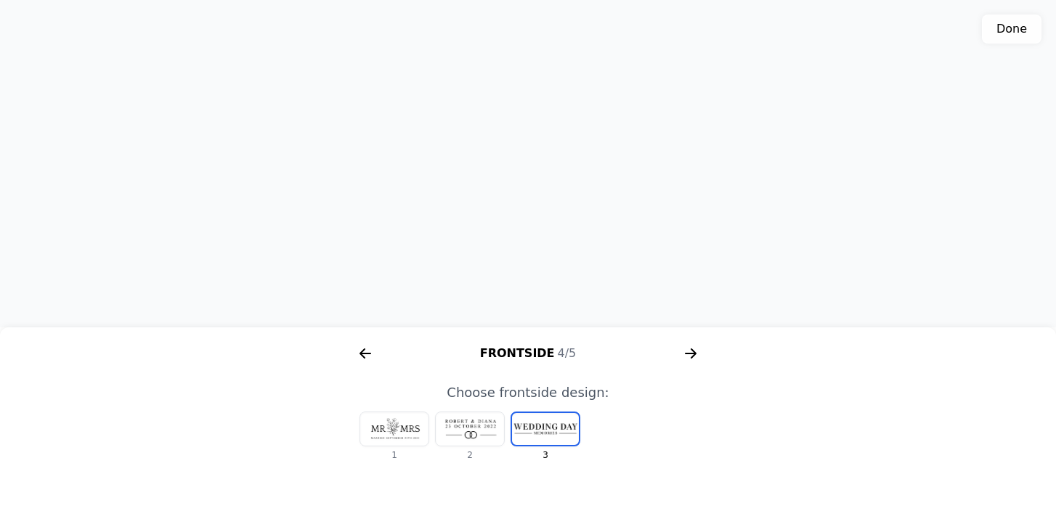
click at [454, 428] on div at bounding box center [470, 428] width 68 height 33
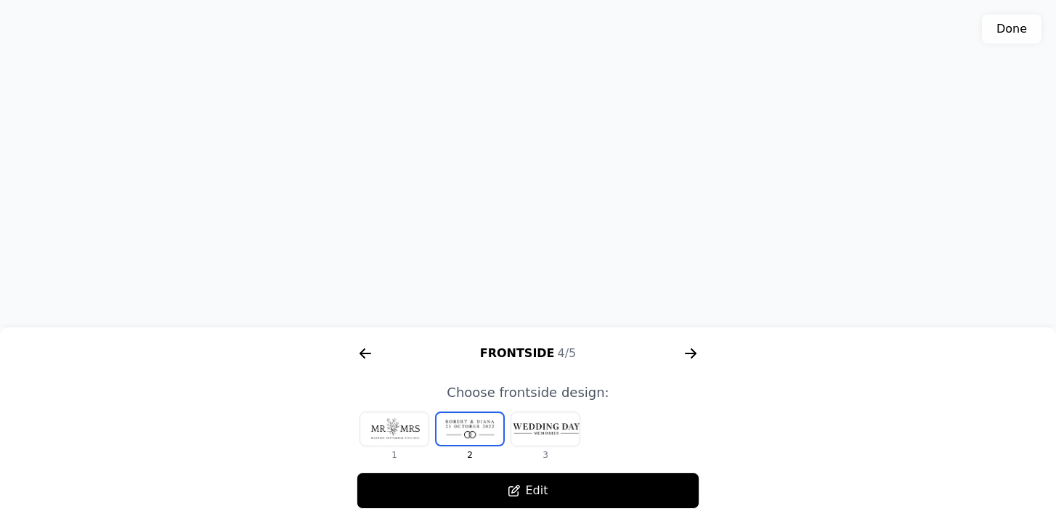
click at [399, 430] on div at bounding box center [394, 428] width 68 height 33
click at [692, 351] on icon "arrow right short" at bounding box center [690, 353] width 23 height 23
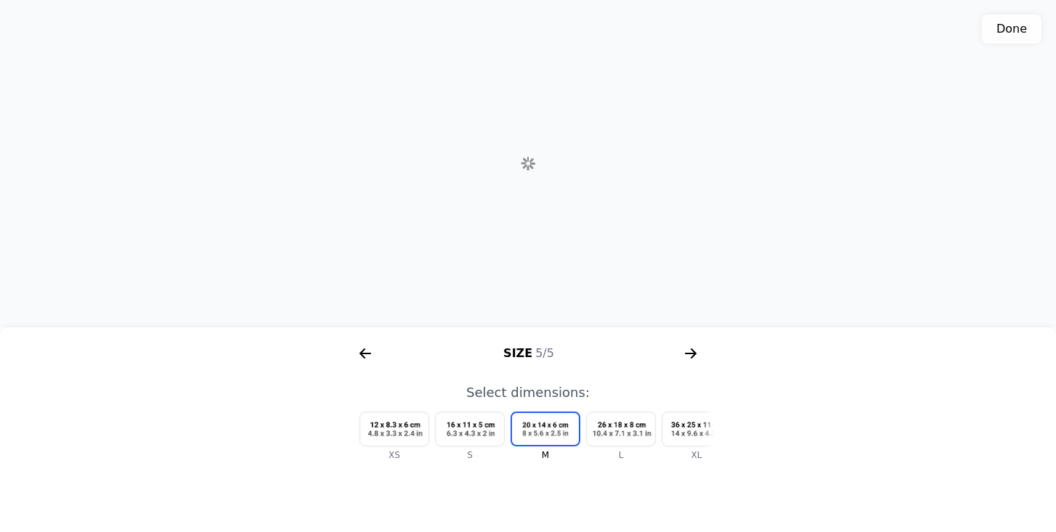
scroll to position [0, 1673]
click at [643, 429] on div at bounding box center [621, 428] width 68 height 33
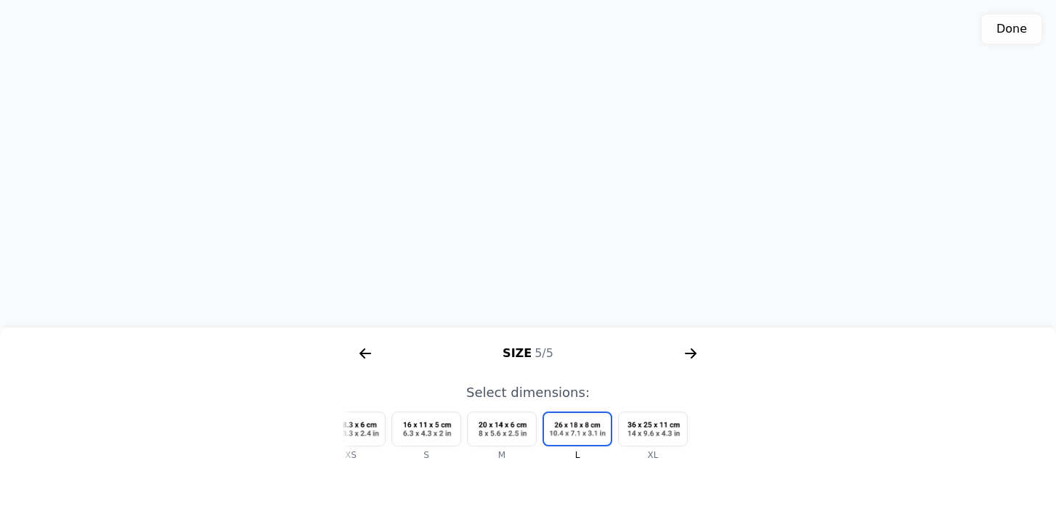
click at [643, 429] on div at bounding box center [653, 428] width 68 height 33
click at [653, 425] on div at bounding box center [652, 429] width 67 height 32
click at [691, 352] on icon "arrow right short" at bounding box center [690, 353] width 23 height 23
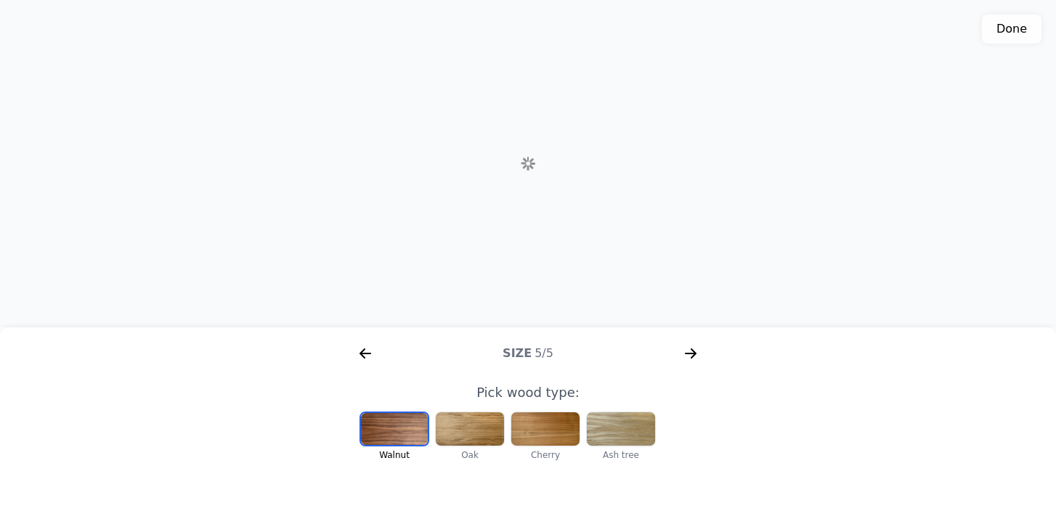
scroll to position [0, 186]
drag, startPoint x: 529, startPoint y: 213, endPoint x: 507, endPoint y: 219, distance: 22.4
click at [507, 219] on div "3D model. Use mouse, touch or arrow keys to move." at bounding box center [528, 163] width 1056 height 327
drag, startPoint x: 513, startPoint y: 131, endPoint x: 529, endPoint y: 193, distance: 63.7
click at [529, 193] on div "3D model. Use mouse, touch or arrow keys to move." at bounding box center [528, 163] width 1056 height 327
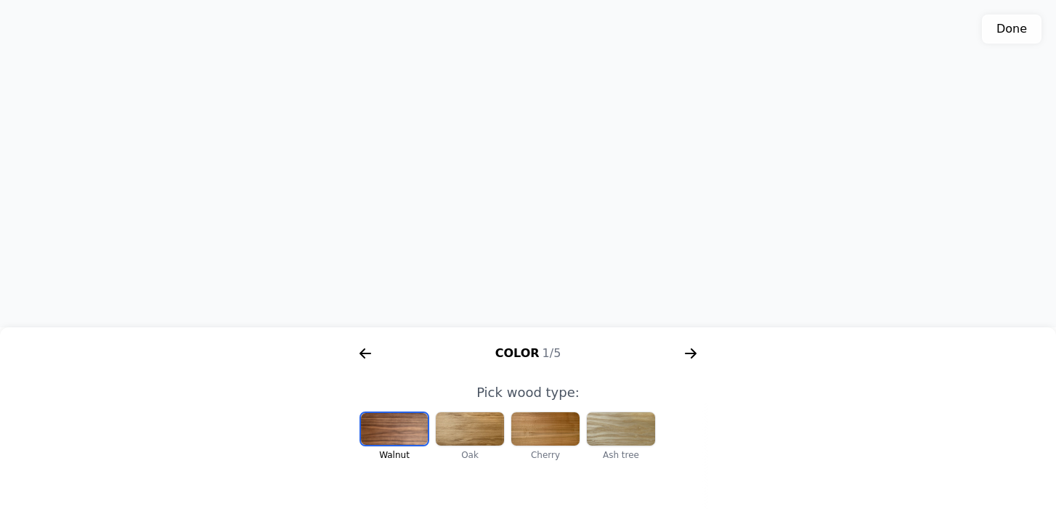
click at [693, 354] on icon "arrow right short" at bounding box center [690, 353] width 11 height 1
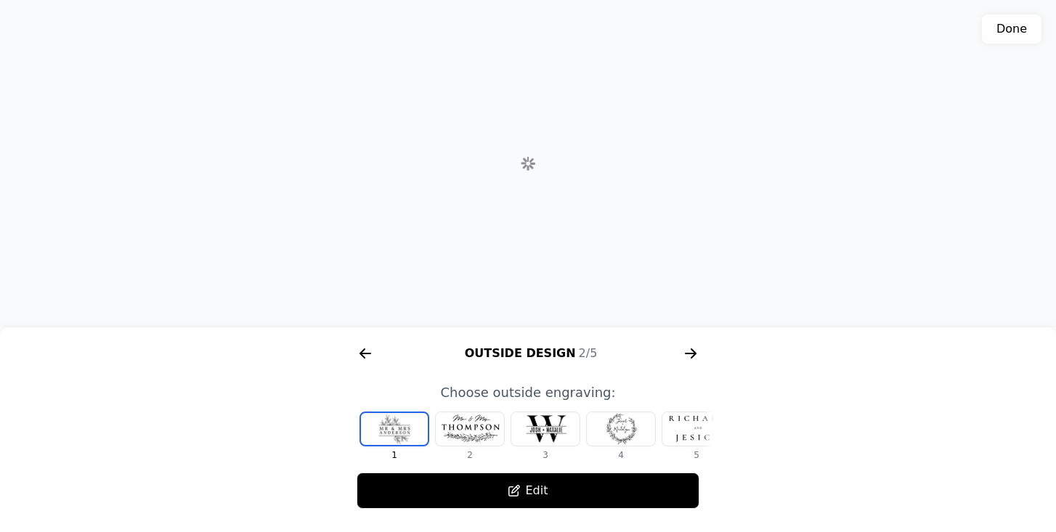
scroll to position [0, 558]
click at [693, 429] on div at bounding box center [696, 428] width 68 height 33
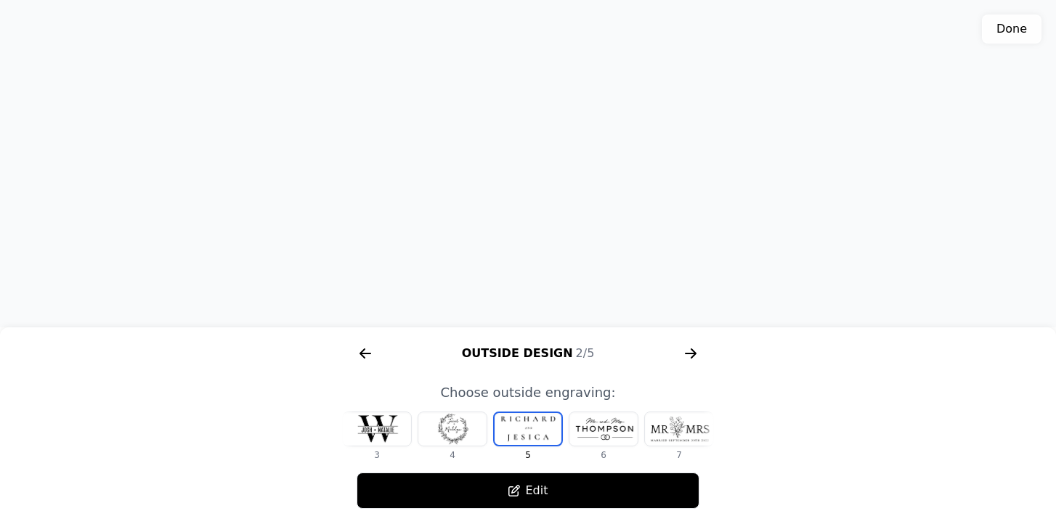
click at [693, 429] on div at bounding box center [679, 428] width 68 height 33
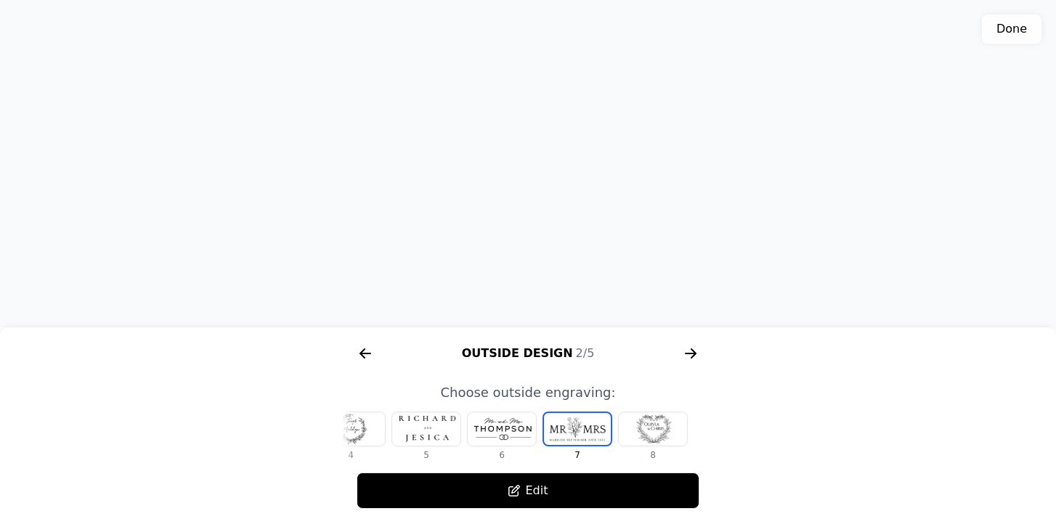
click at [677, 433] on div at bounding box center [653, 428] width 68 height 33
drag, startPoint x: 525, startPoint y: 246, endPoint x: 518, endPoint y: 251, distance: 8.3
click at [518, 251] on div "3D model. Use mouse, touch or arrow keys to move." at bounding box center [528, 163] width 1056 height 327
click at [571, 425] on div at bounding box center [577, 428] width 68 height 33
drag, startPoint x: 560, startPoint y: 176, endPoint x: 555, endPoint y: 212, distance: 36.7
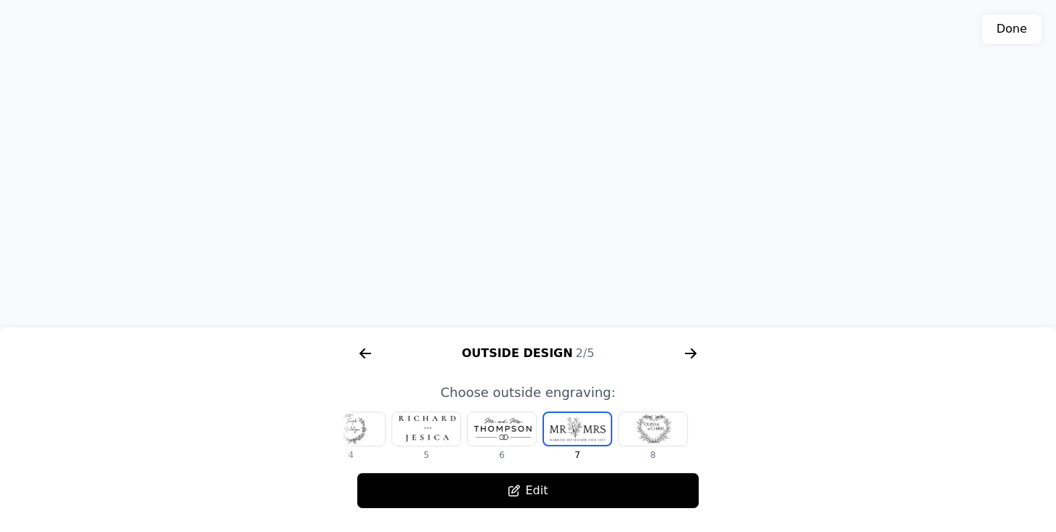
click at [555, 212] on div "3D model. Use mouse, touch or arrow keys to move." at bounding box center [528, 163] width 1056 height 327
drag, startPoint x: 570, startPoint y: 168, endPoint x: 577, endPoint y: 240, distance: 71.5
click at [577, 240] on div "3D model. Use mouse, touch or arrow keys to move." at bounding box center [528, 163] width 1056 height 327
click at [442, 432] on div at bounding box center [426, 428] width 68 height 33
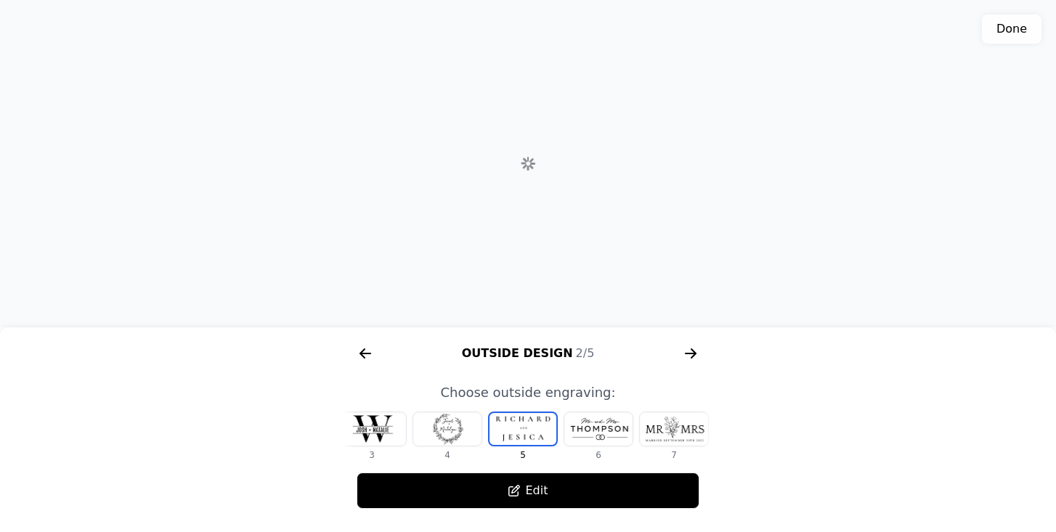
scroll to position [0, 168]
click at [457, 429] on div at bounding box center [452, 428] width 68 height 33
click at [691, 428] on div at bounding box center [679, 428] width 68 height 33
click at [691, 429] on div at bounding box center [679, 428] width 68 height 33
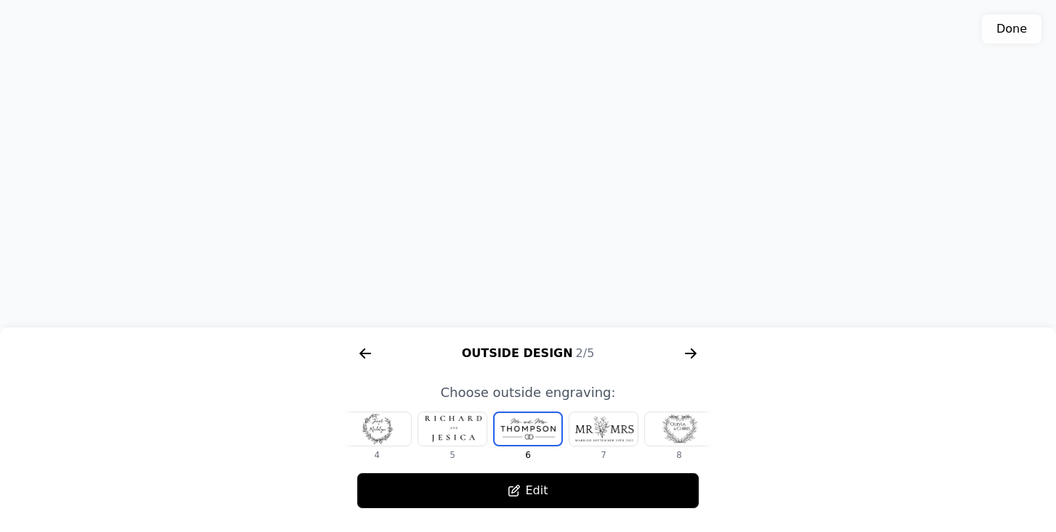
scroll to position [0, 270]
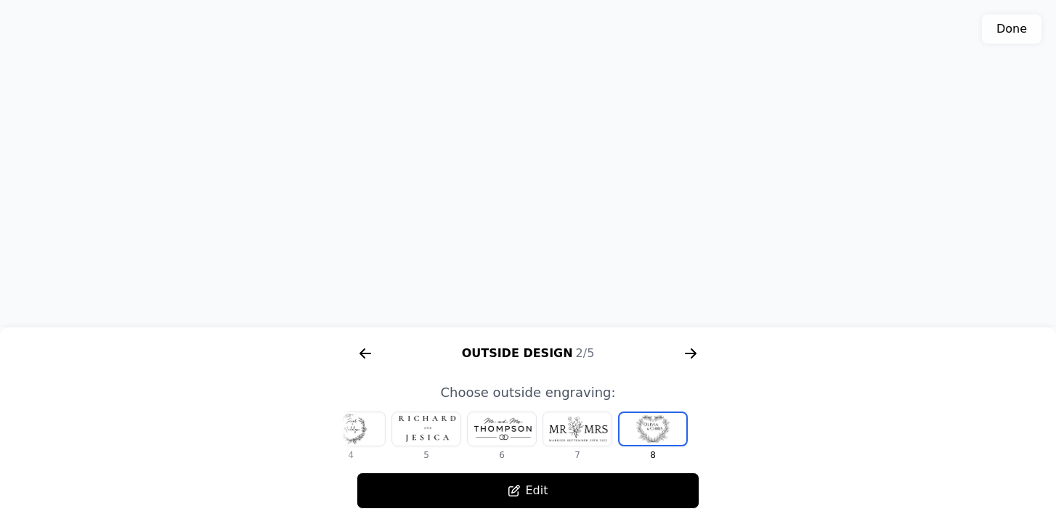
click at [584, 433] on div at bounding box center [577, 428] width 68 height 33
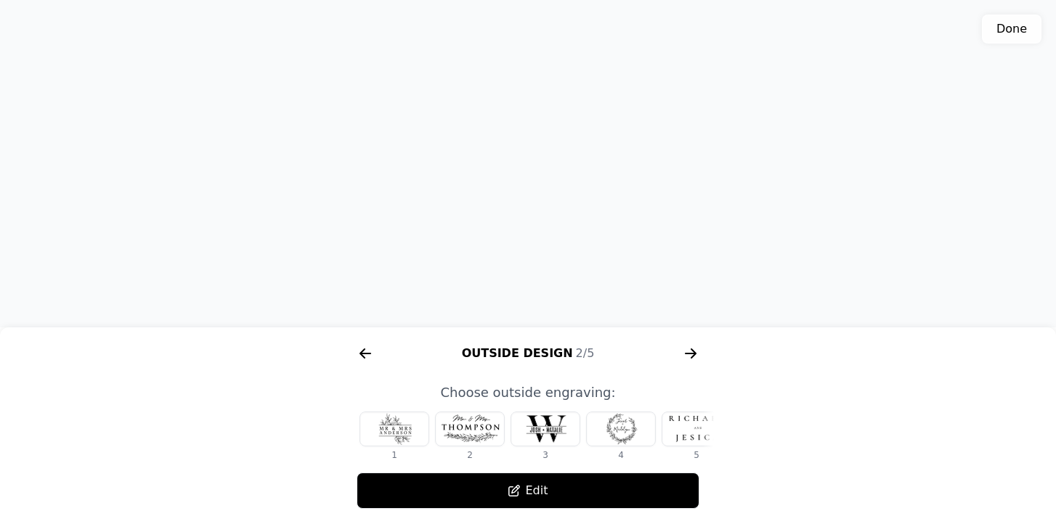
scroll to position [0, 0]
click at [388, 431] on div at bounding box center [394, 428] width 68 height 33
click at [470, 426] on div at bounding box center [470, 428] width 68 height 33
click at [685, 346] on icon "arrow right short" at bounding box center [690, 353] width 23 height 23
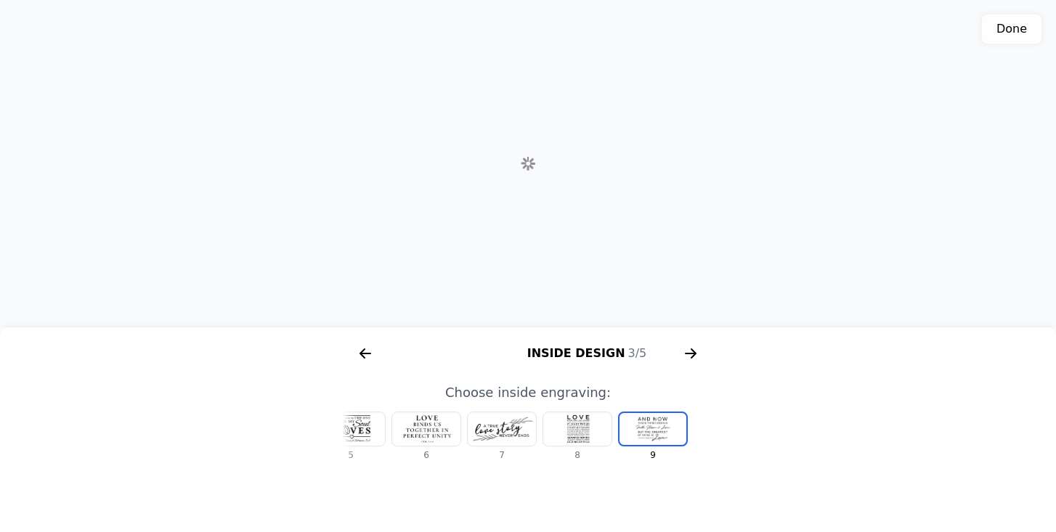
scroll to position [0, 929]
click at [693, 354] on icon "arrow right short" at bounding box center [690, 353] width 11 height 1
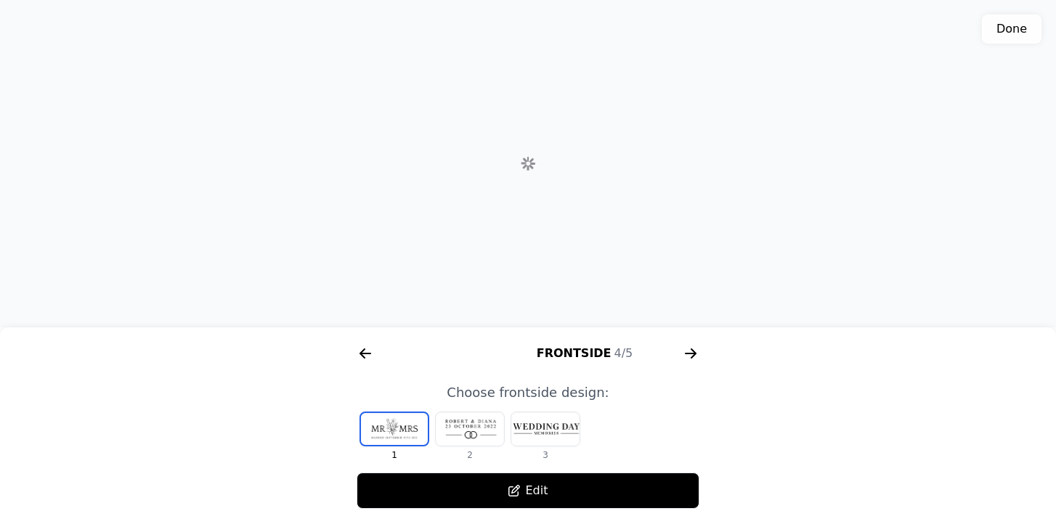
scroll to position [0, 1301]
click at [484, 427] on div at bounding box center [470, 428] width 68 height 33
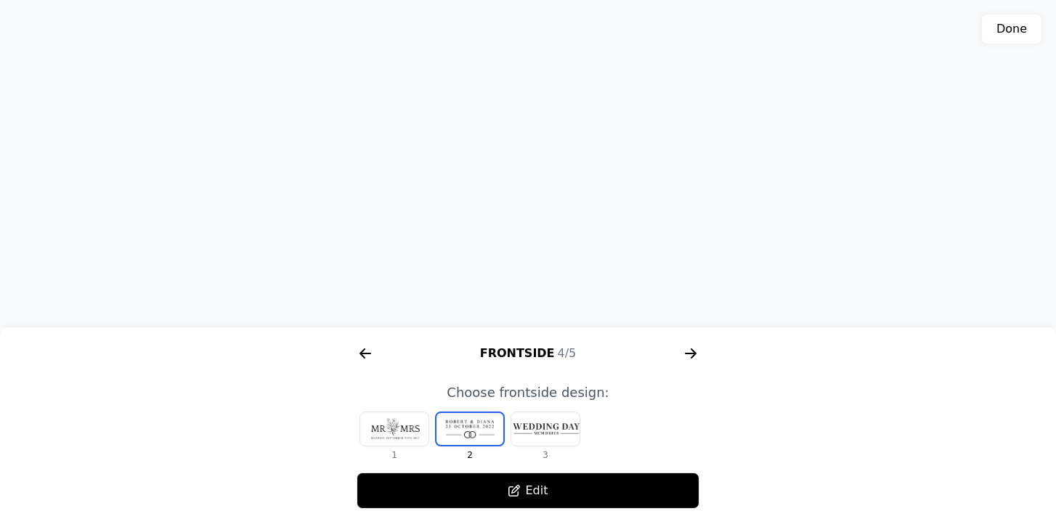
drag, startPoint x: 591, startPoint y: 163, endPoint x: 584, endPoint y: 181, distance: 19.3
click at [584, 181] on div "3D model. Use mouse, touch or arrow keys to move." at bounding box center [528, 163] width 1056 height 327
click at [691, 353] on icon "arrow right short" at bounding box center [690, 353] width 11 height 1
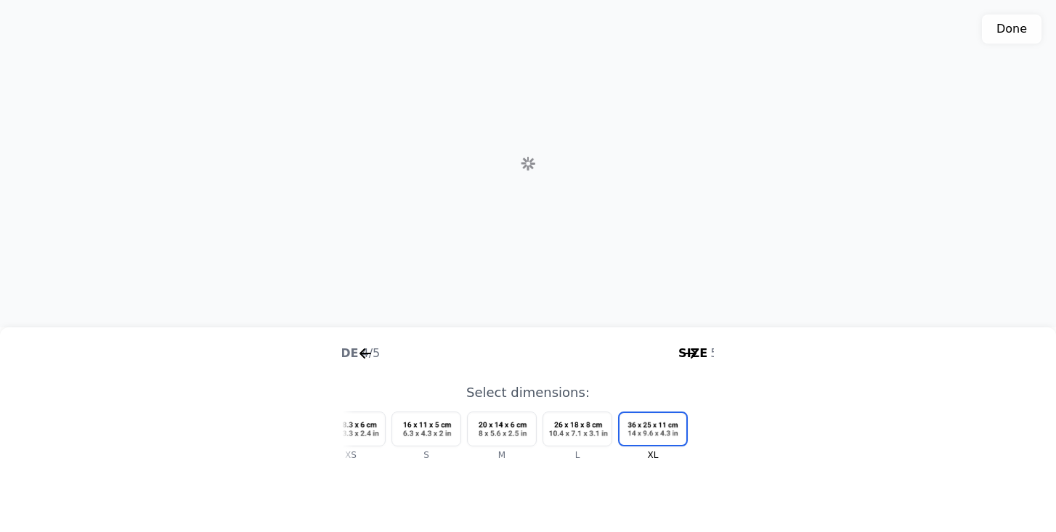
scroll to position [0, 1673]
click at [691, 353] on icon "arrow right short" at bounding box center [690, 353] width 11 height 1
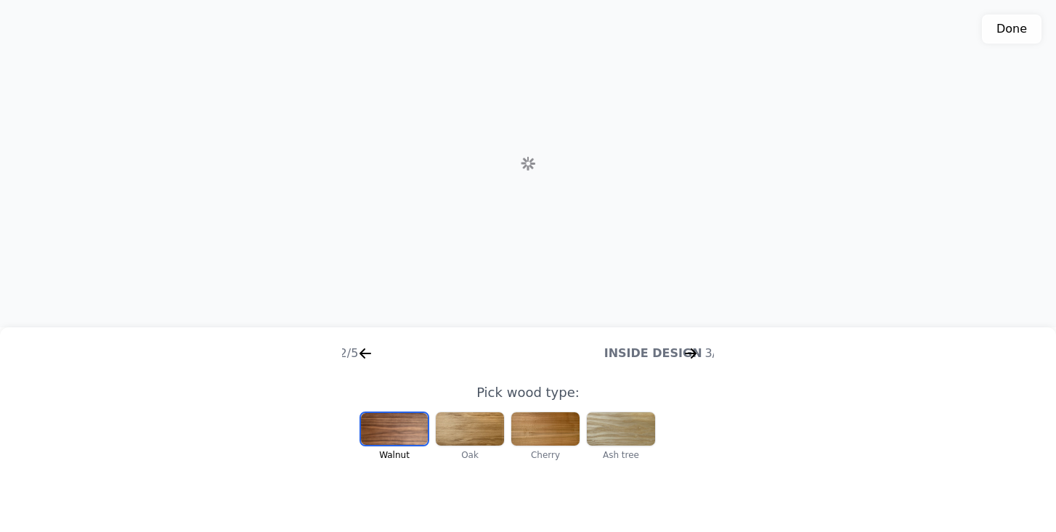
scroll to position [0, 186]
click at [1015, 33] on button "Done" at bounding box center [1012, 29] width 60 height 29
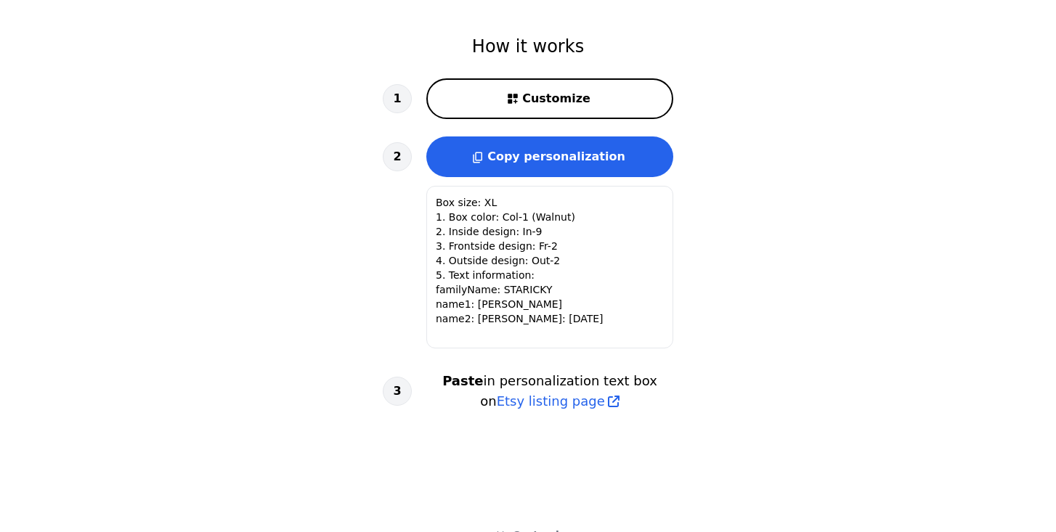
scroll to position [512, 0]
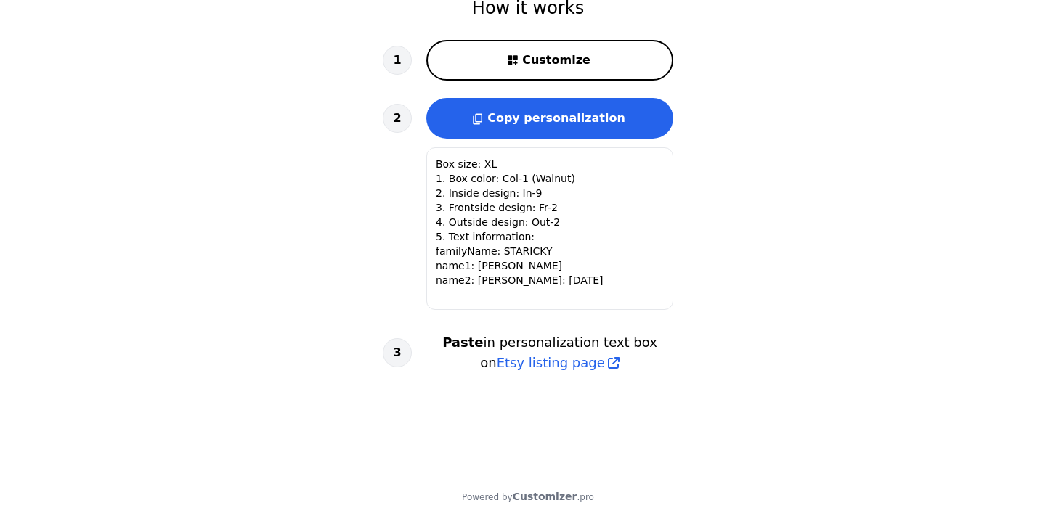
click at [558, 116] on span "Copy personalization" at bounding box center [556, 118] width 138 height 14
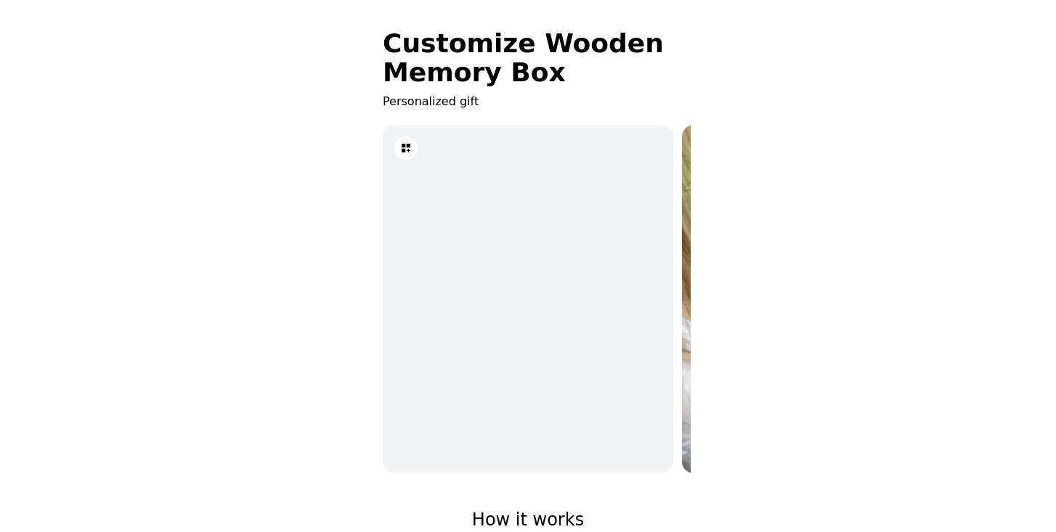
scroll to position [0, 0]
drag, startPoint x: 538, startPoint y: 307, endPoint x: 555, endPoint y: 307, distance: 16.7
click at [555, 307] on div "3D model" at bounding box center [528, 300] width 290 height 351
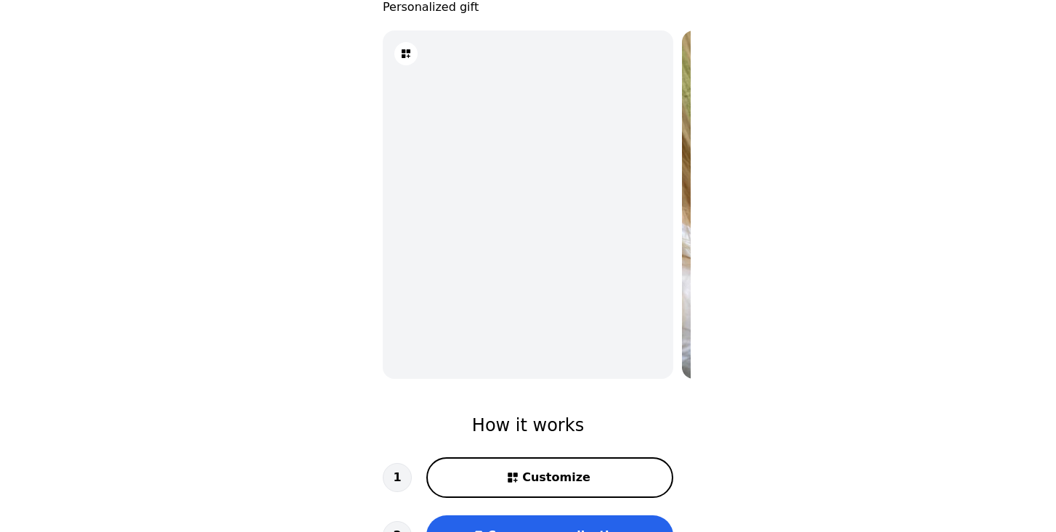
scroll to position [86, 0]
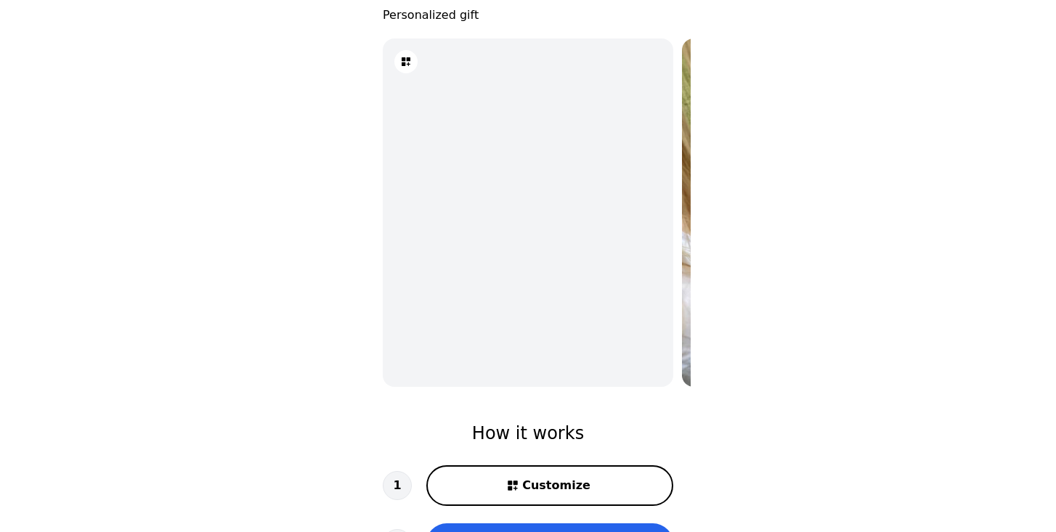
click at [405, 62] on icon at bounding box center [405, 61] width 9 height 9
type textarea "Box size (S, M, L, XL) 1. Box color (Col-1-4) 2. Inside design (In-1-9) 3. Fron…"
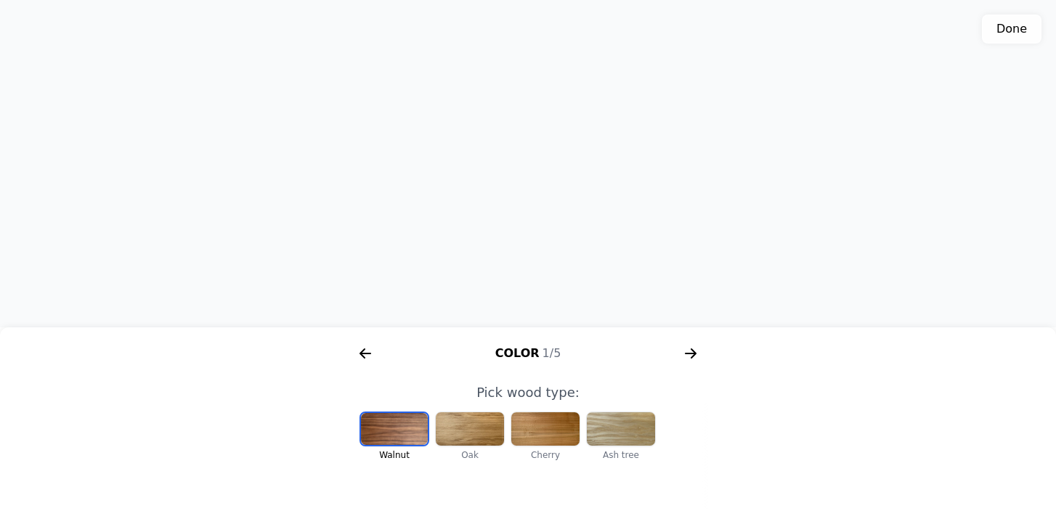
drag, startPoint x: 443, startPoint y: 198, endPoint x: 396, endPoint y: 211, distance: 49.0
click at [396, 211] on div "3D model. Use mouse, touch or arrow keys to move." at bounding box center [528, 163] width 1056 height 327
click at [694, 352] on icon "arrow right short" at bounding box center [693, 353] width 6 height 10
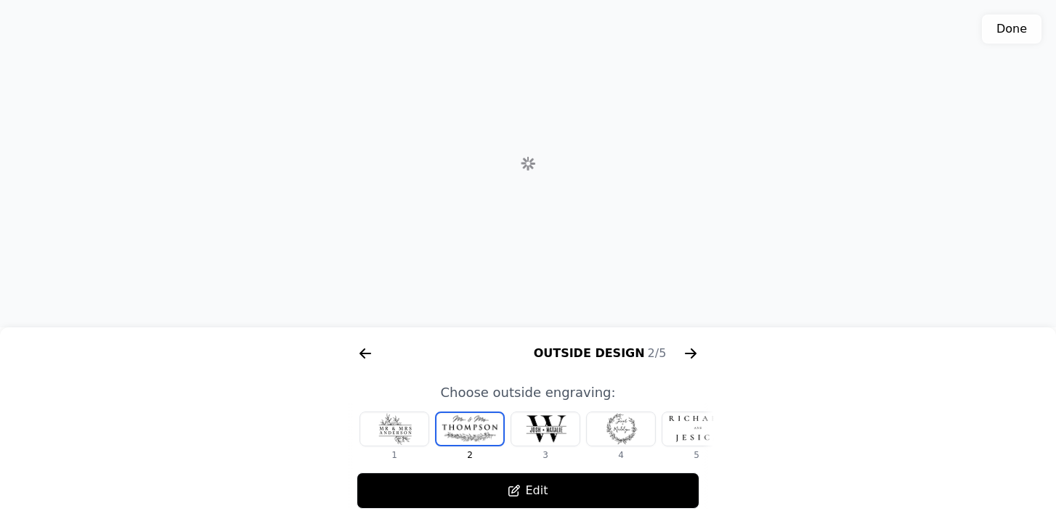
scroll to position [0, 558]
click at [694, 352] on icon "arrow right short" at bounding box center [693, 353] width 6 height 10
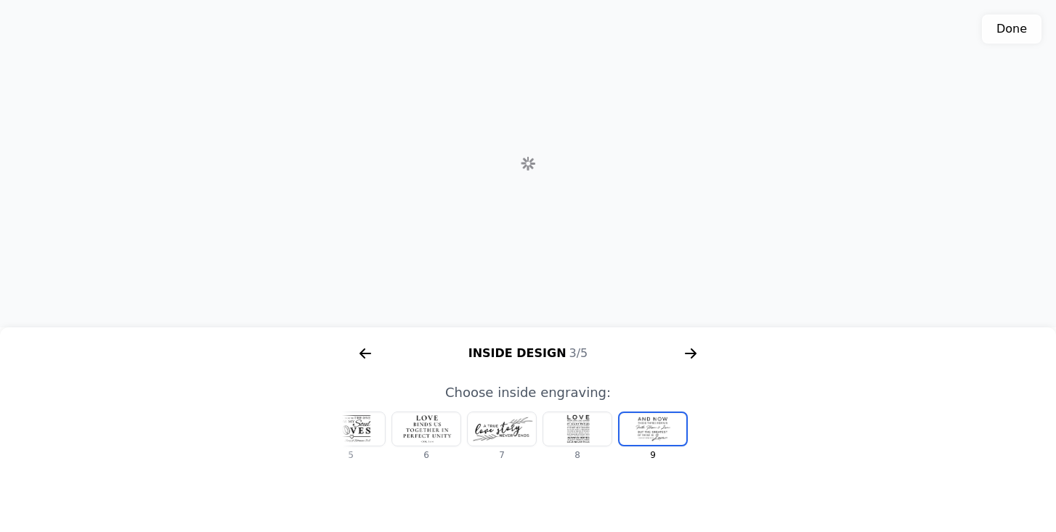
click at [694, 352] on icon "arrow right short" at bounding box center [693, 353] width 6 height 10
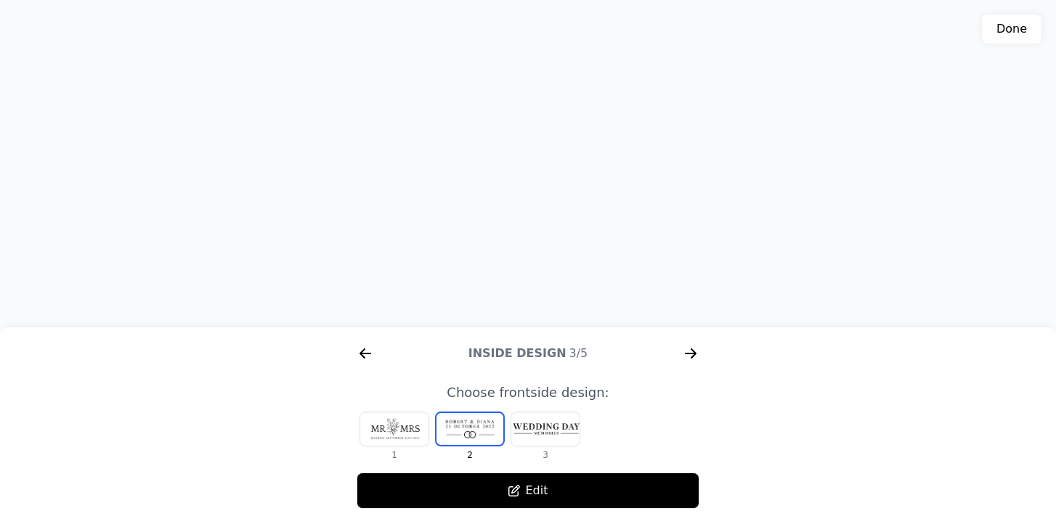
scroll to position [0, 1301]
click at [694, 352] on icon "arrow right short" at bounding box center [693, 353] width 6 height 10
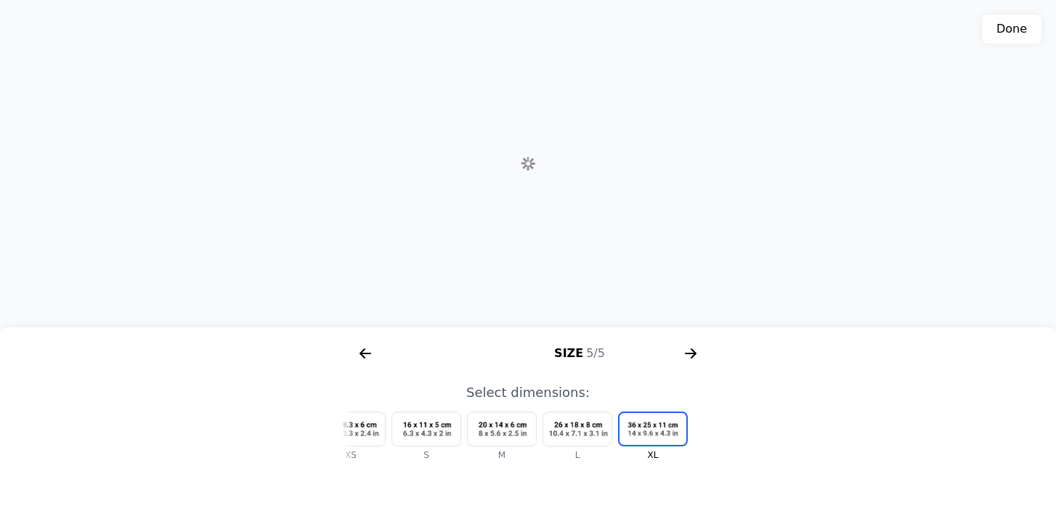
scroll to position [0, 1673]
click at [364, 353] on icon "arrow right short" at bounding box center [365, 353] width 11 height 1
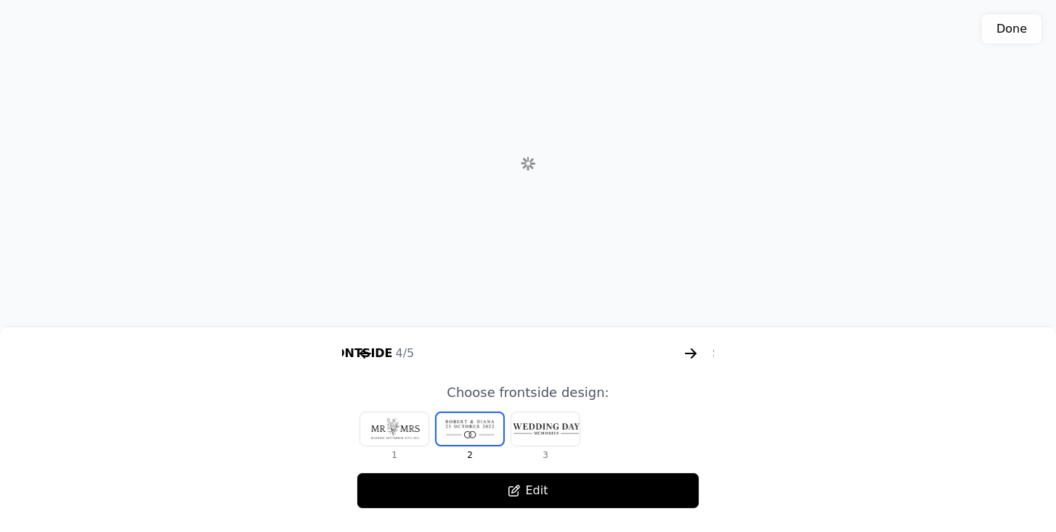
scroll to position [0, 1301]
click at [364, 353] on icon "arrow right short" at bounding box center [365, 353] width 11 height 1
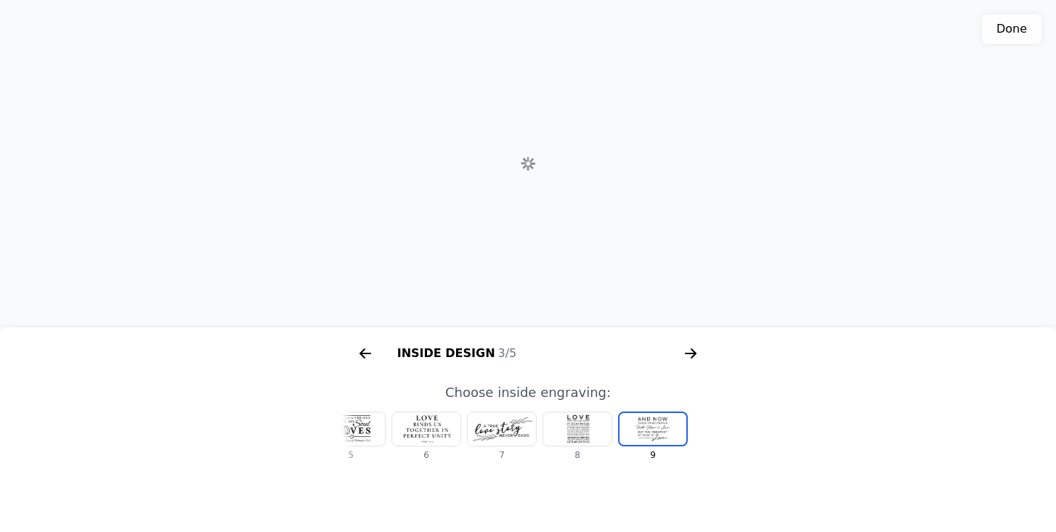
scroll to position [0, 929]
